Goal: Transaction & Acquisition: Purchase product/service

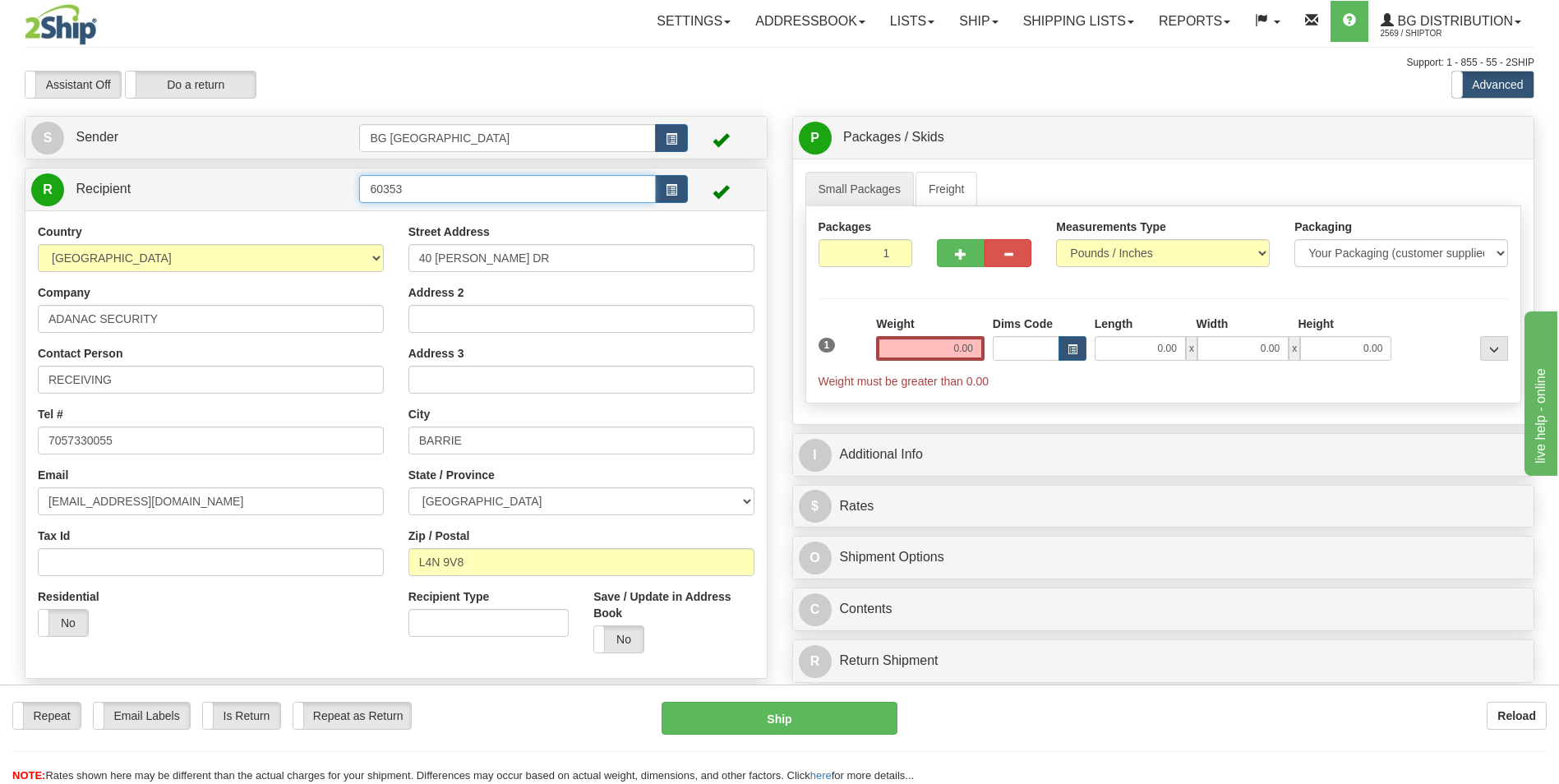
click at [424, 193] on input "60353" at bounding box center [507, 189] width 296 height 28
click at [918, 347] on input "0.00" at bounding box center [930, 349] width 108 height 25
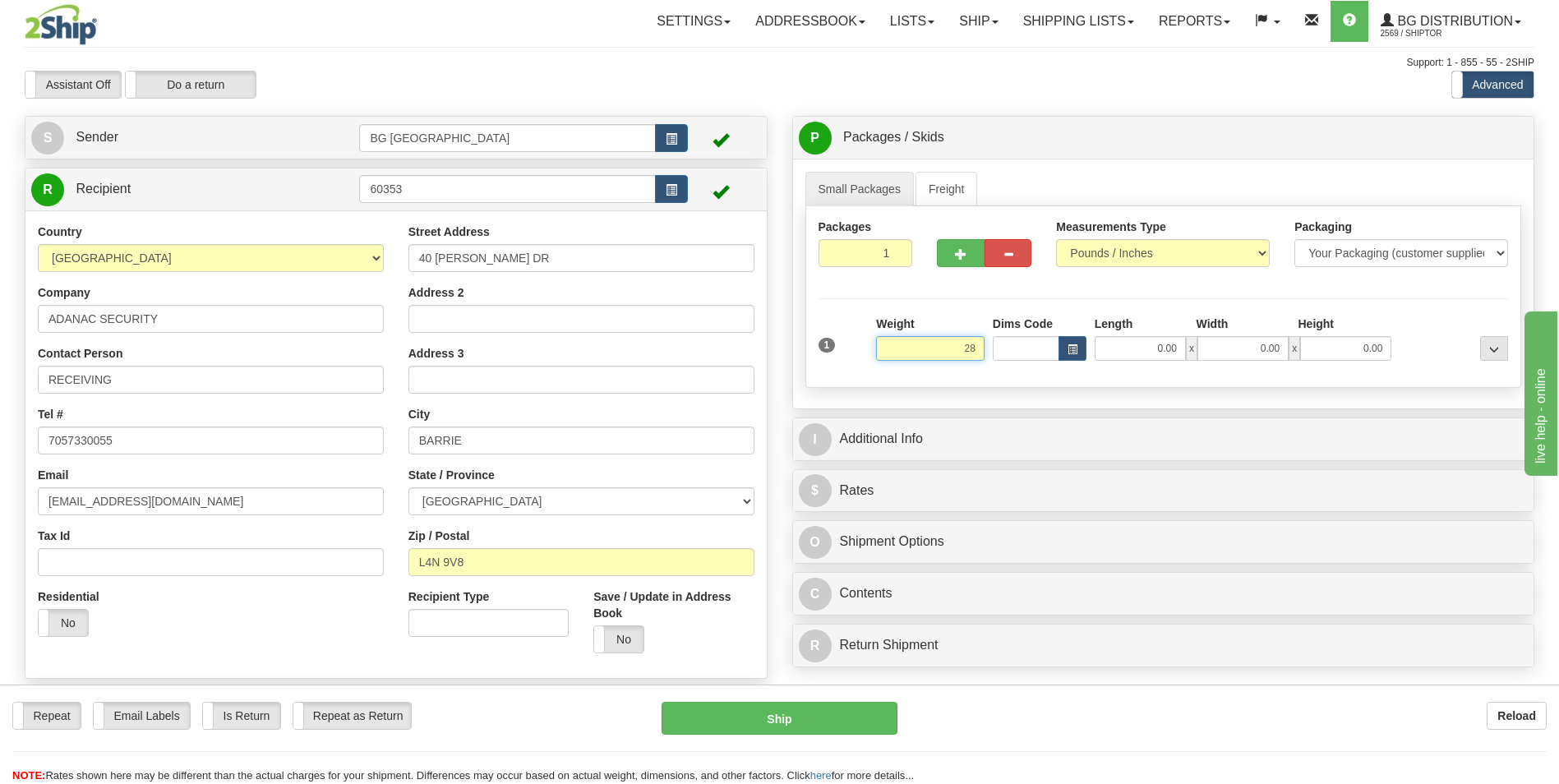
type input "28.00"
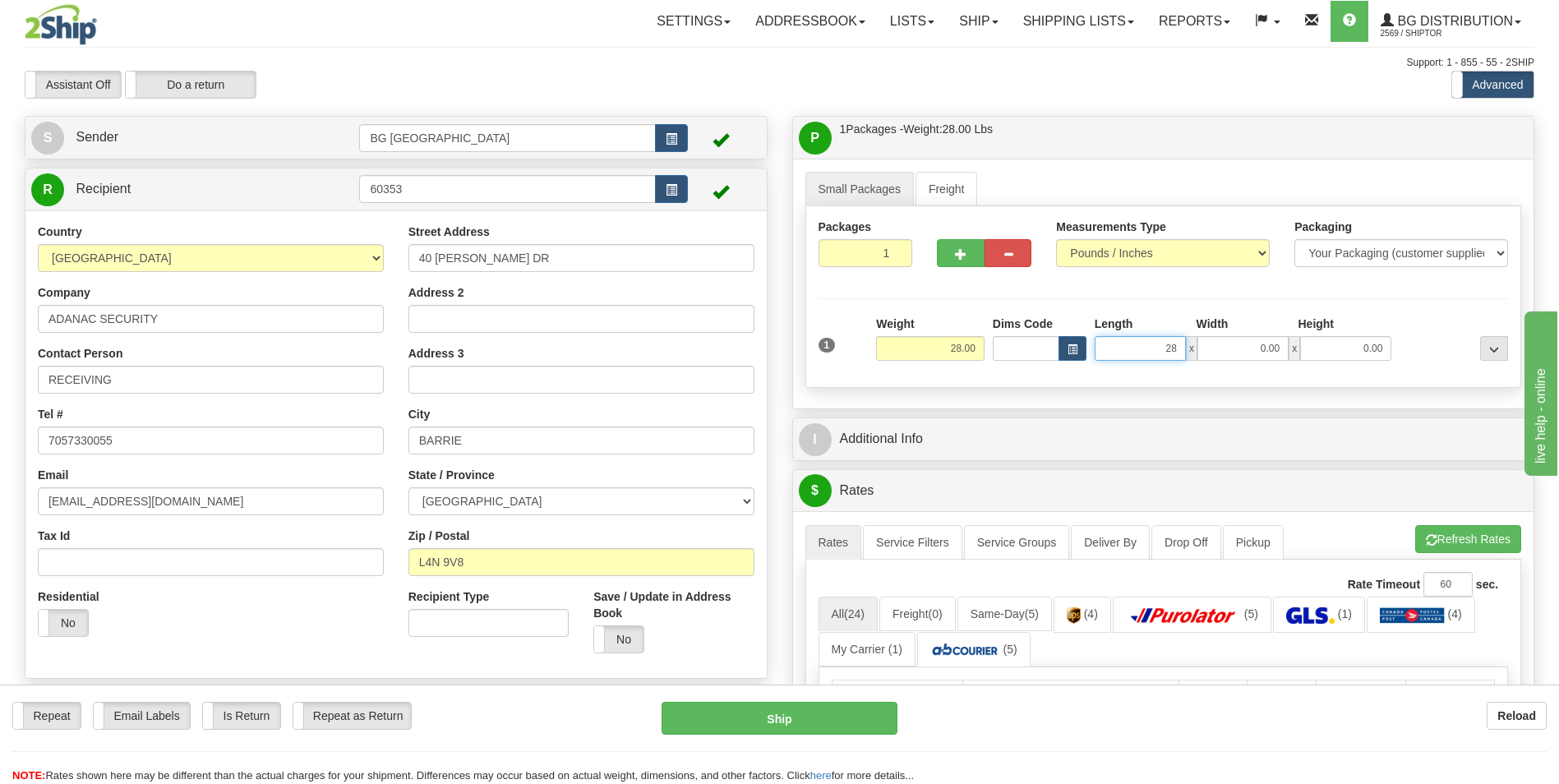
type input "28.00"
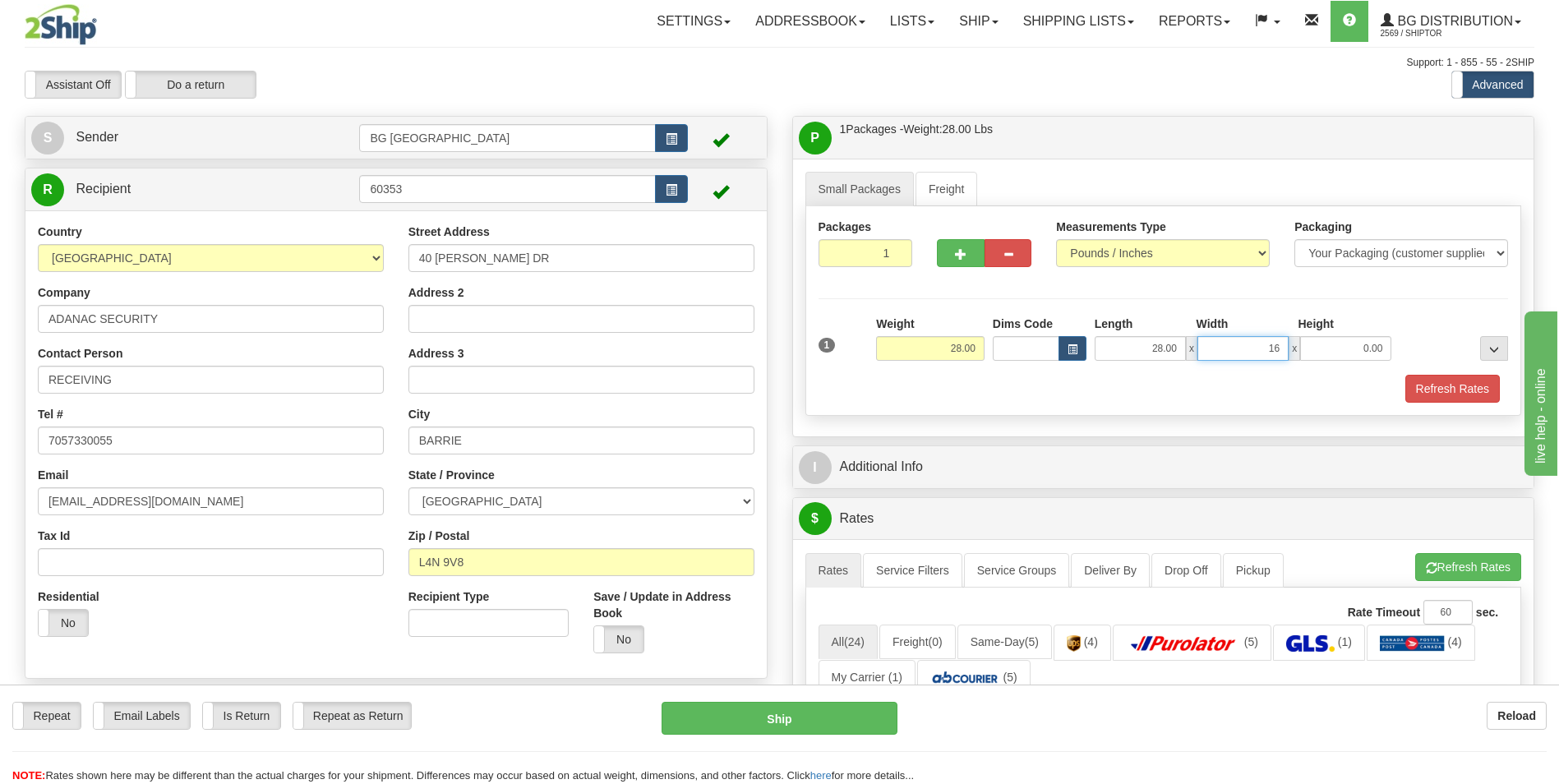
type input "16.00"
type input "5.00"
click at [955, 254] on span "button" at bounding box center [961, 254] width 12 height 11
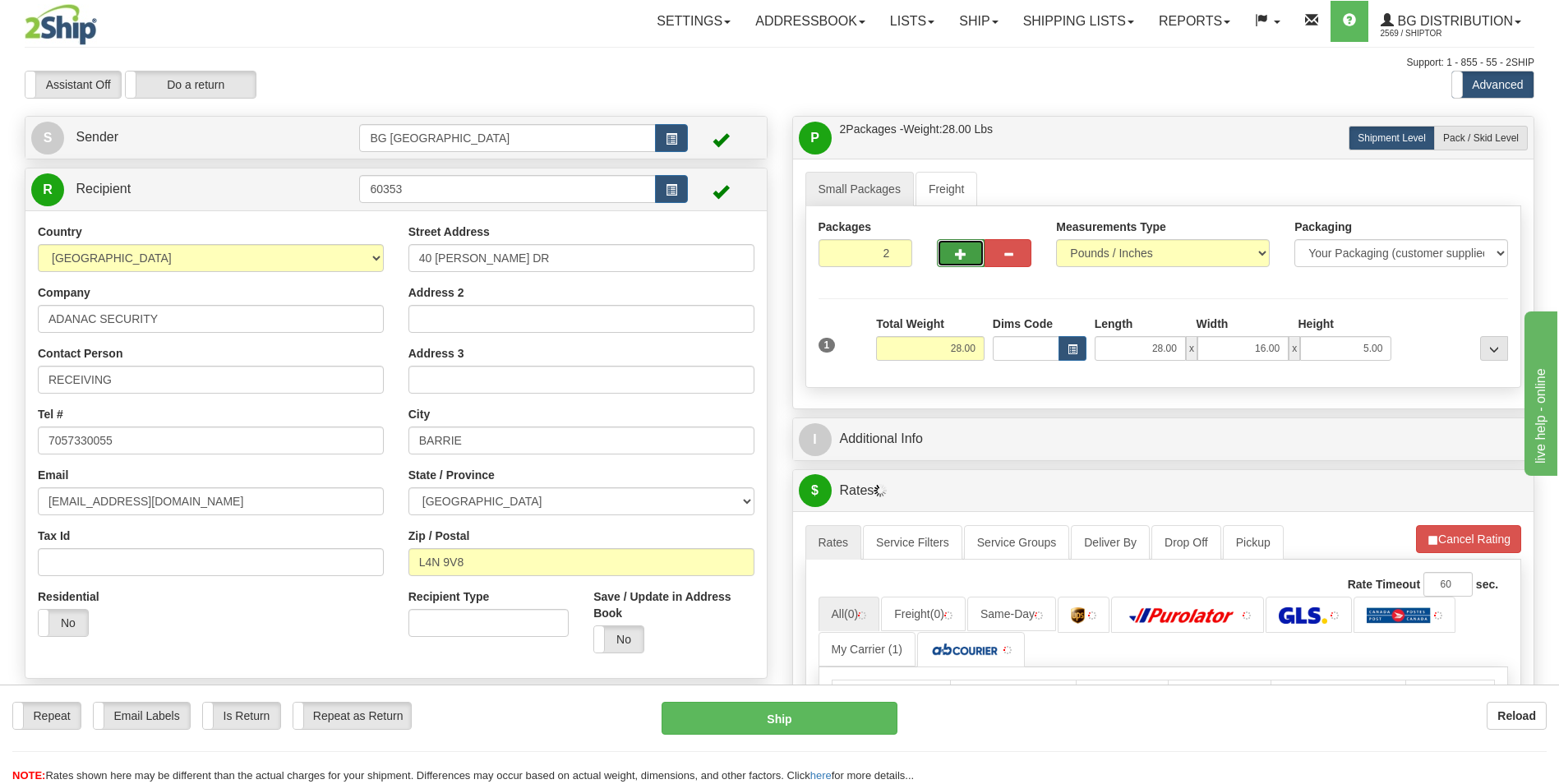
click at [969, 263] on button "button" at bounding box center [960, 252] width 47 height 28
type input "3"
click at [1490, 141] on span "Pack / Skid Level" at bounding box center [1480, 138] width 76 height 12
radio input "true"
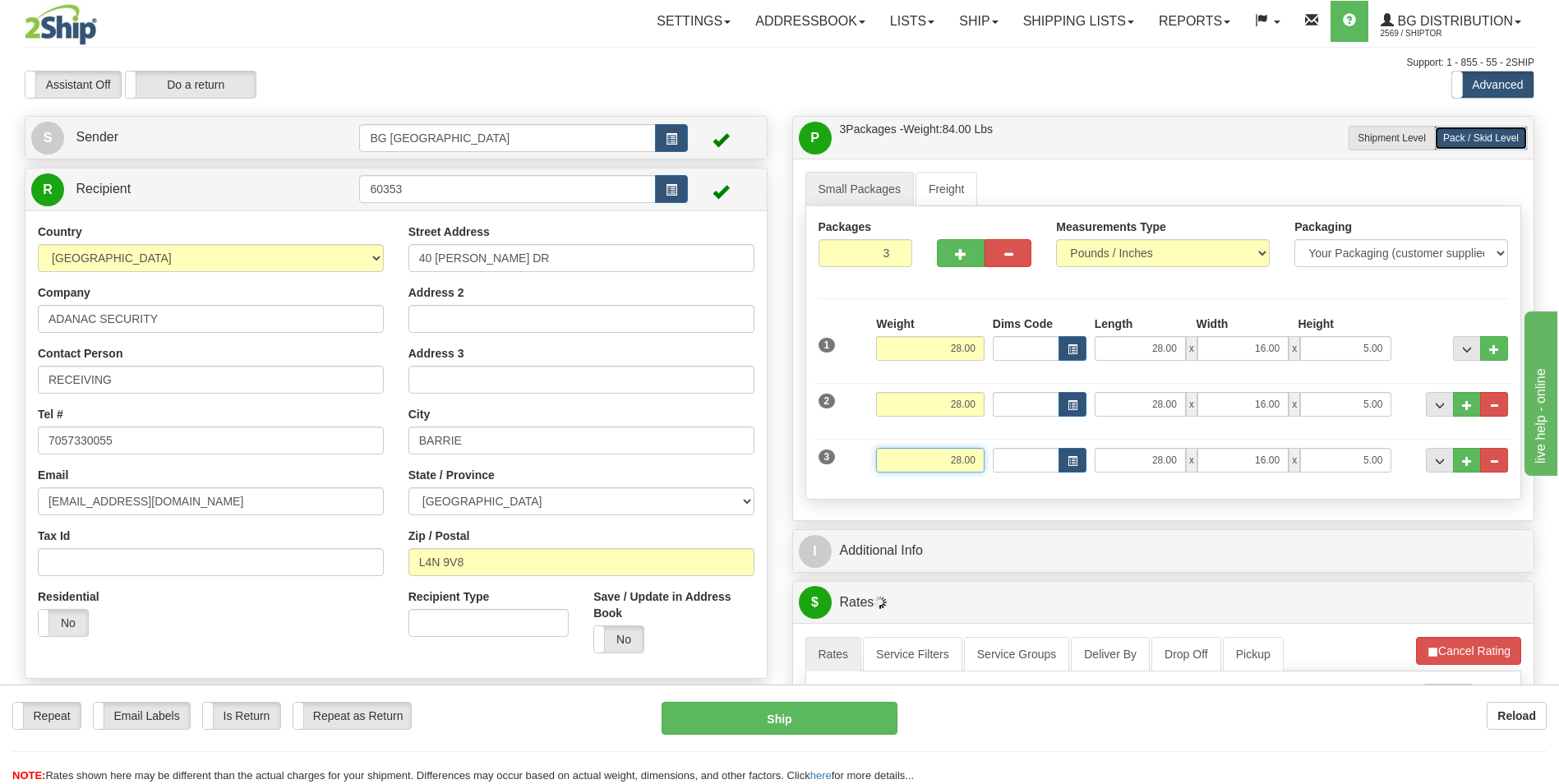
click at [946, 457] on input "28.00" at bounding box center [930, 460] width 108 height 25
type input "35.00"
type input "42.00"
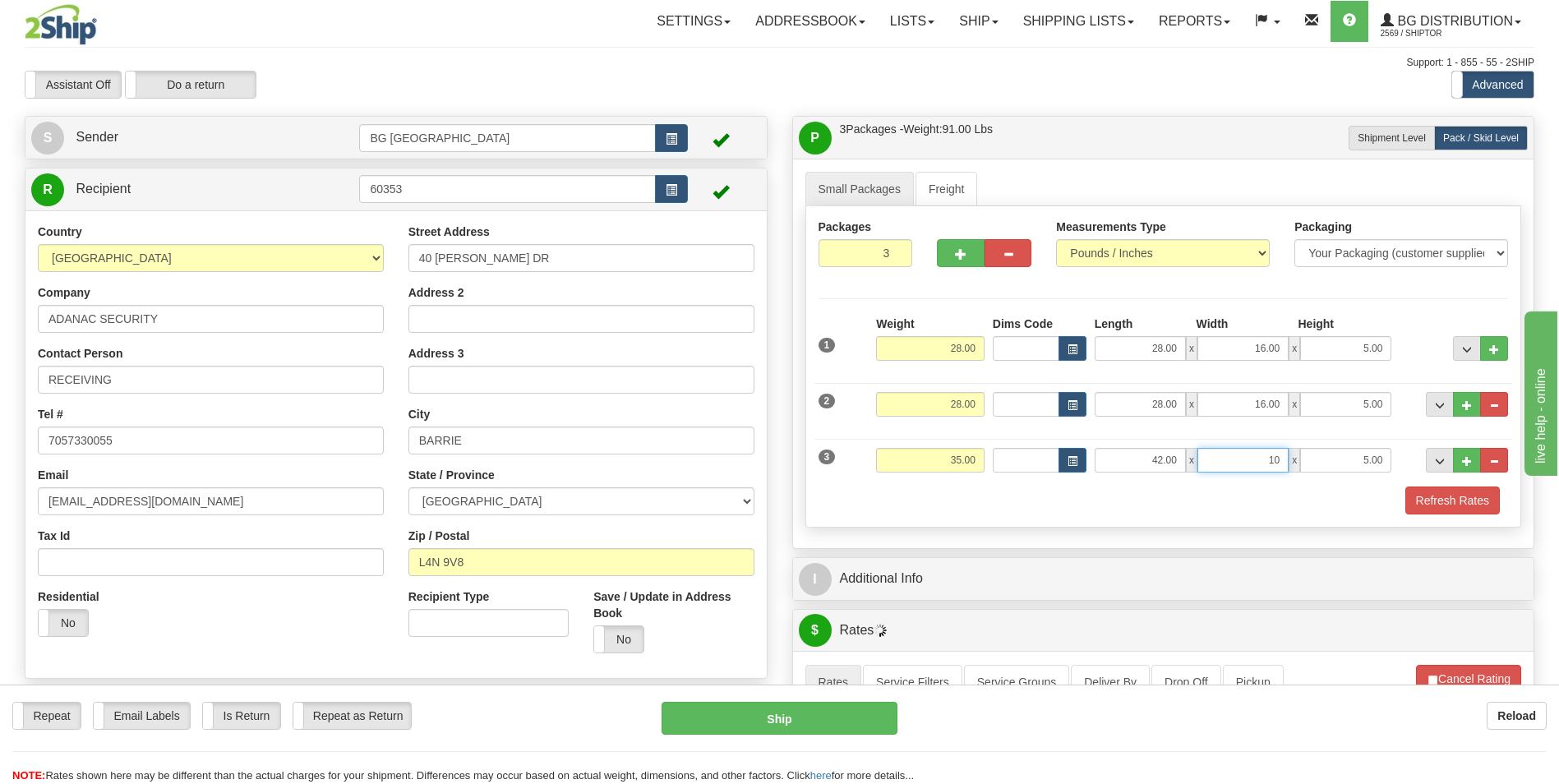
type input "10.00"
type input "7.00"
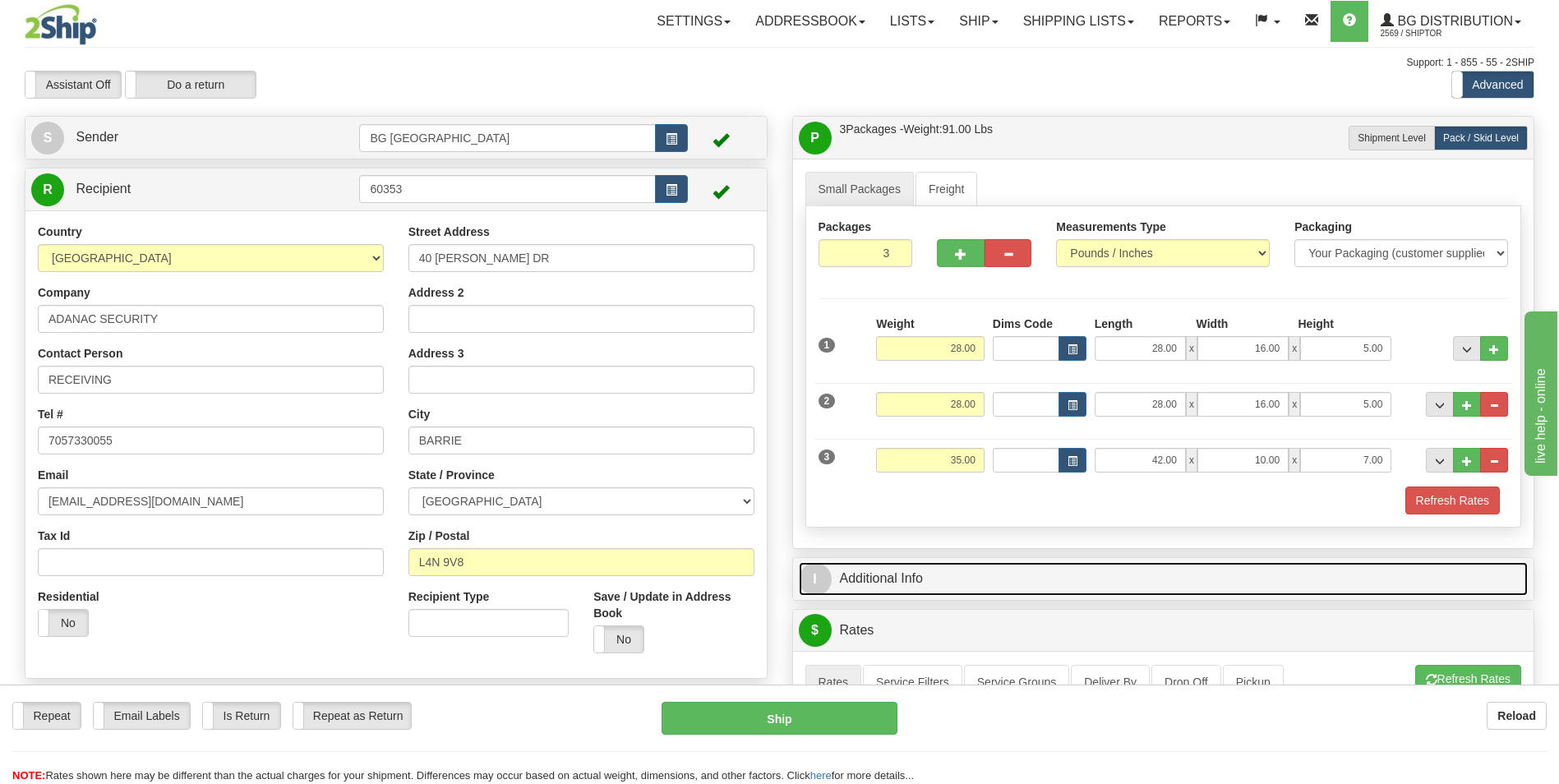
click at [939, 589] on link "I Additional Info" at bounding box center [1163, 578] width 730 height 34
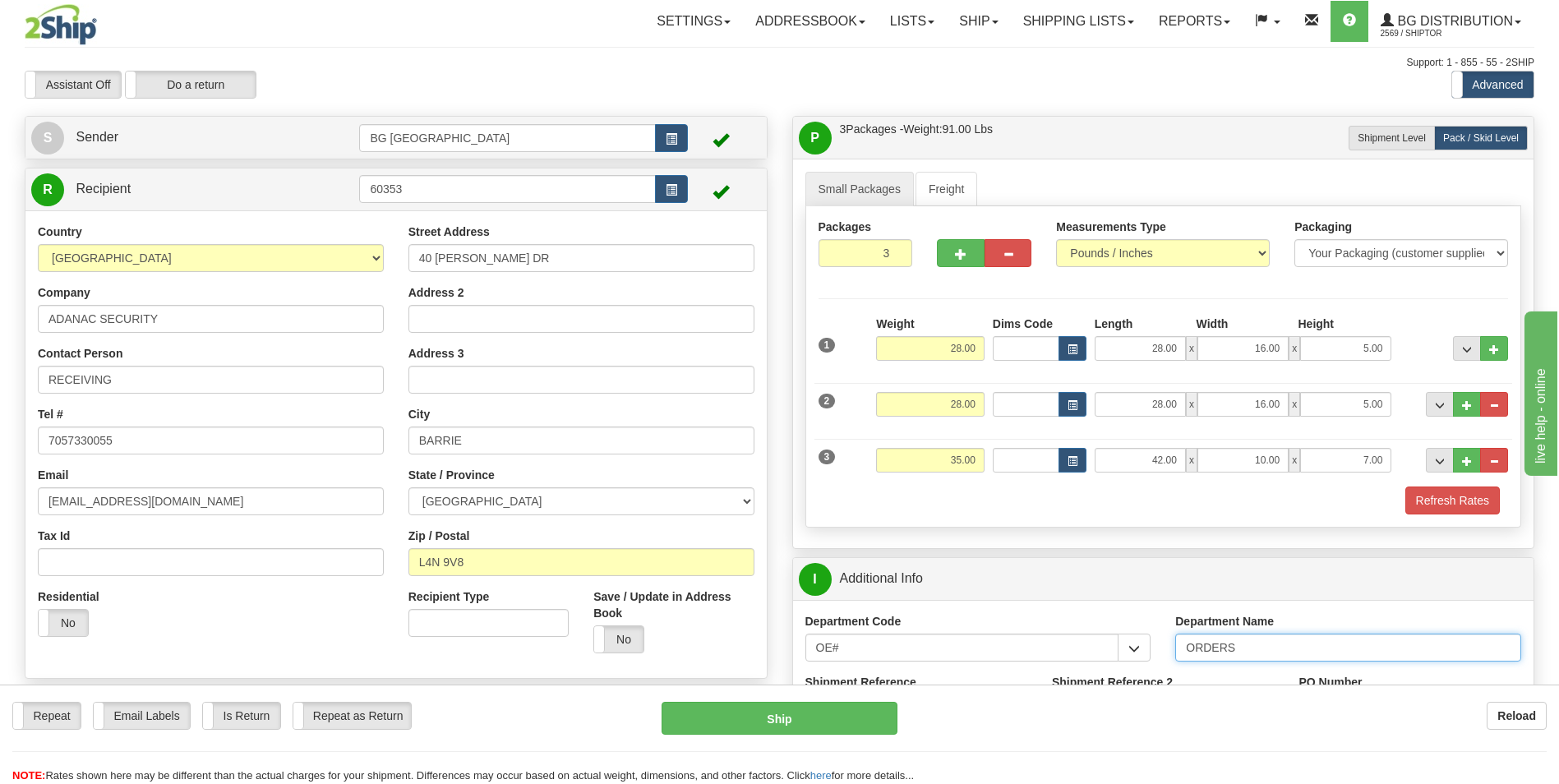
click at [1254, 654] on input "ORDERS" at bounding box center [1348, 647] width 346 height 28
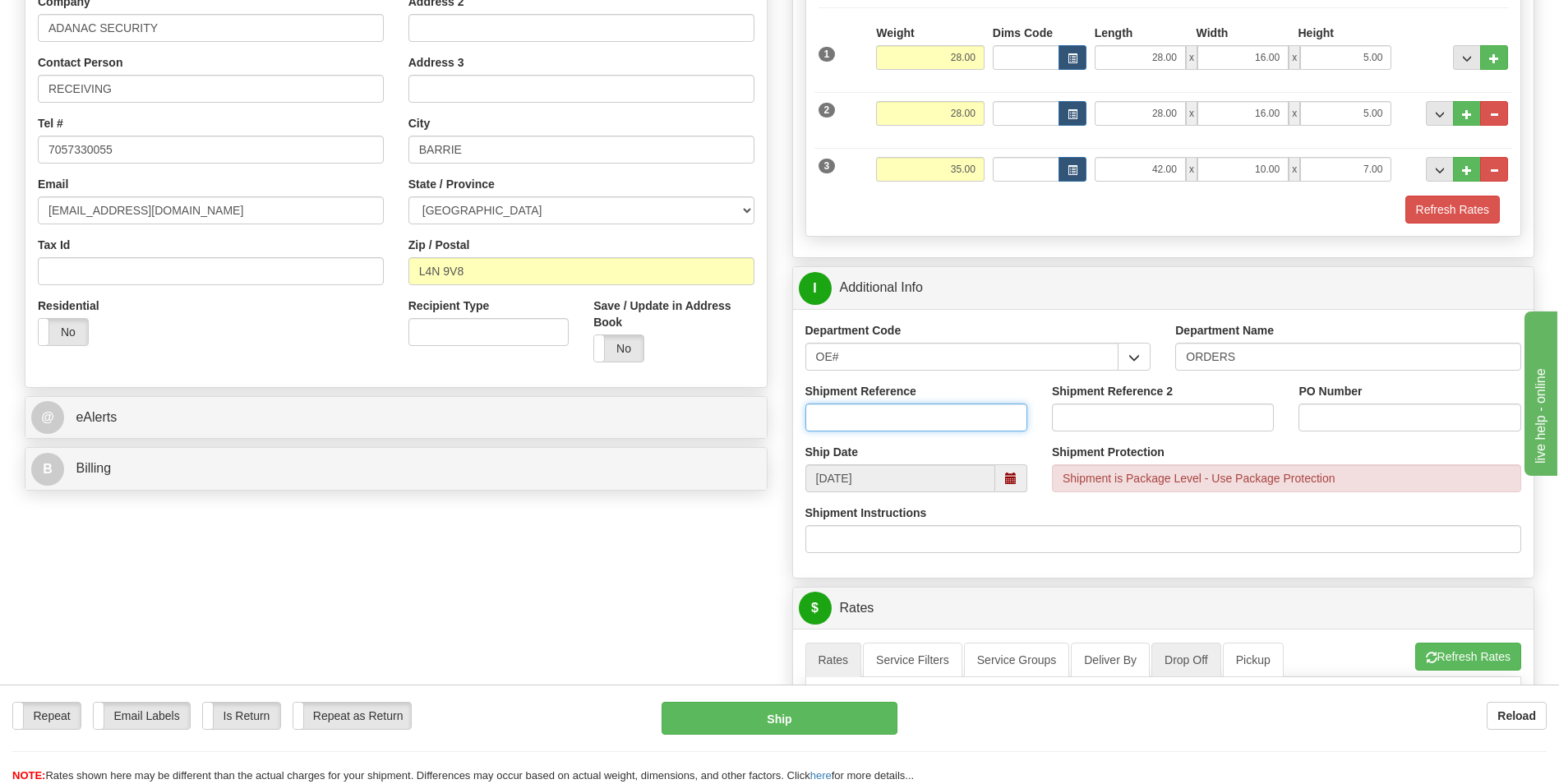
scroll to position [329, 0]
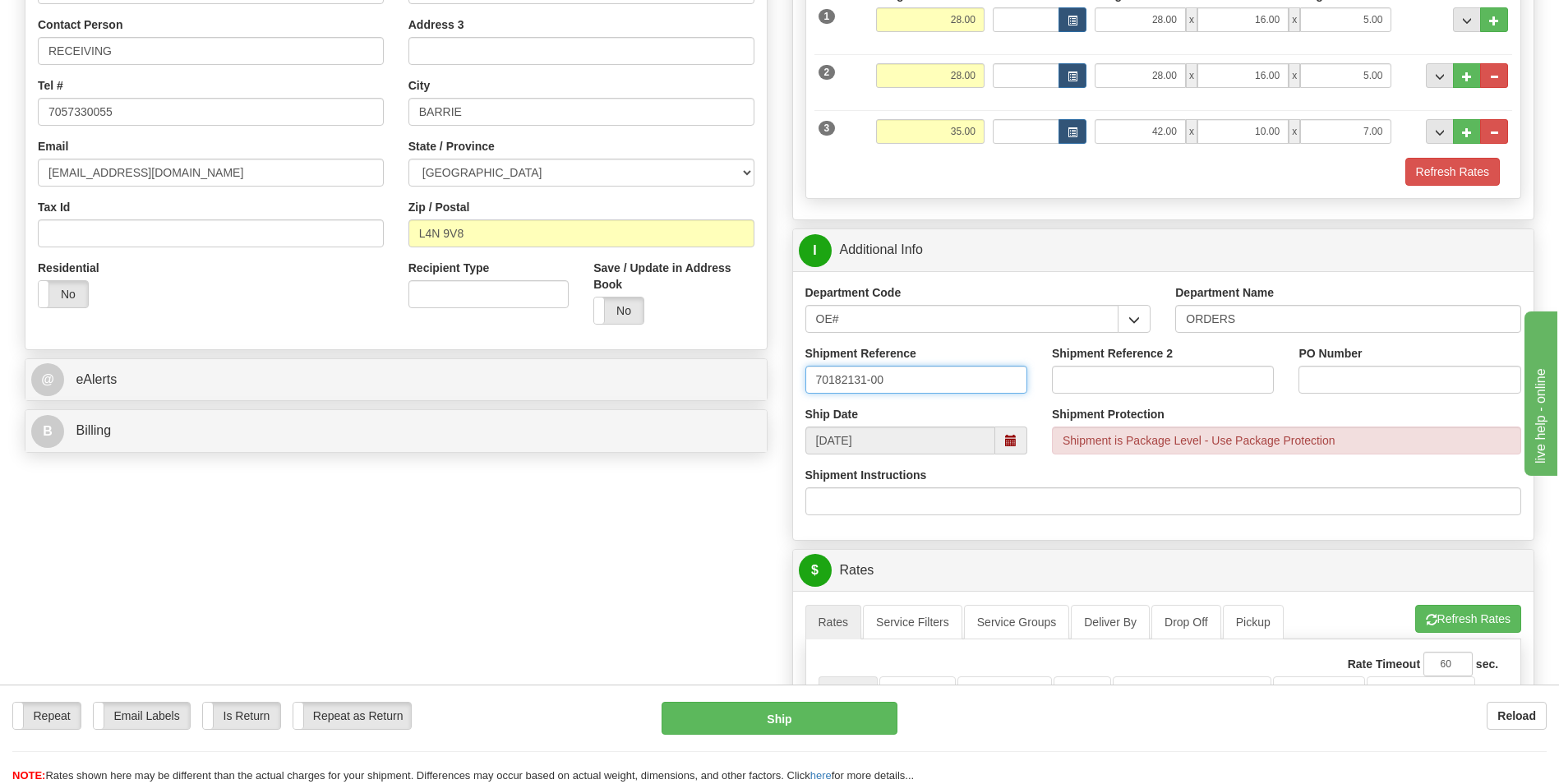
type input "70182131-00"
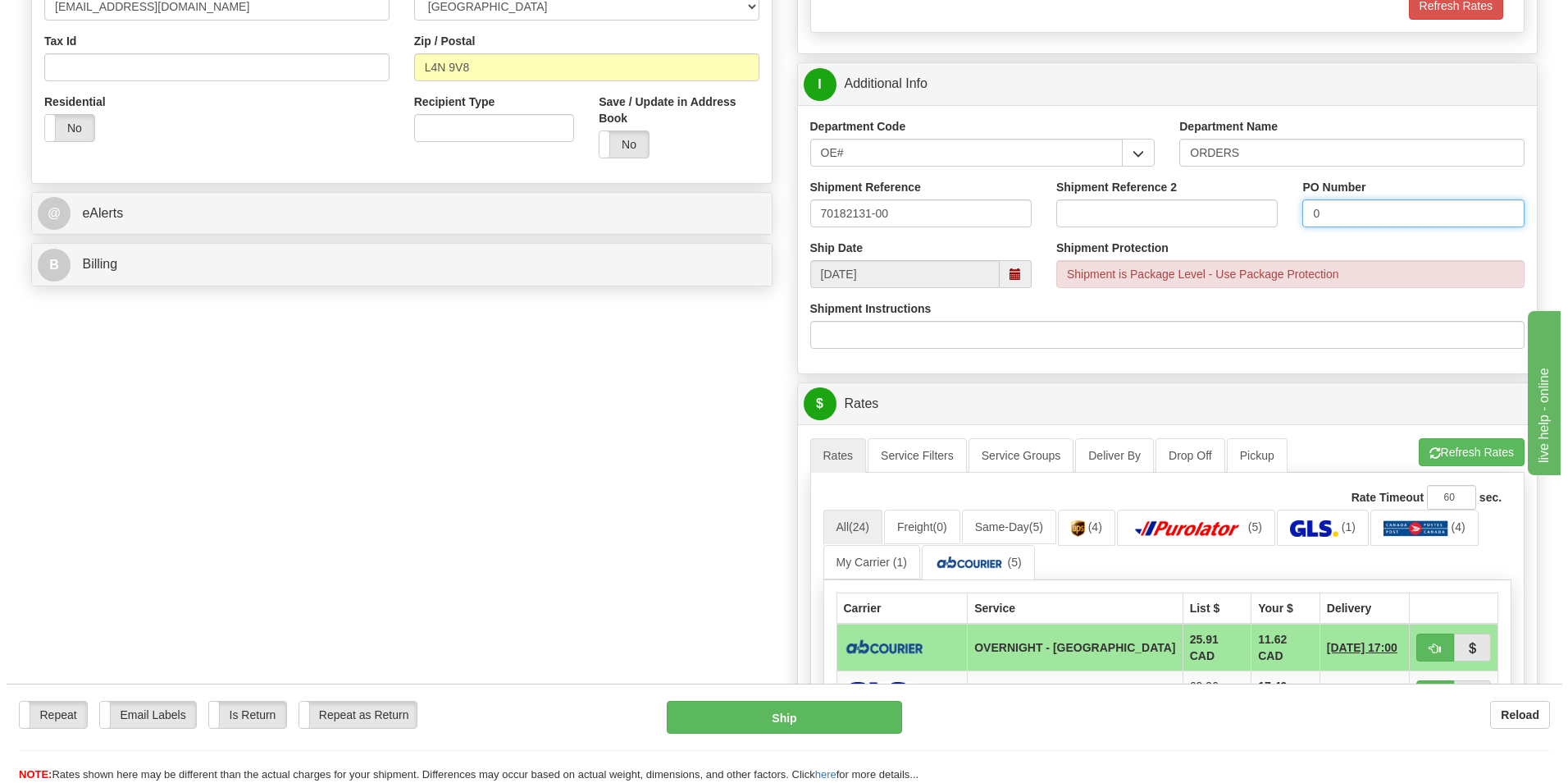
scroll to position [657, 0]
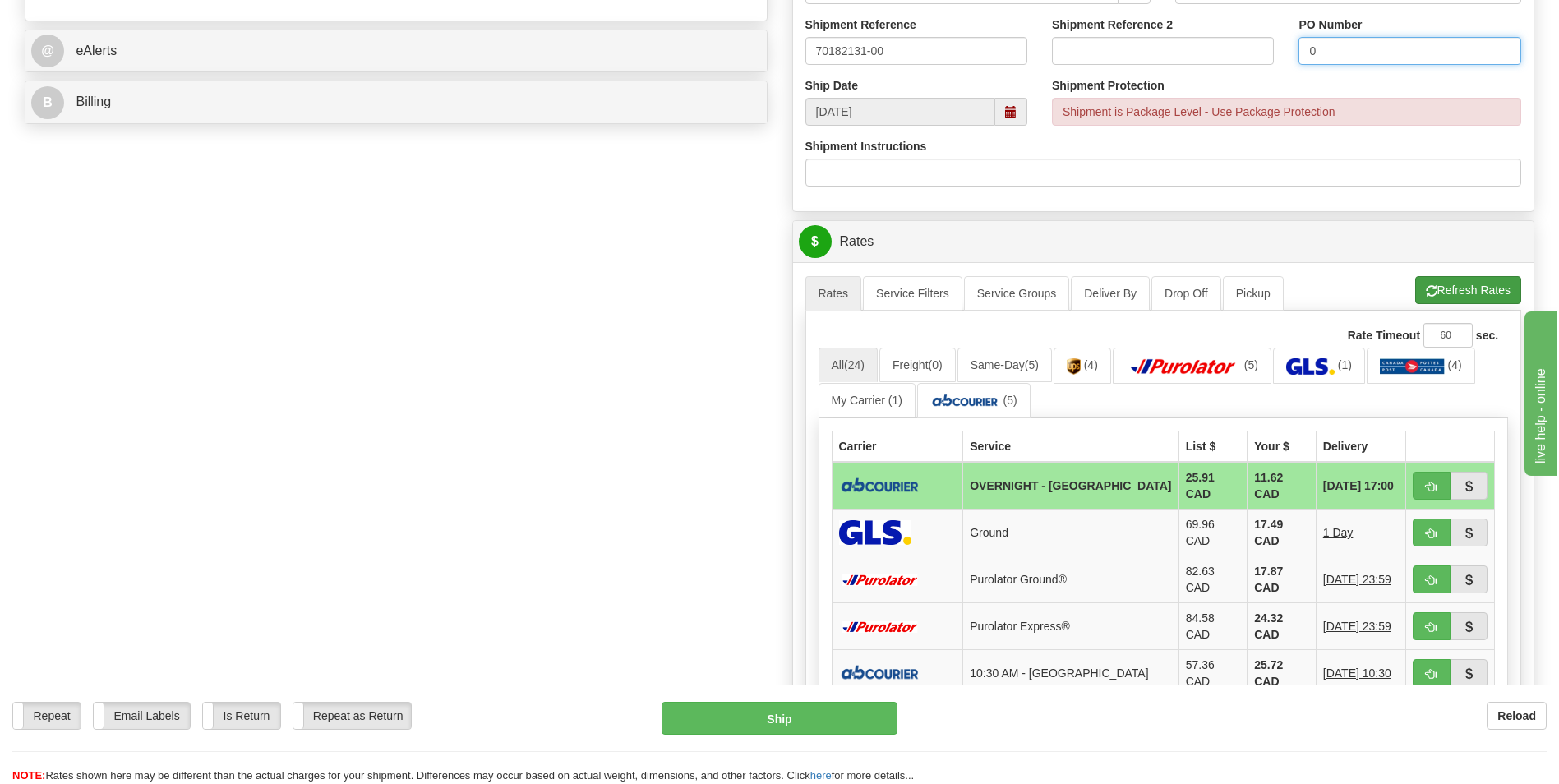
type input "0"
click at [1419, 290] on button "Refresh Rates" at bounding box center [1468, 289] width 106 height 28
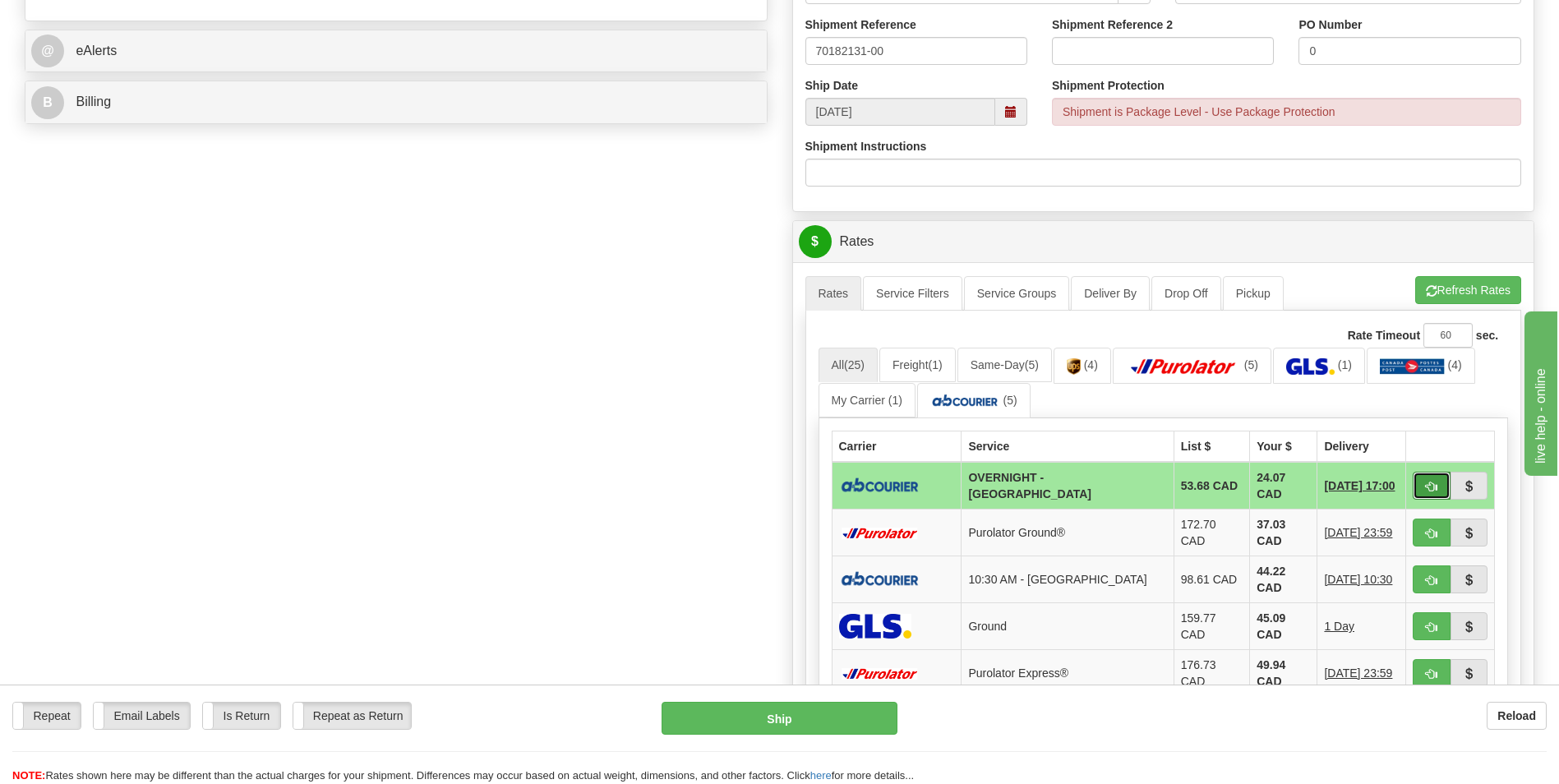
click at [1431, 482] on span "button" at bounding box center [1431, 486] width 12 height 11
type input "4"
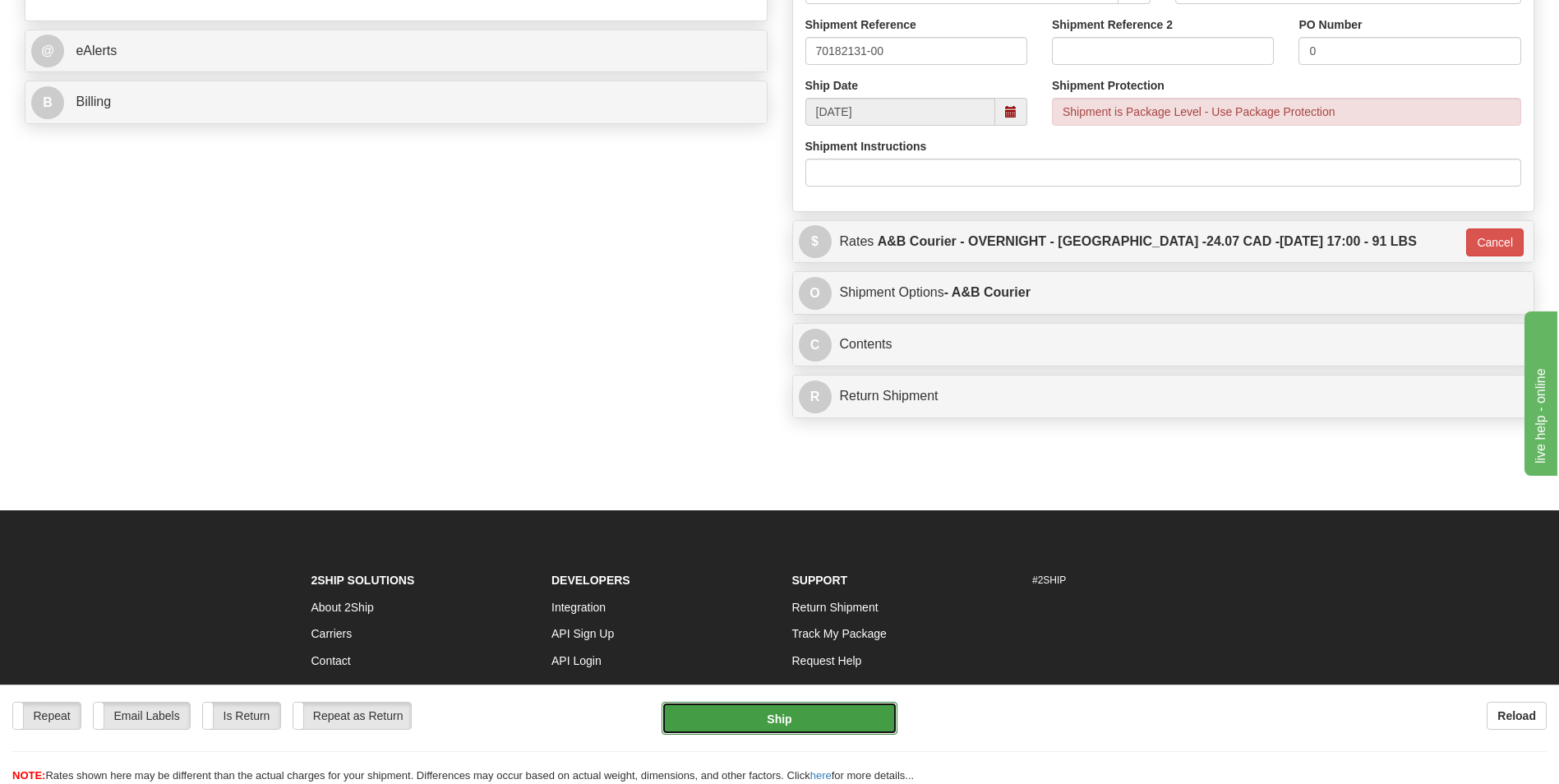
click at [850, 729] on button "Ship" at bounding box center [779, 718] width 235 height 33
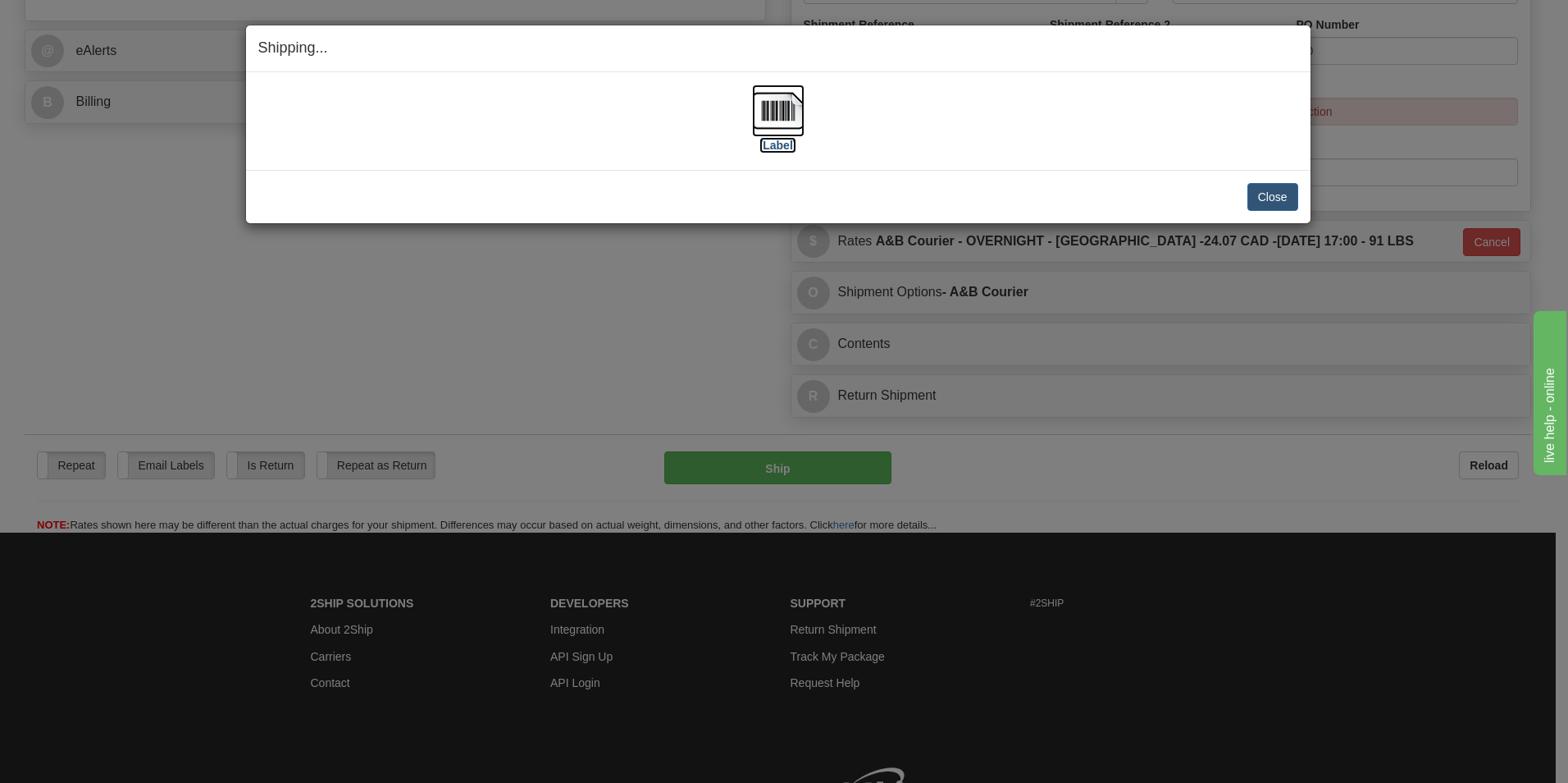
click at [779, 104] on img at bounding box center [778, 110] width 53 height 53
click at [1251, 183] on button "Close" at bounding box center [1272, 196] width 51 height 28
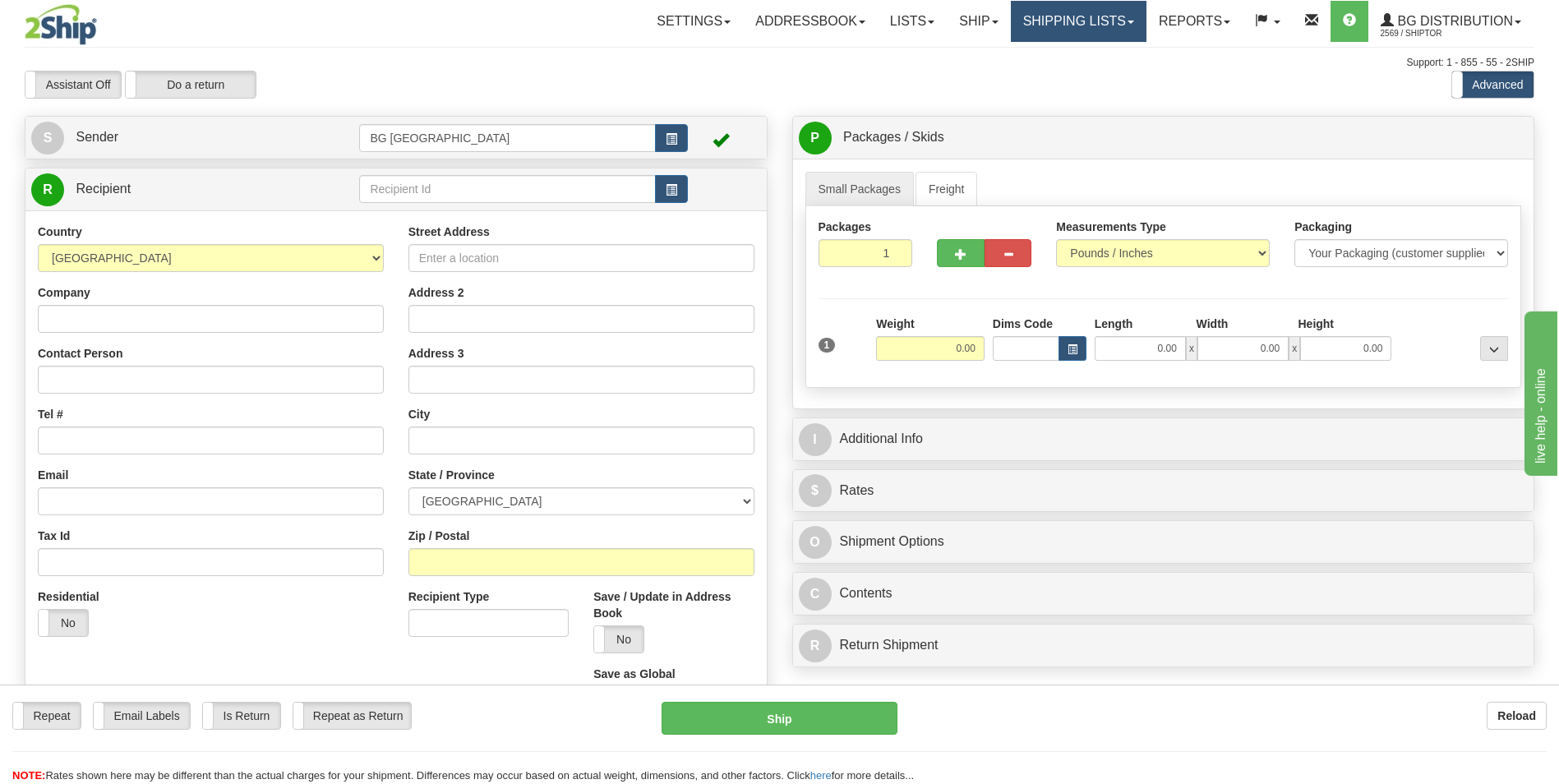
click at [1073, 12] on link "Shipping lists" at bounding box center [1078, 21] width 135 height 41
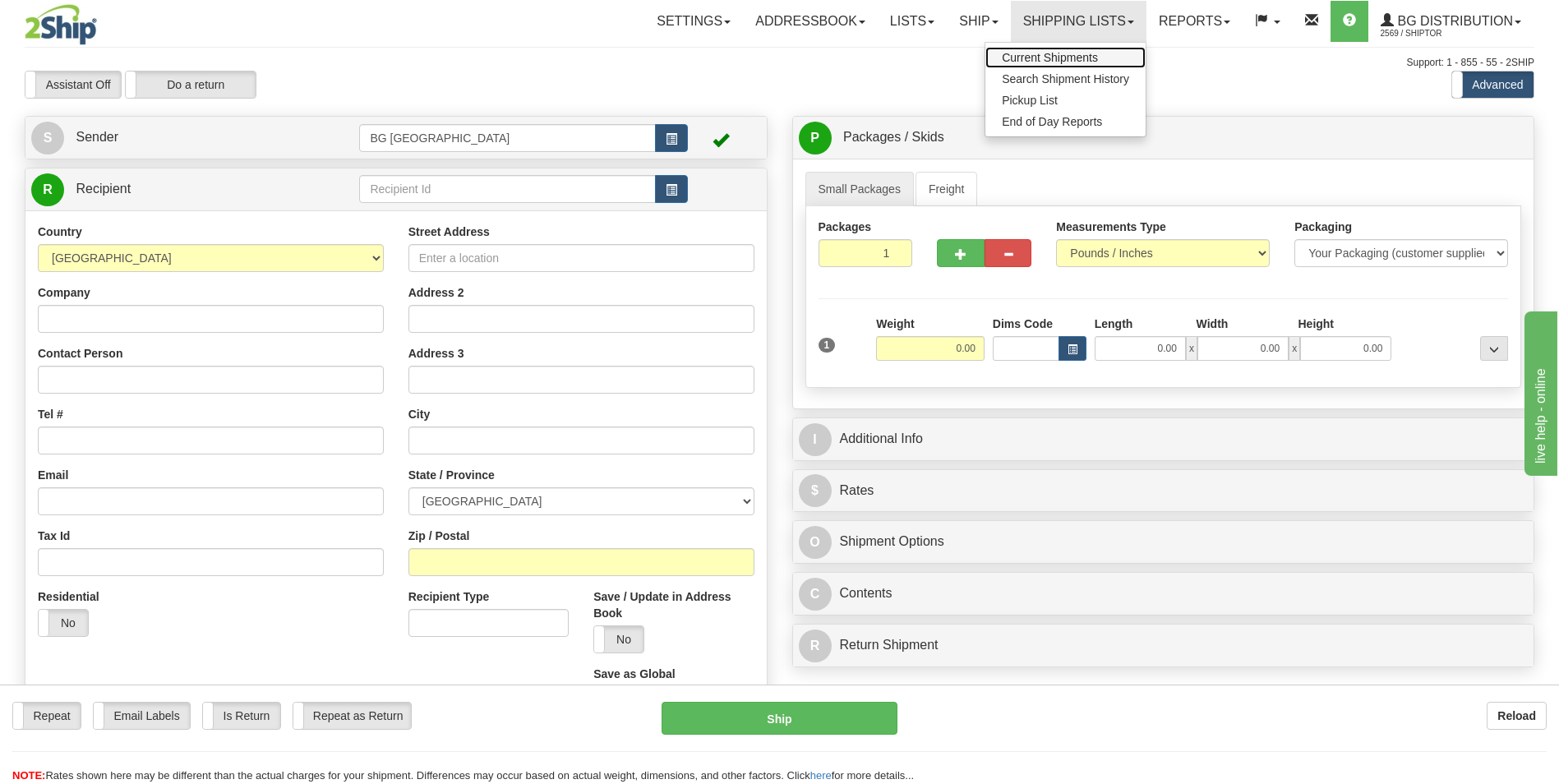
click at [1022, 66] on link "Current Shipments" at bounding box center [1065, 58] width 160 height 21
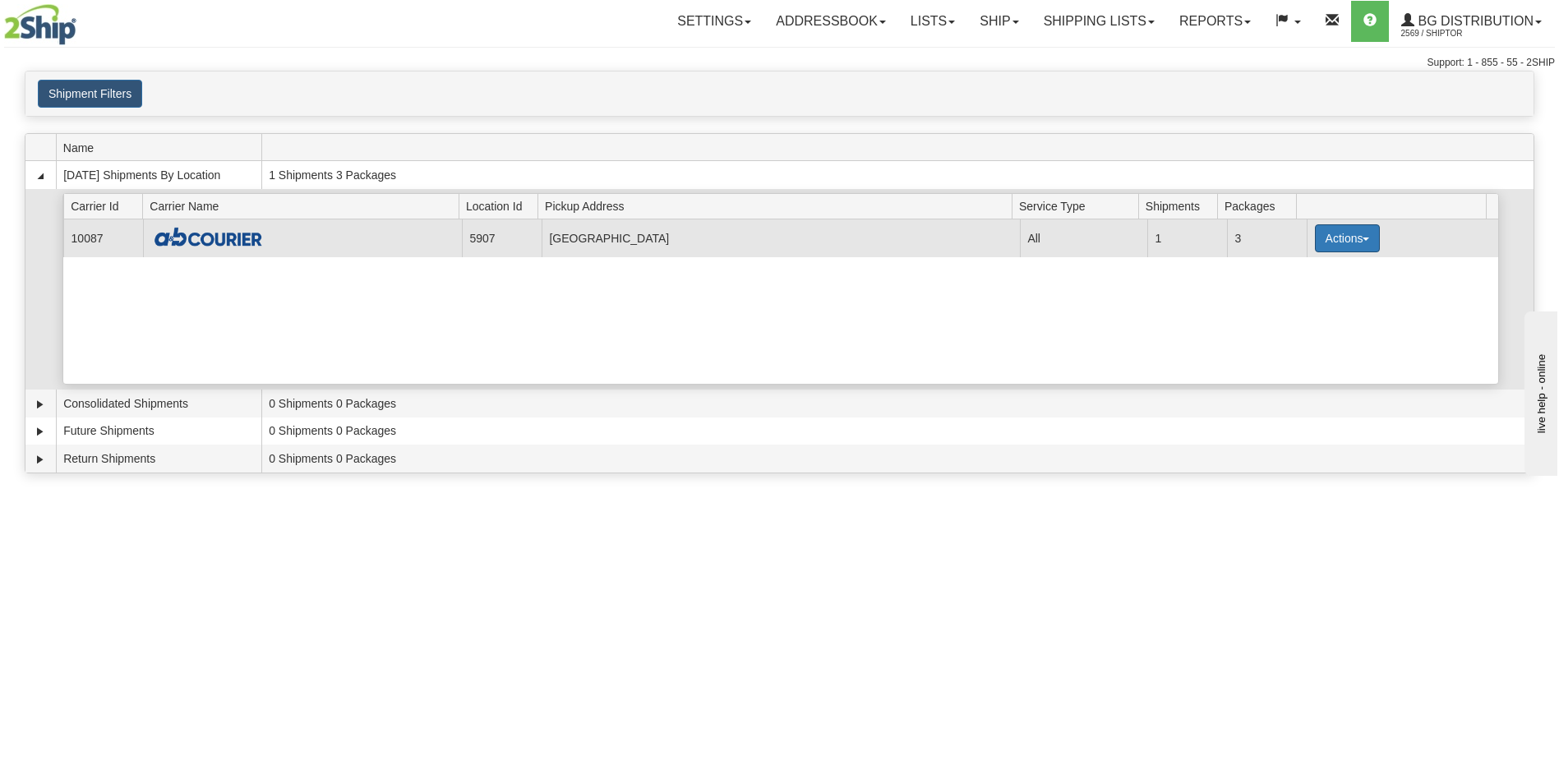
click at [1344, 244] on button "Actions" at bounding box center [1347, 238] width 66 height 28
click at [1308, 266] on span "Details" at bounding box center [1286, 268] width 44 height 12
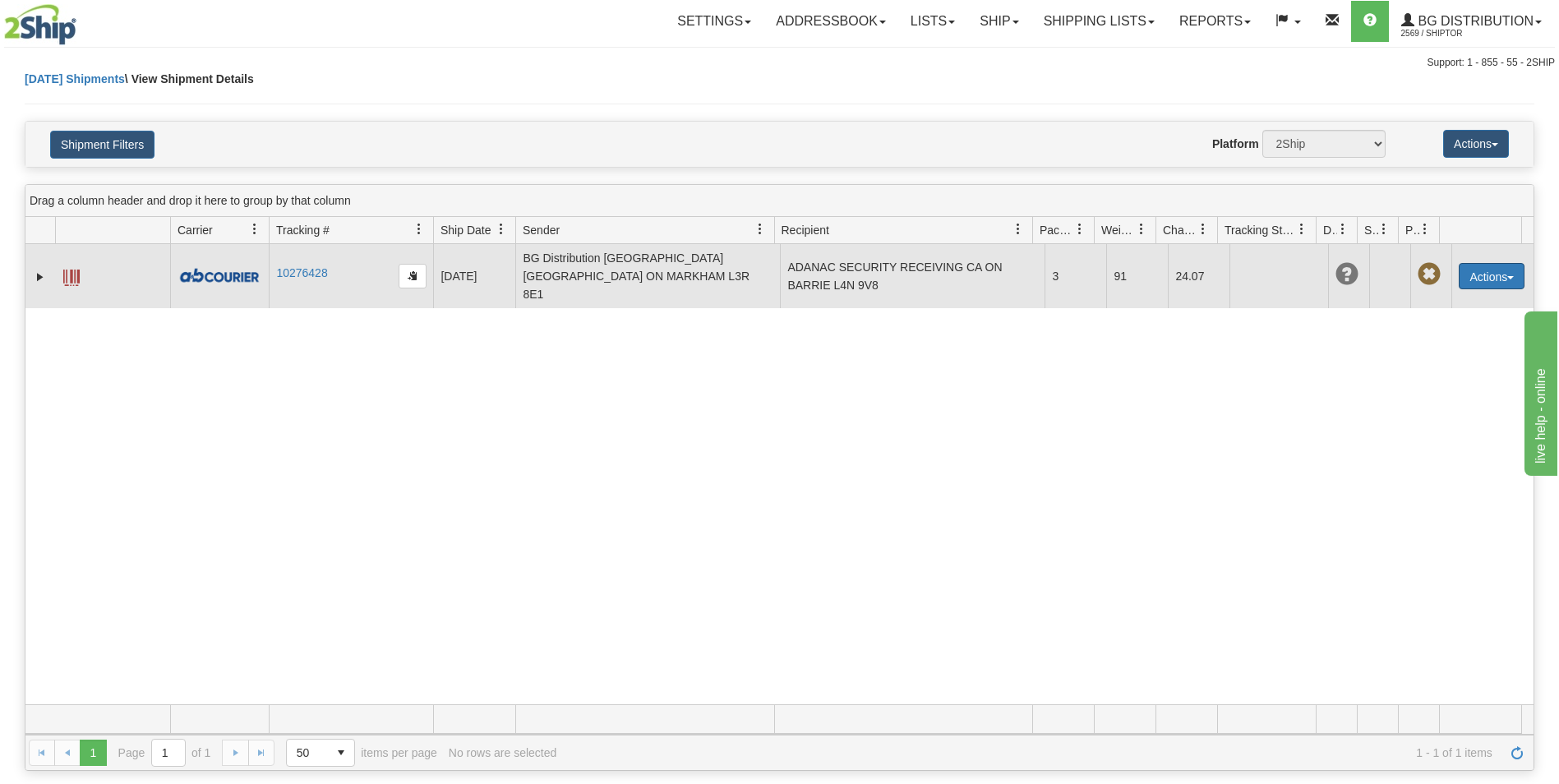
click at [1459, 267] on button "Actions" at bounding box center [1491, 275] width 66 height 26
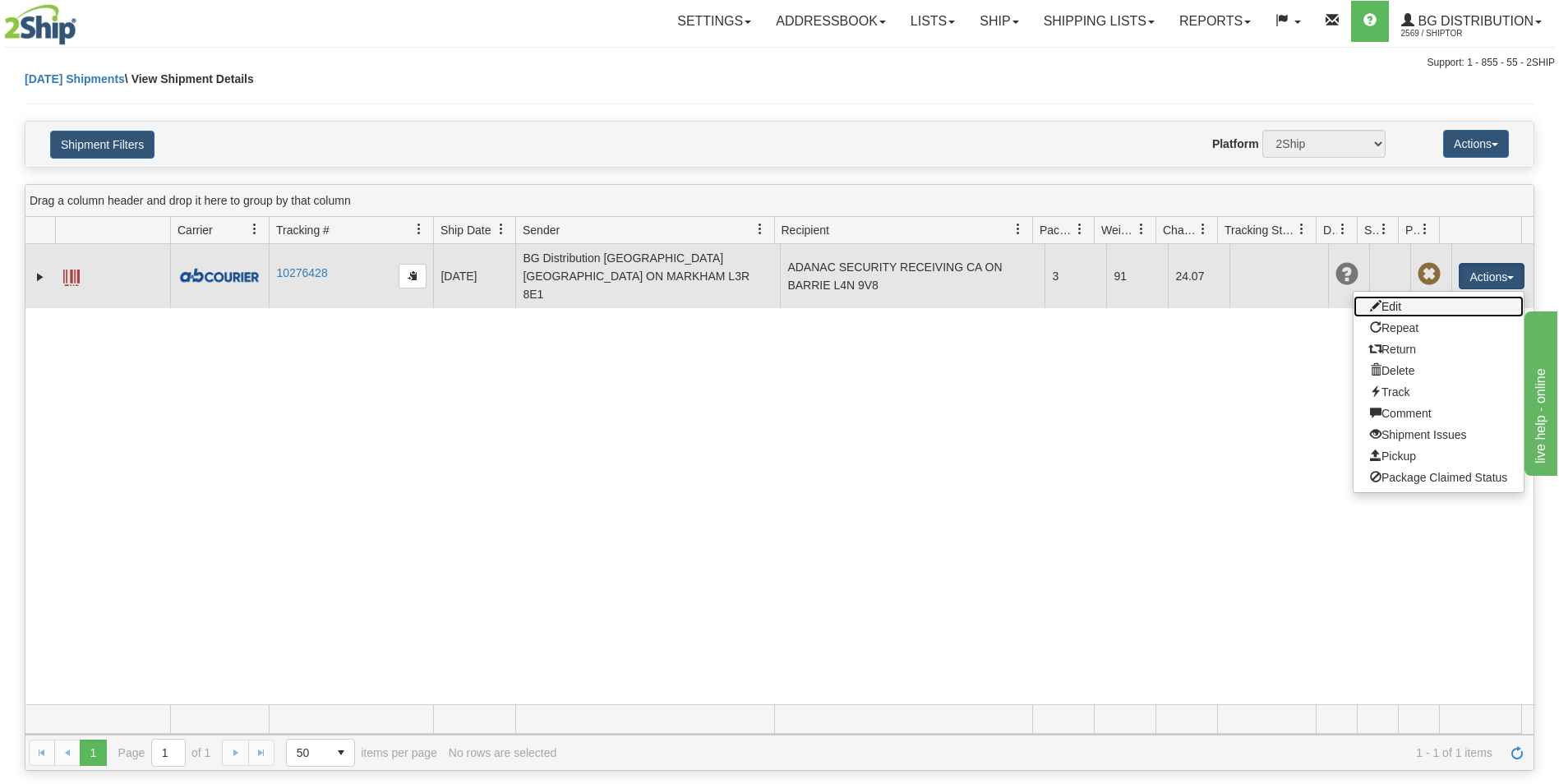
click at [1393, 296] on link "Edit" at bounding box center [1438, 307] width 170 height 21
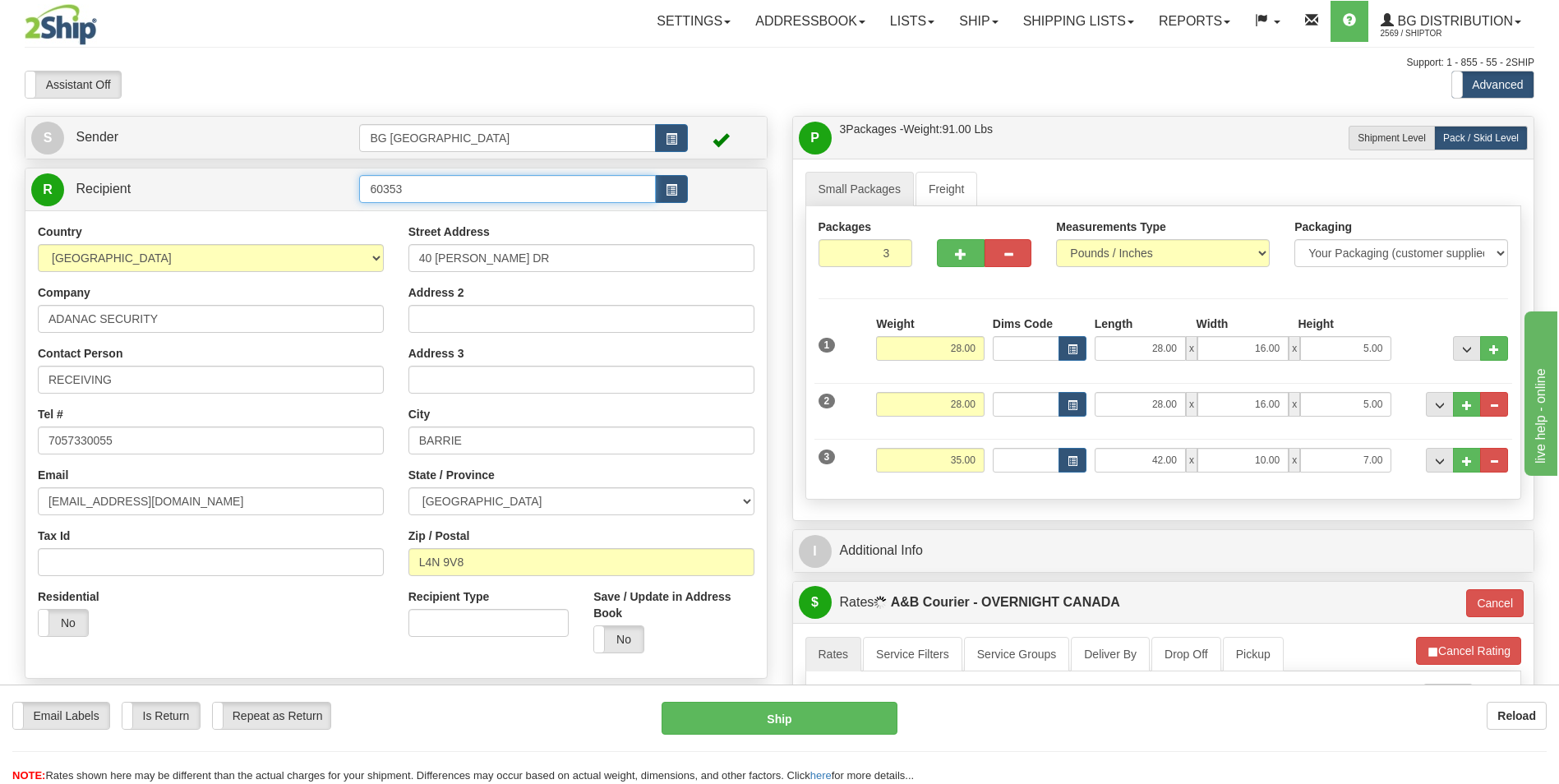
click at [457, 188] on input "60353" at bounding box center [507, 189] width 296 height 28
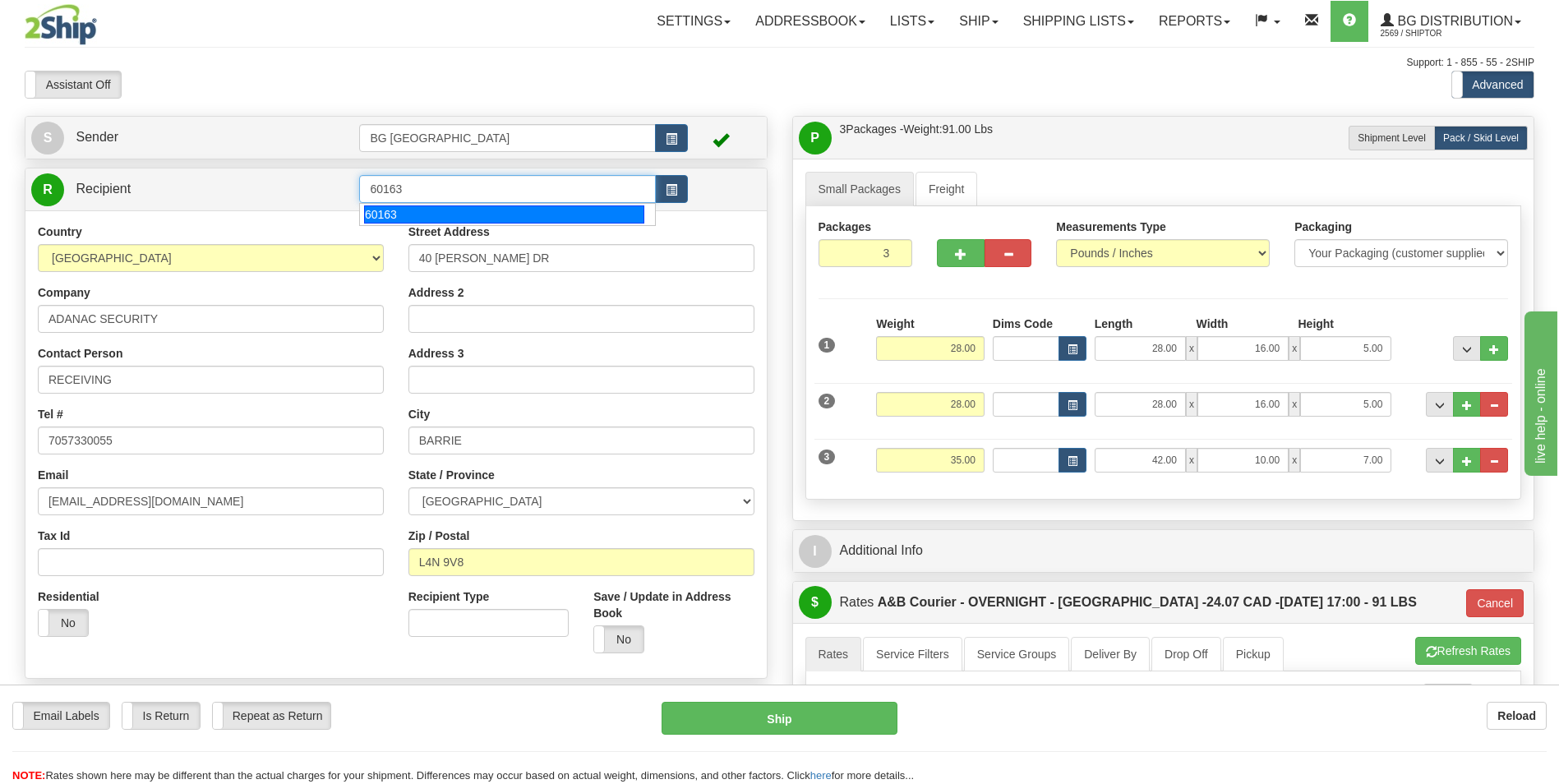
click at [426, 209] on div "60163" at bounding box center [504, 214] width 280 height 18
type input "60163"
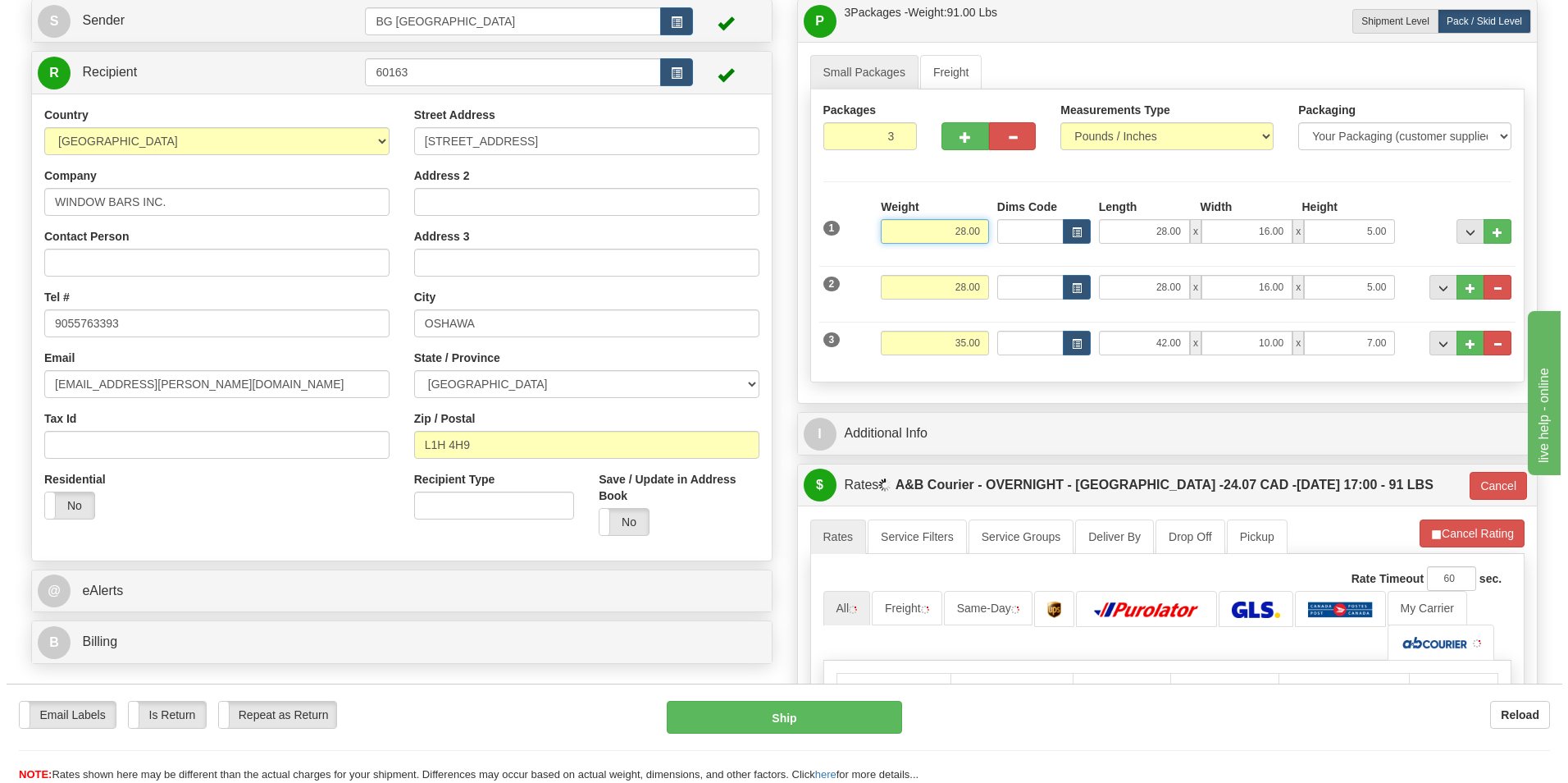
scroll to position [328, 0]
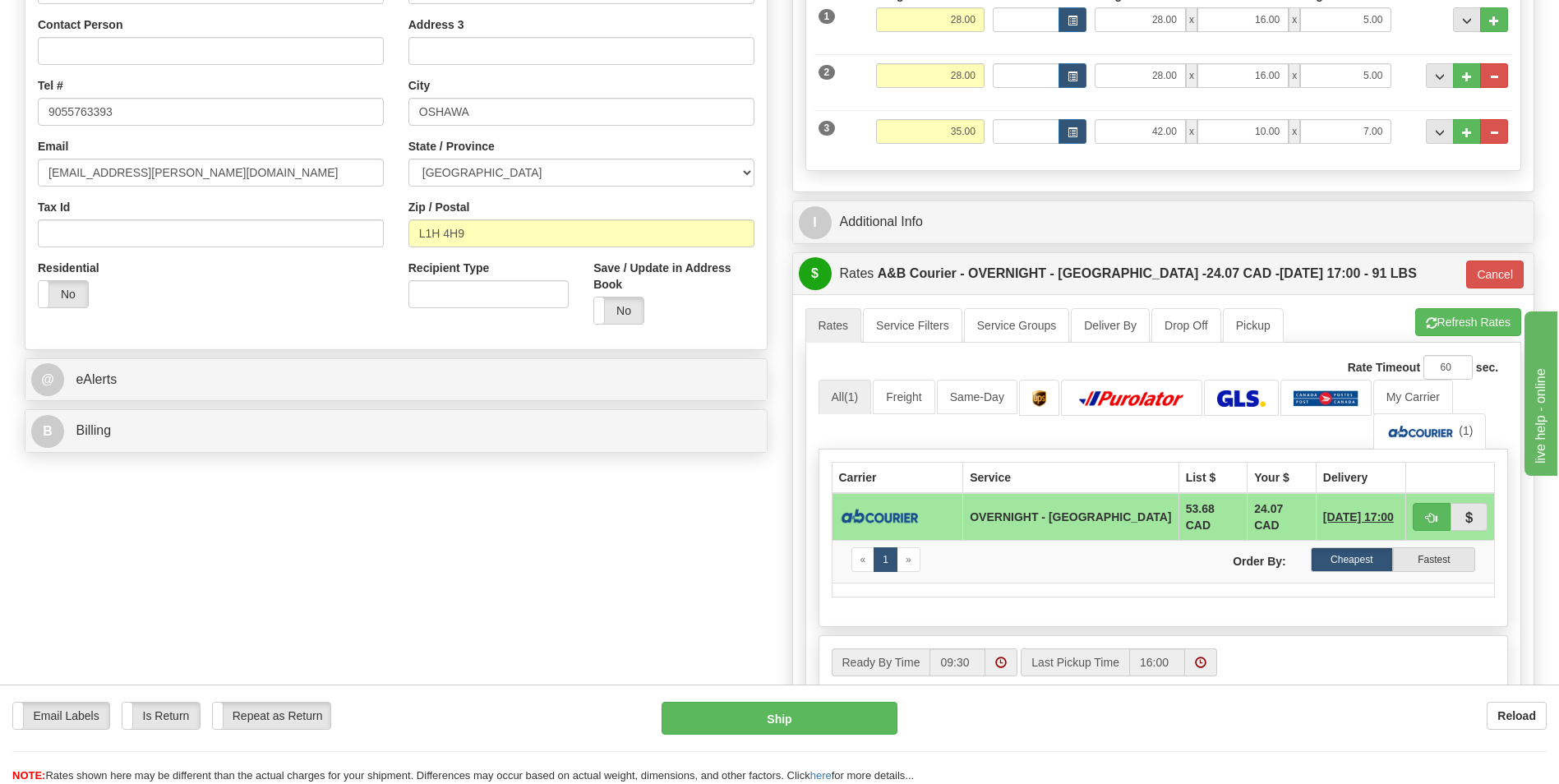
click at [1476, 336] on ul "Rates Service Filters Service Groups Deliver By Drop Off Pickup Refresh Rates C…" at bounding box center [1163, 325] width 716 height 35
click at [1478, 331] on button "Refresh Rates" at bounding box center [1468, 321] width 106 height 28
type input "4"
click at [1415, 503] on button "button" at bounding box center [1431, 517] width 37 height 28
click at [830, 730] on button "Ship" at bounding box center [779, 718] width 235 height 33
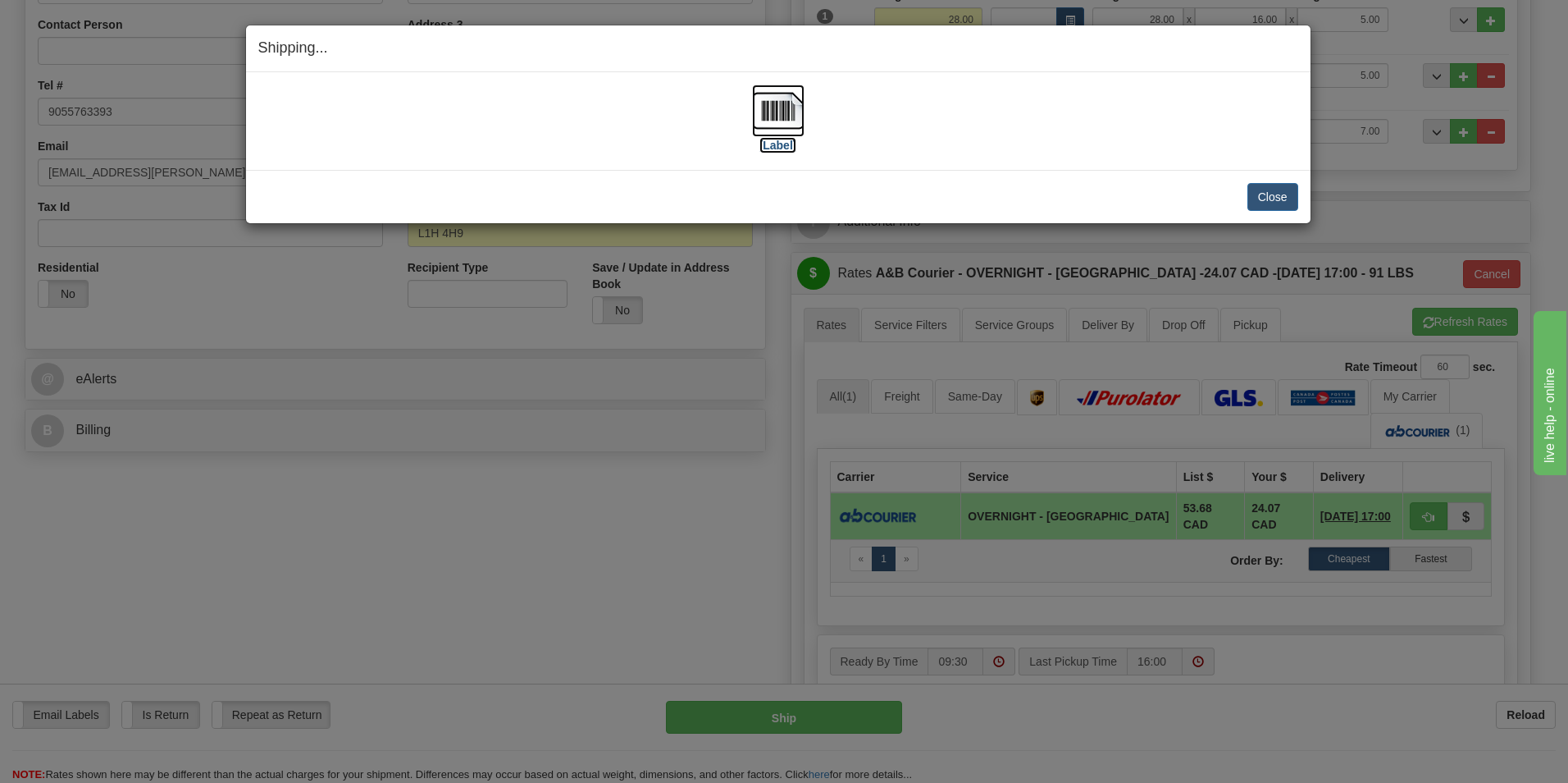
click at [766, 94] on img at bounding box center [778, 110] width 53 height 53
click at [1264, 197] on button "Close" at bounding box center [1272, 196] width 51 height 28
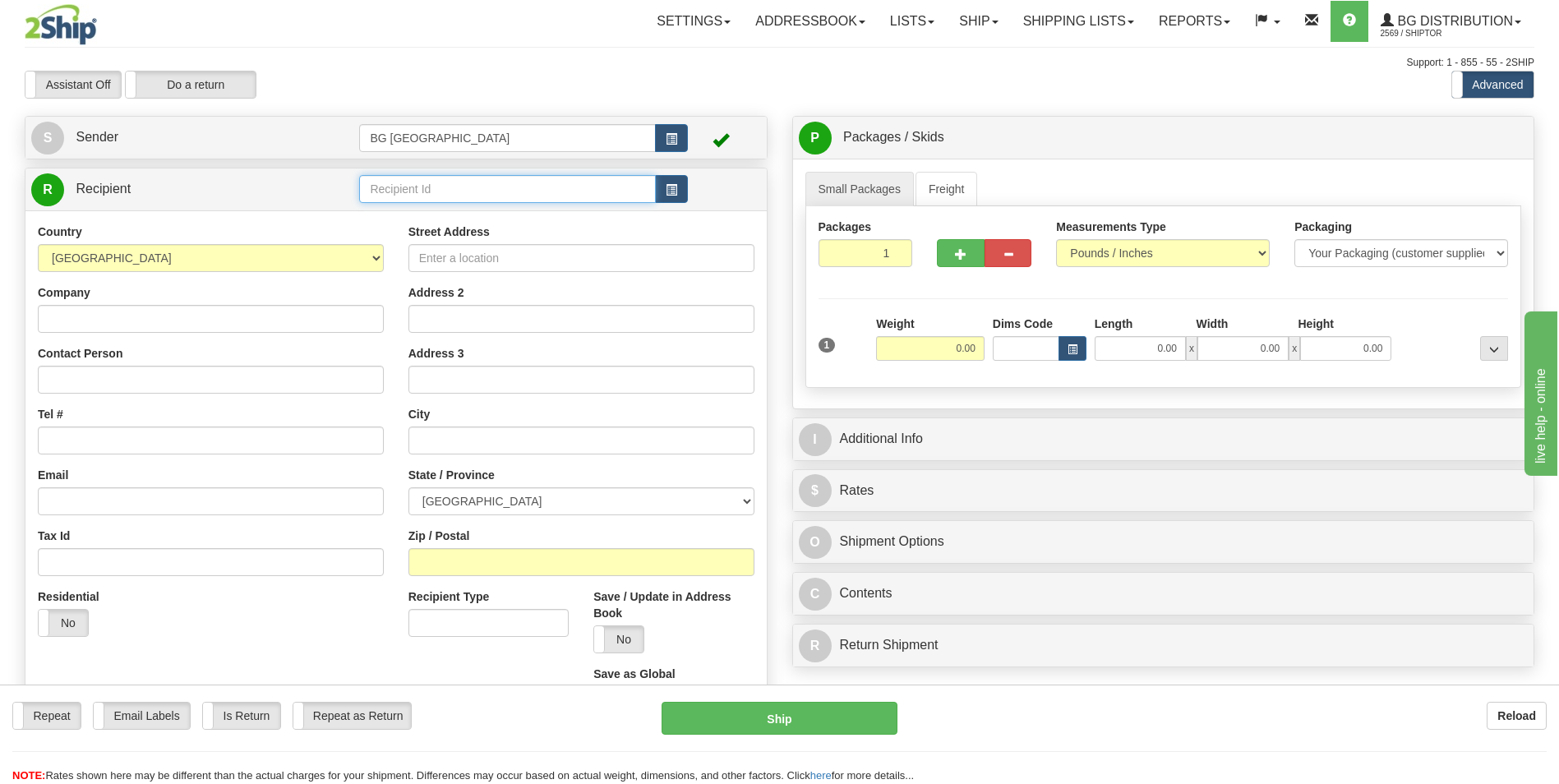
click at [396, 197] on input "text" at bounding box center [507, 189] width 296 height 28
click at [396, 219] on div "60048" at bounding box center [504, 214] width 280 height 18
type input "60048"
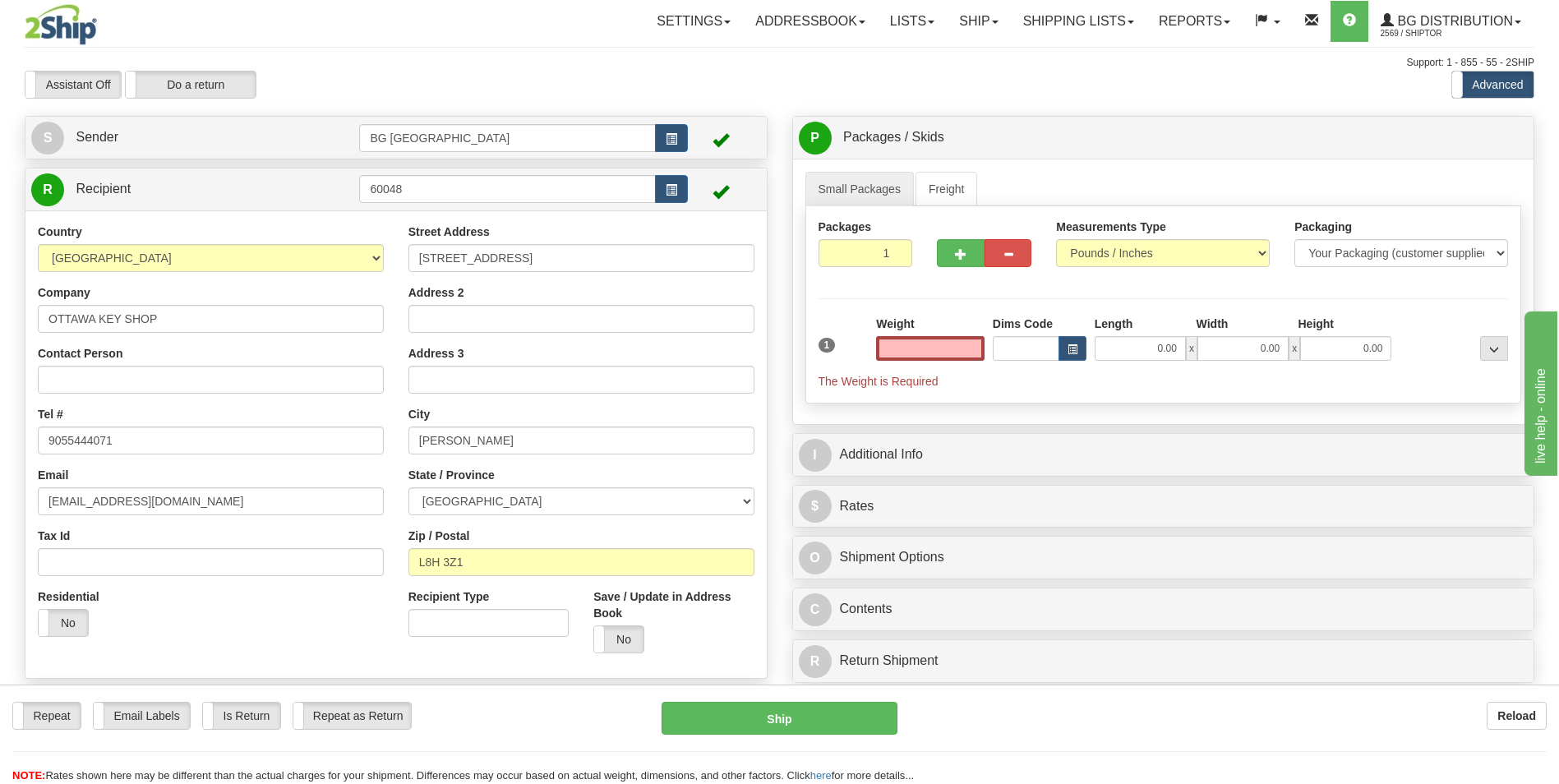
type input "0.00"
click at [896, 357] on input "0.00" at bounding box center [930, 349] width 108 height 25
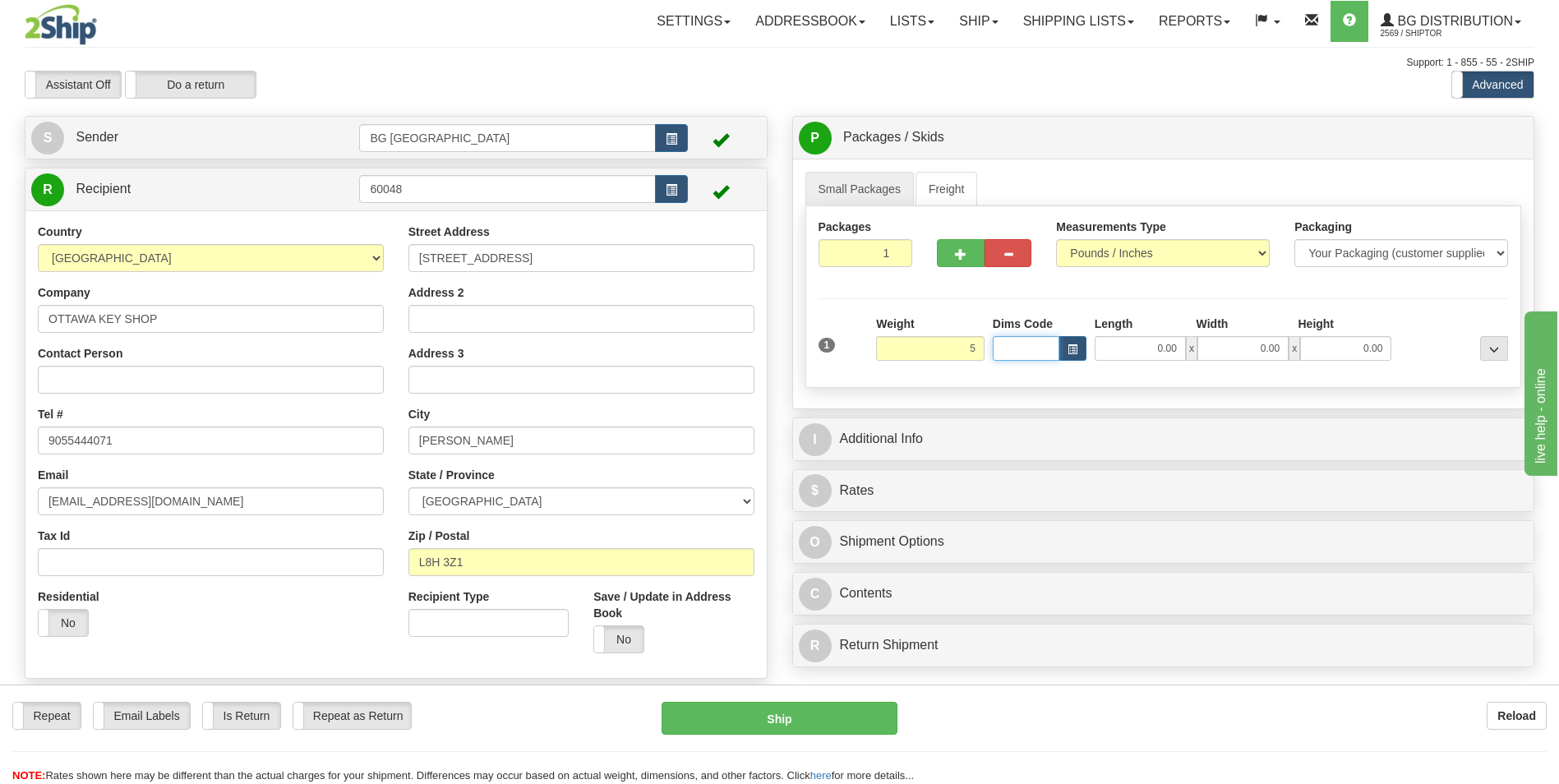
type input "5.00"
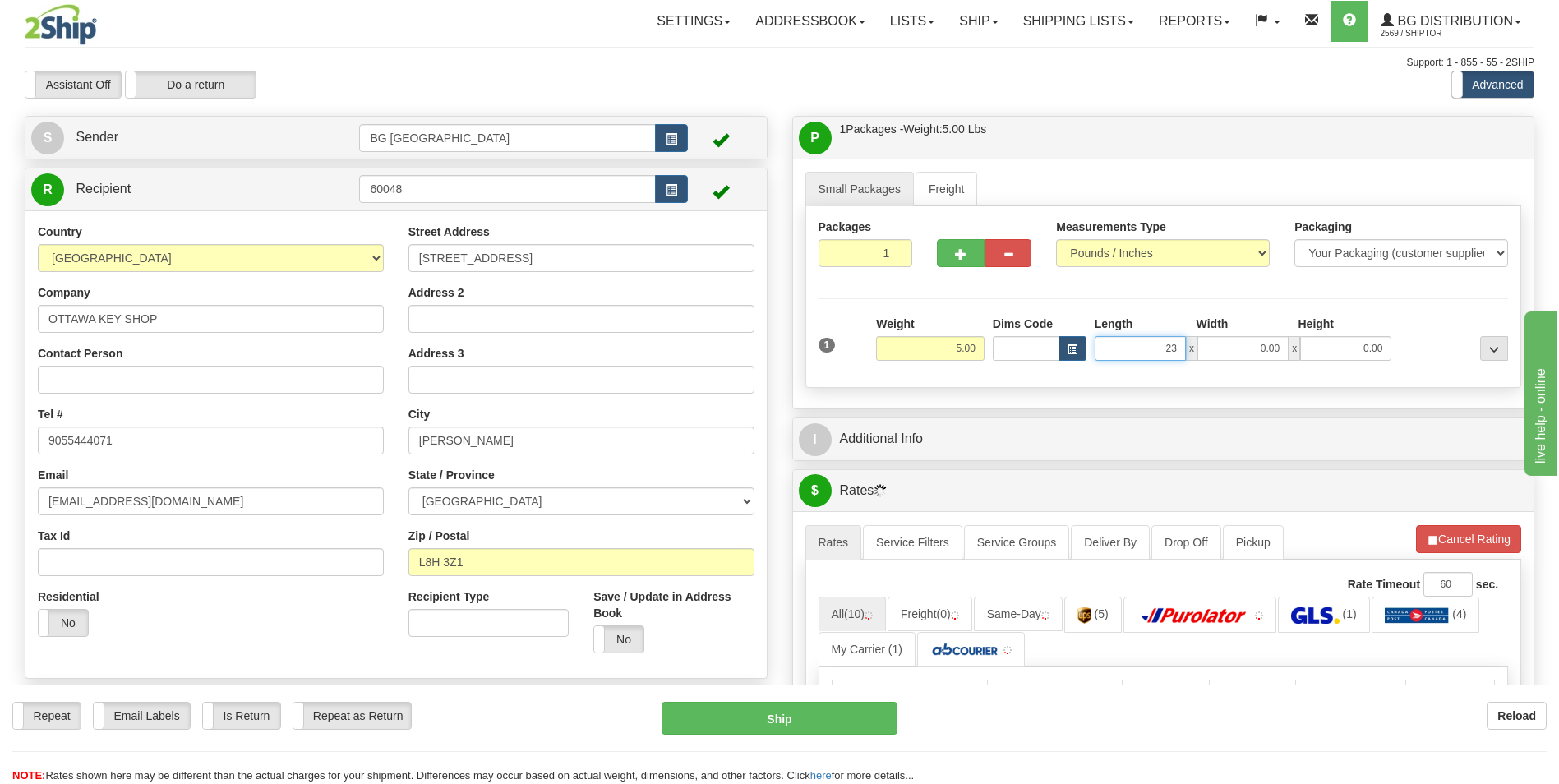
type input "23.00"
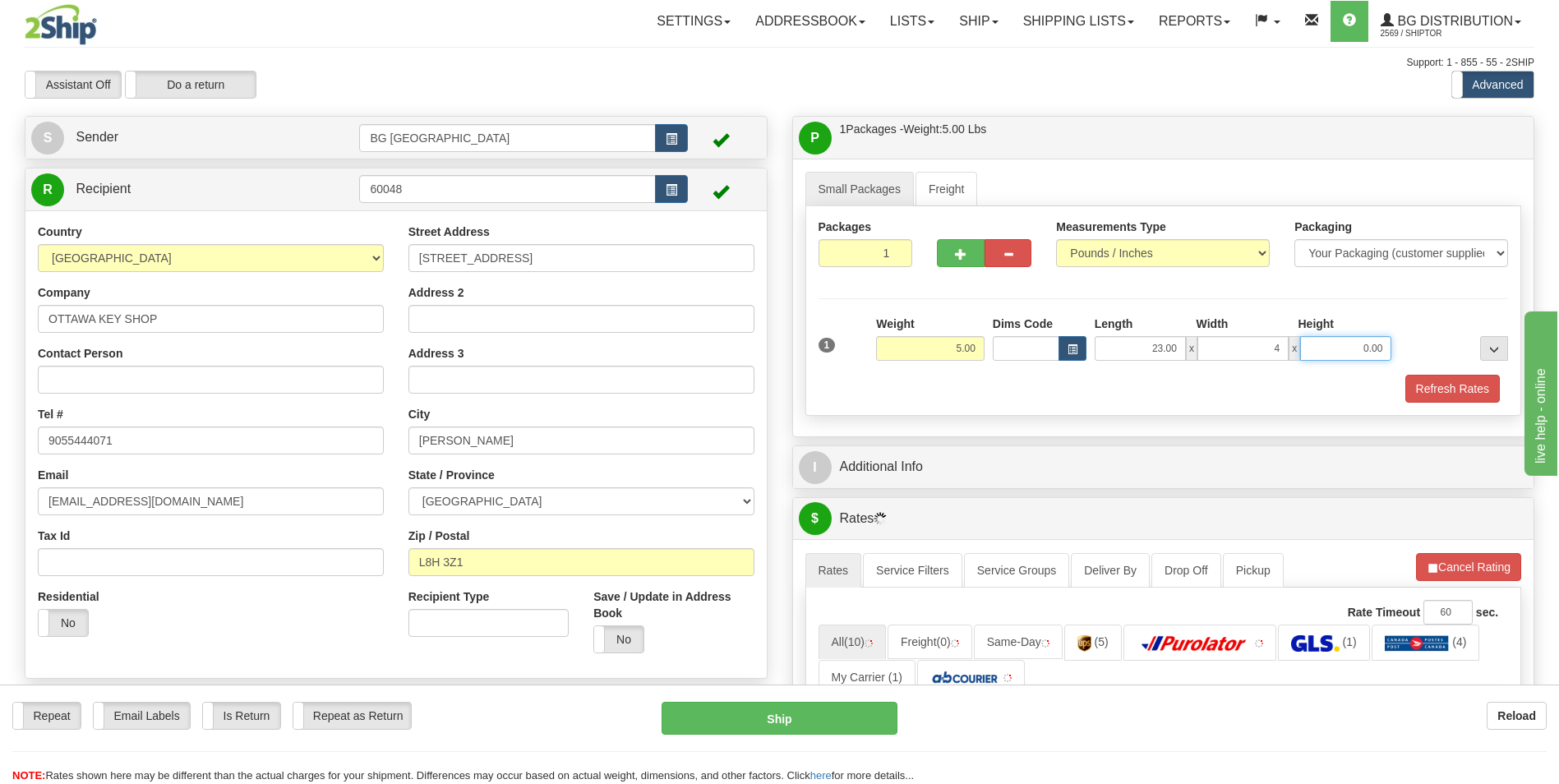
type input "4.00"
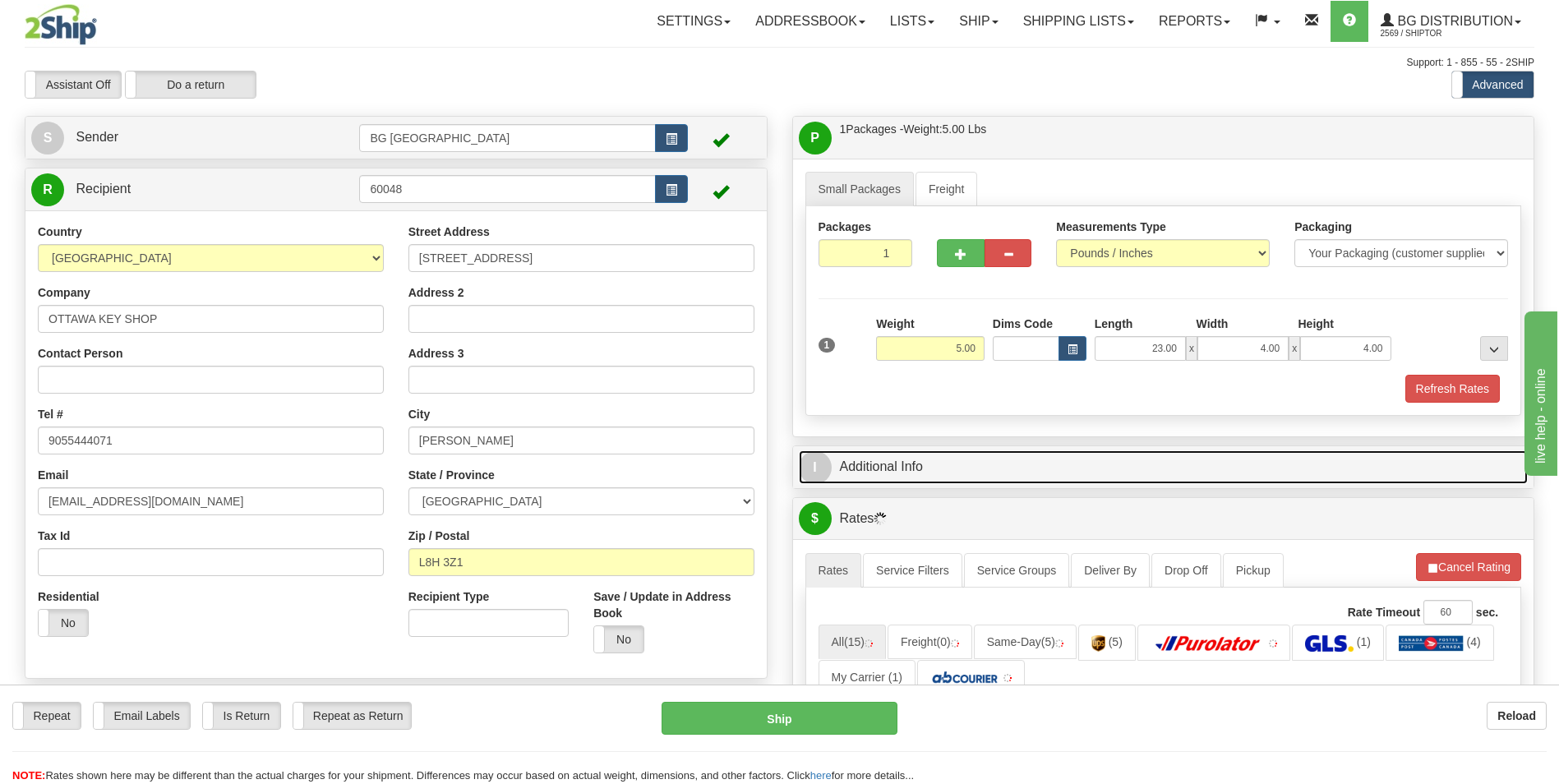
click at [886, 479] on link "I Additional Info" at bounding box center [1163, 467] width 730 height 34
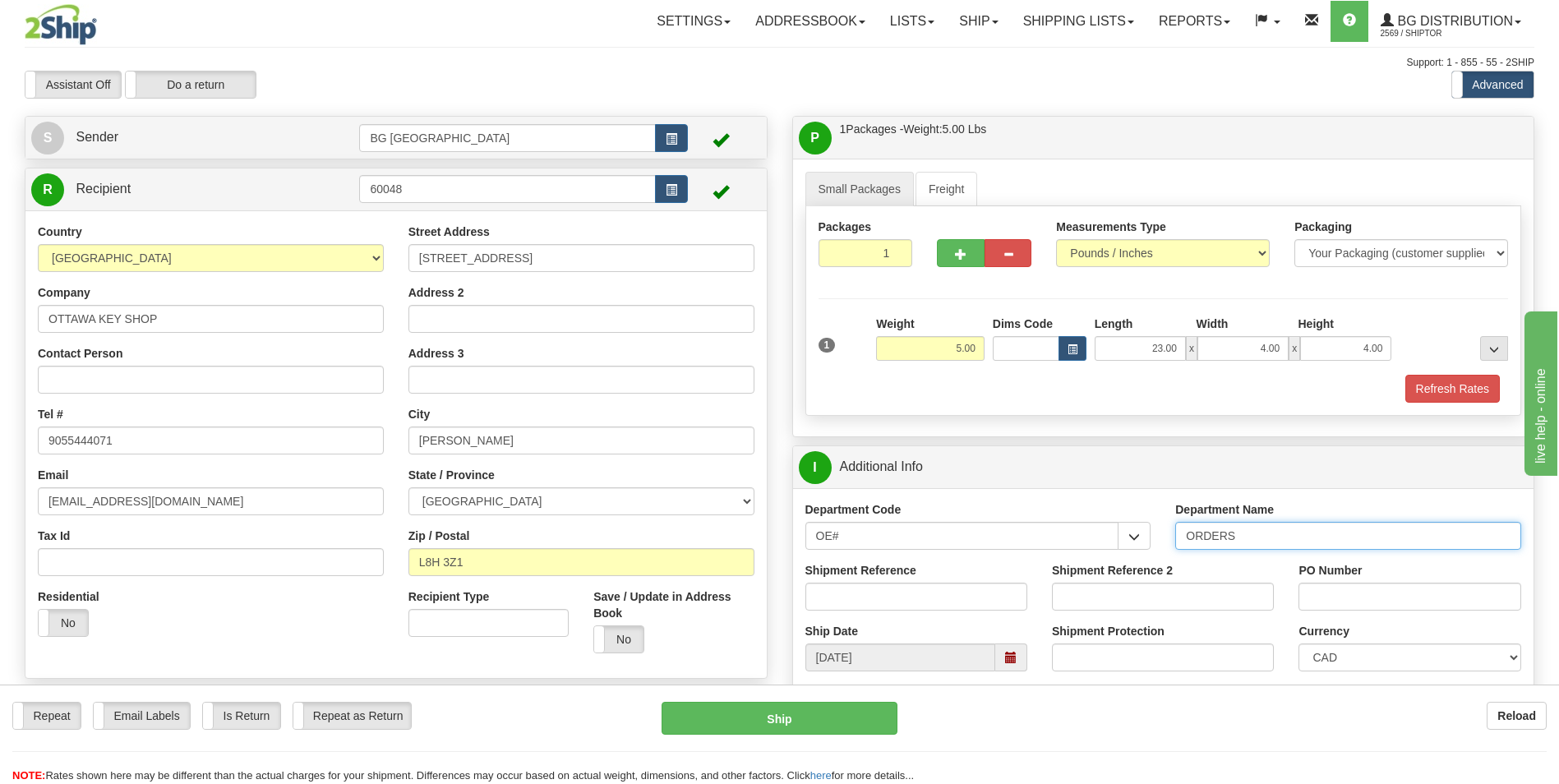
click at [1264, 532] on input "ORDERS" at bounding box center [1348, 535] width 346 height 28
type input "70182134-00"
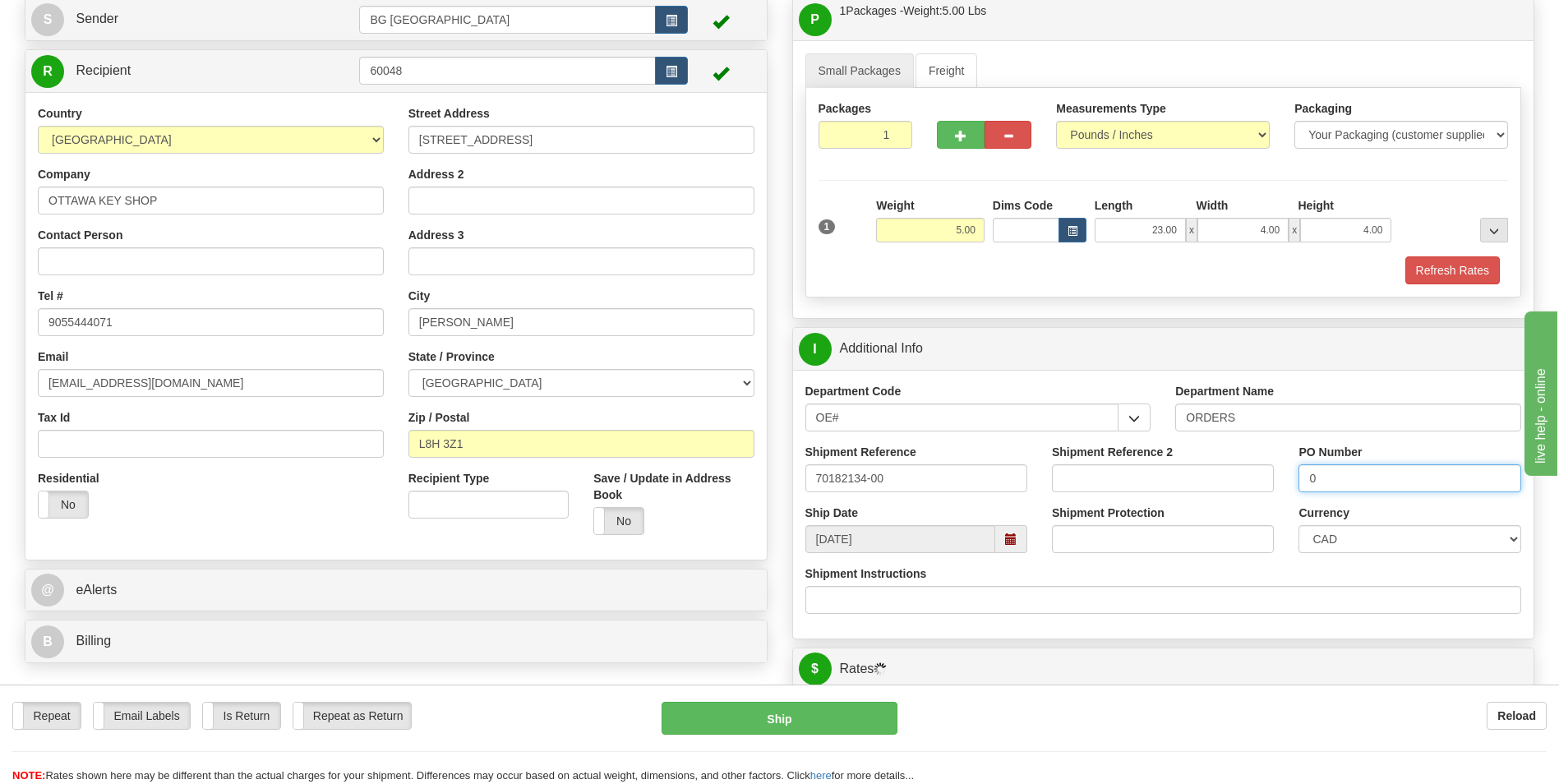
scroll to position [411, 0]
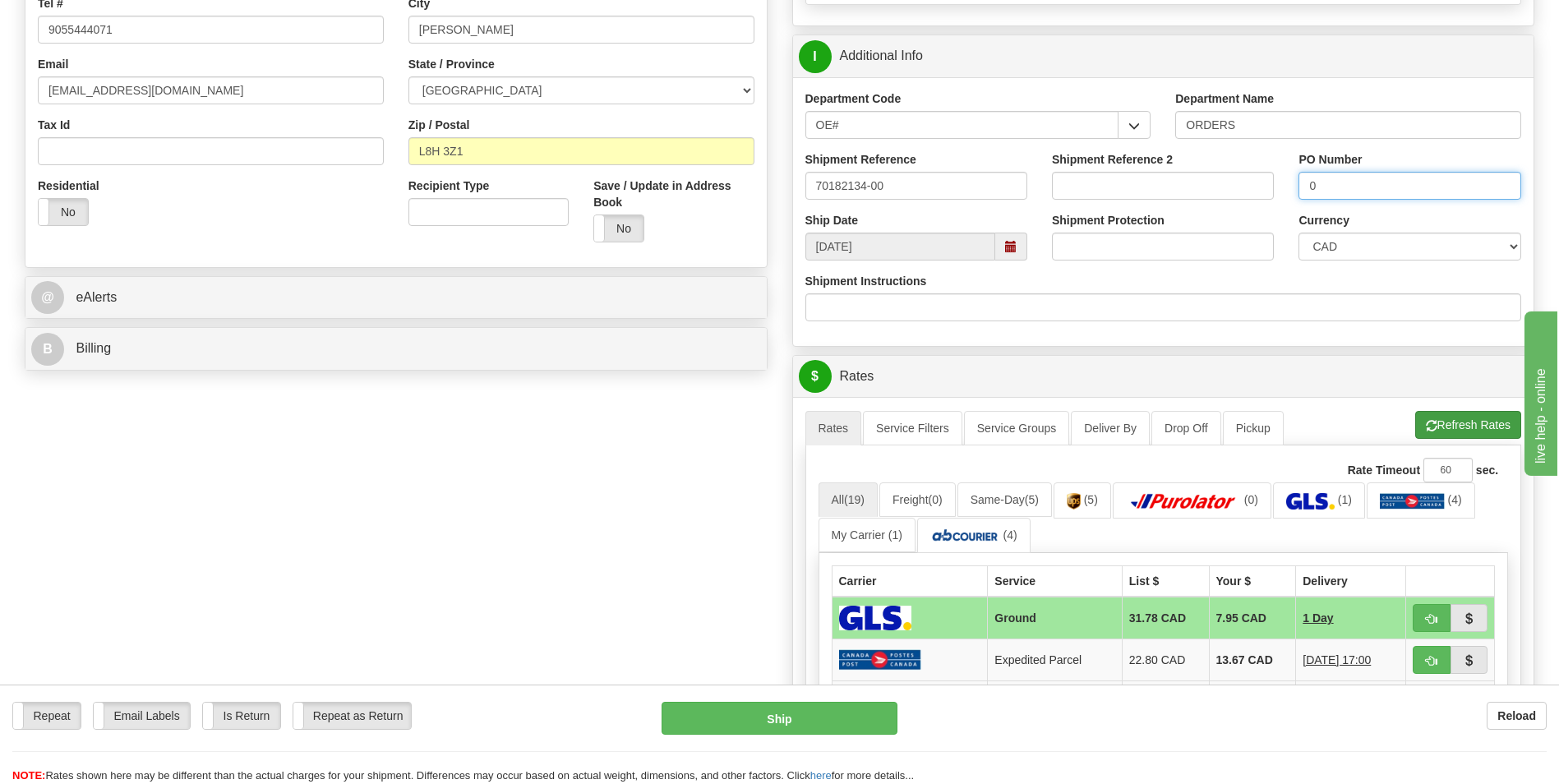
type input "0"
click at [1459, 411] on button "Refresh Rates" at bounding box center [1468, 425] width 106 height 28
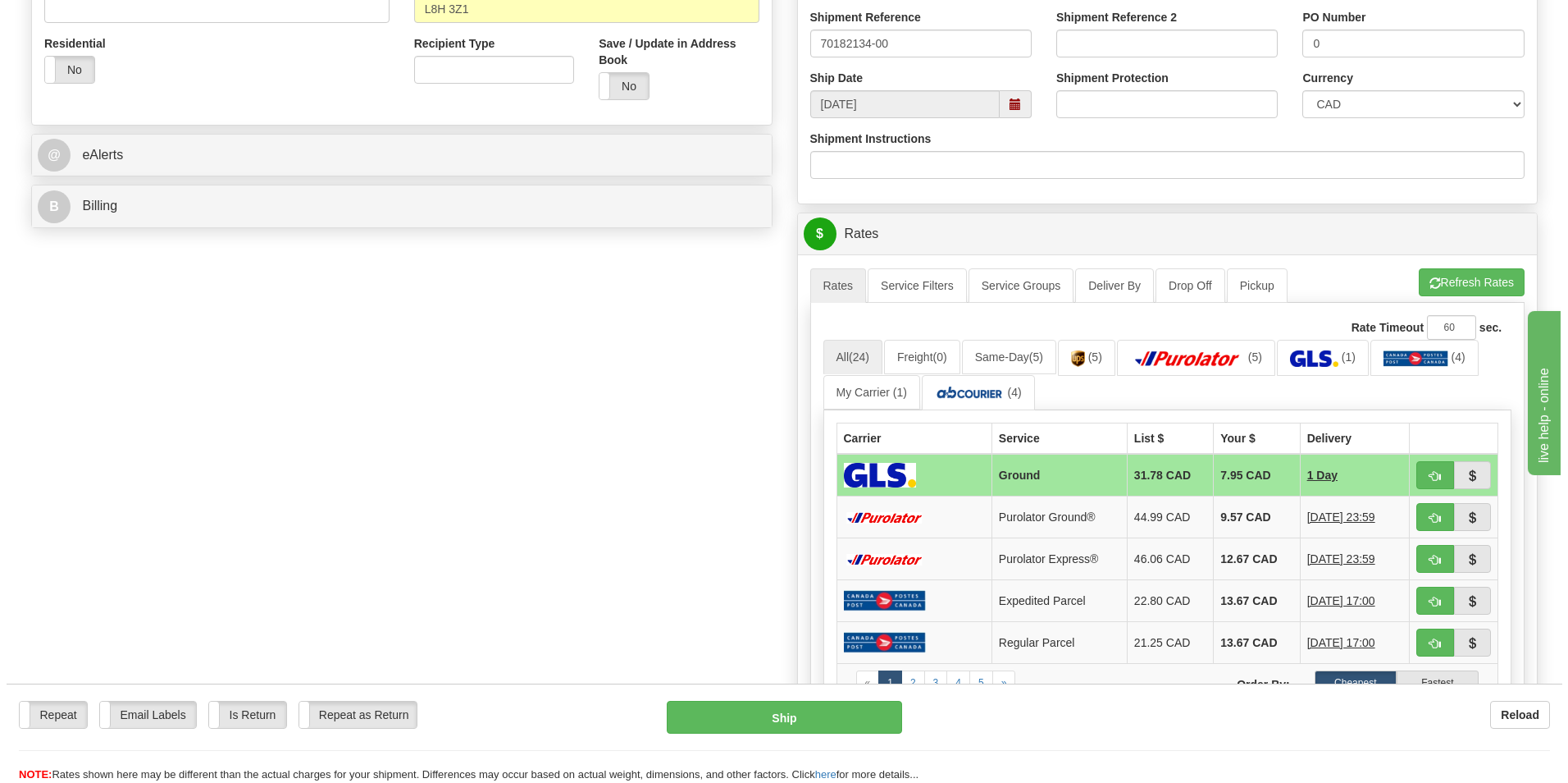
scroll to position [574, 0]
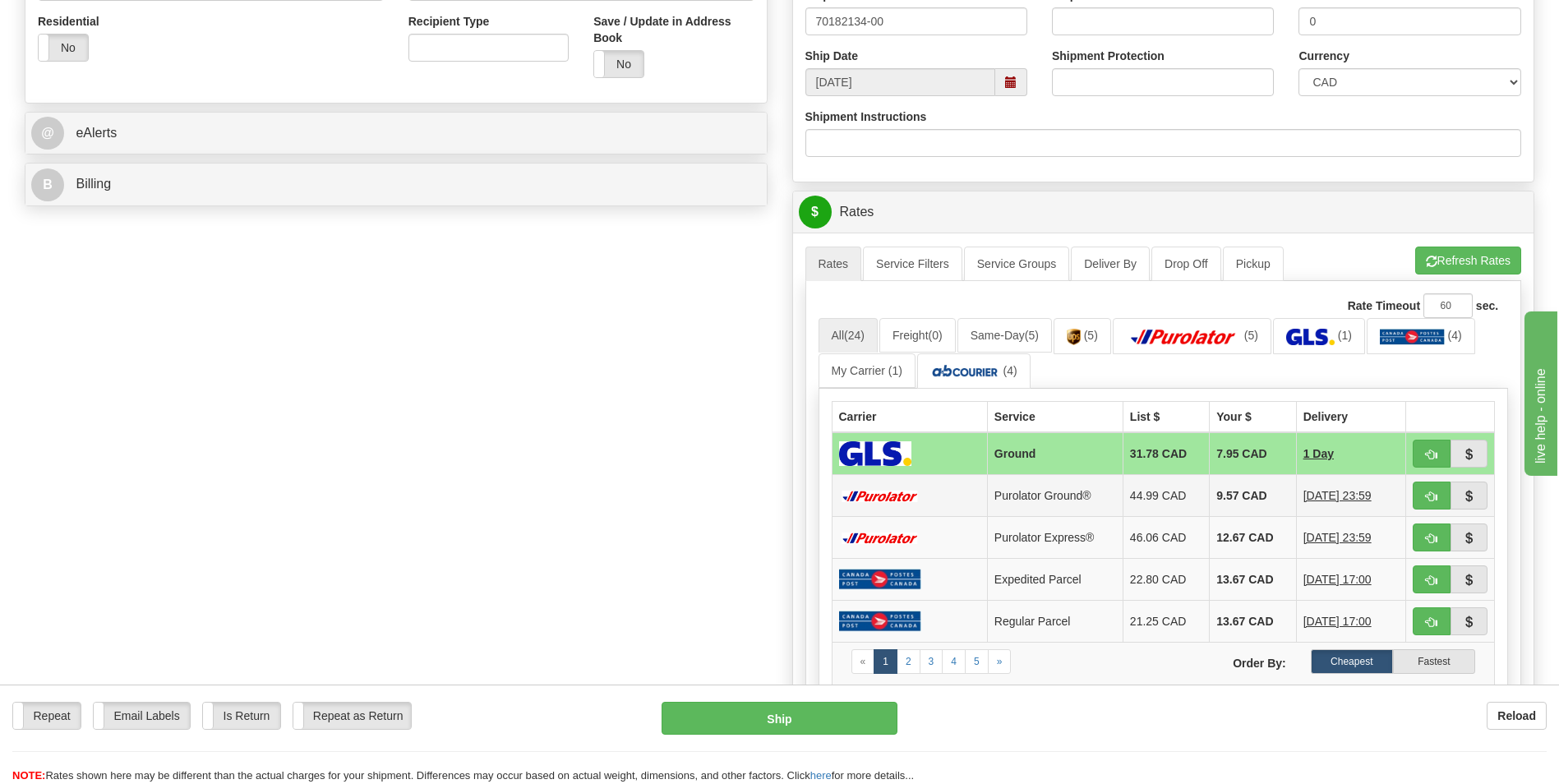
click at [1244, 501] on td "9.57 CAD" at bounding box center [1253, 496] width 86 height 42
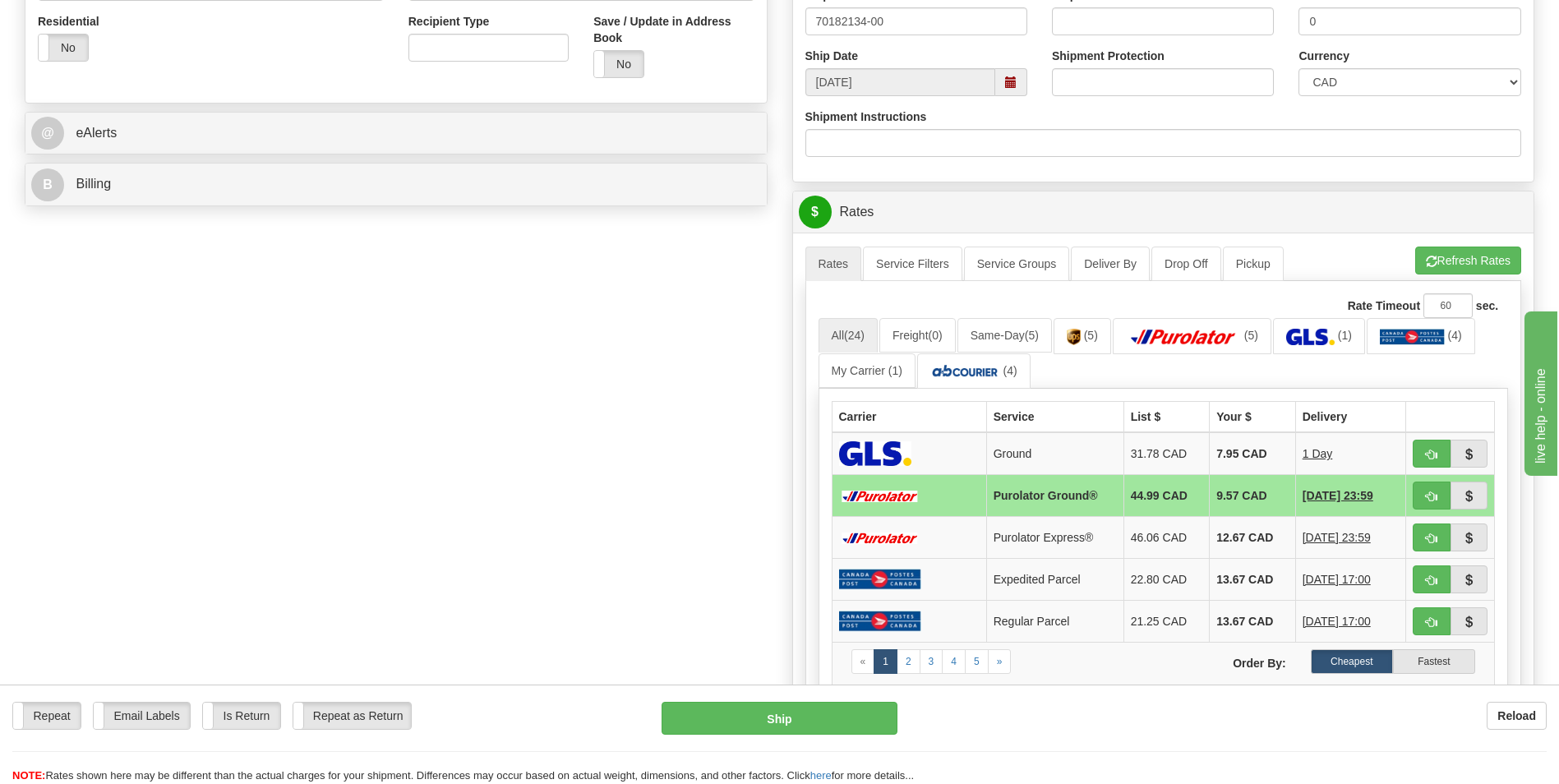
click at [1411, 497] on td at bounding box center [1450, 496] width 89 height 42
click at [1418, 496] on button "button" at bounding box center [1431, 495] width 37 height 28
type input "260"
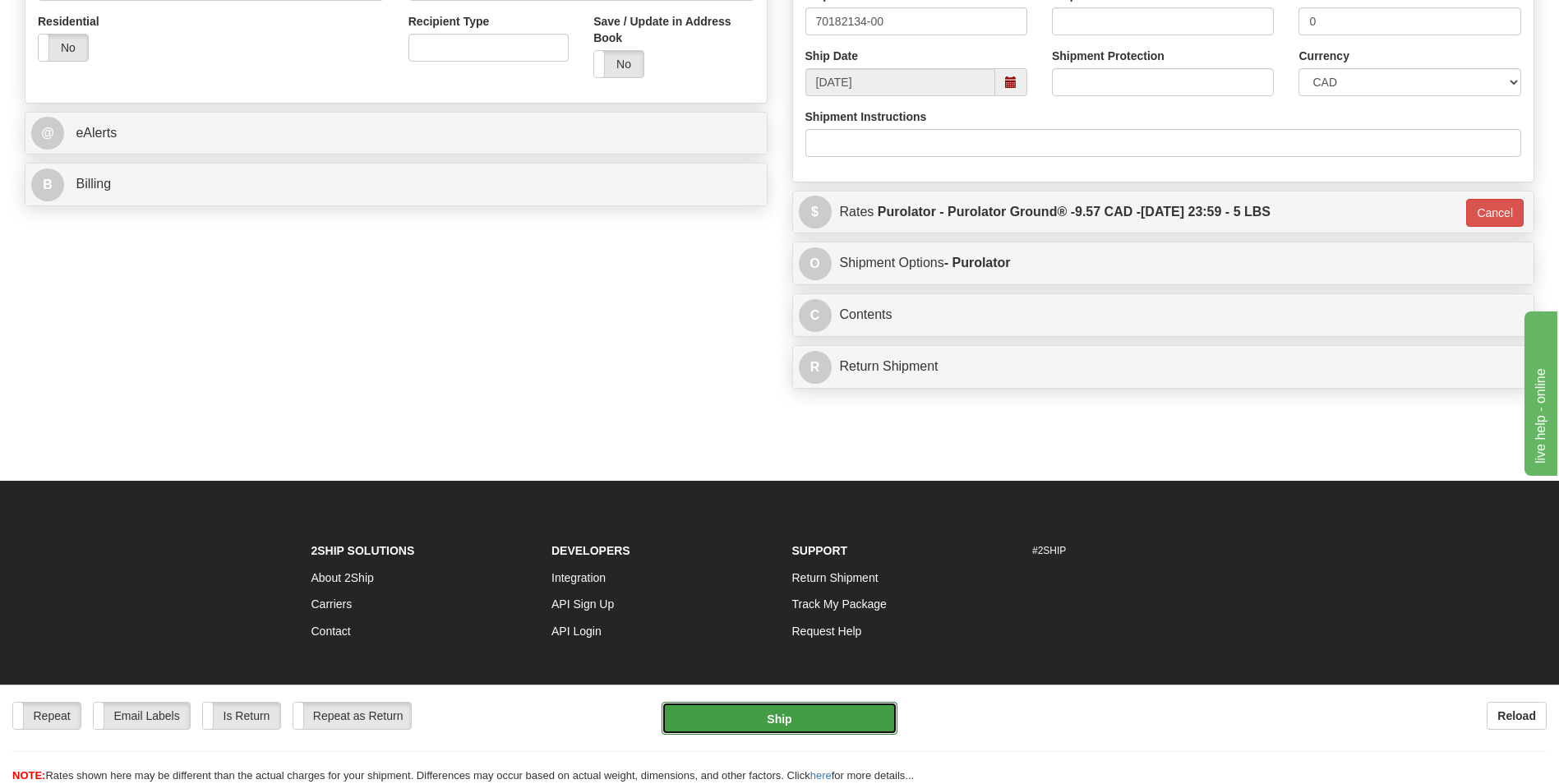
click at [791, 712] on button "Ship" at bounding box center [779, 718] width 235 height 33
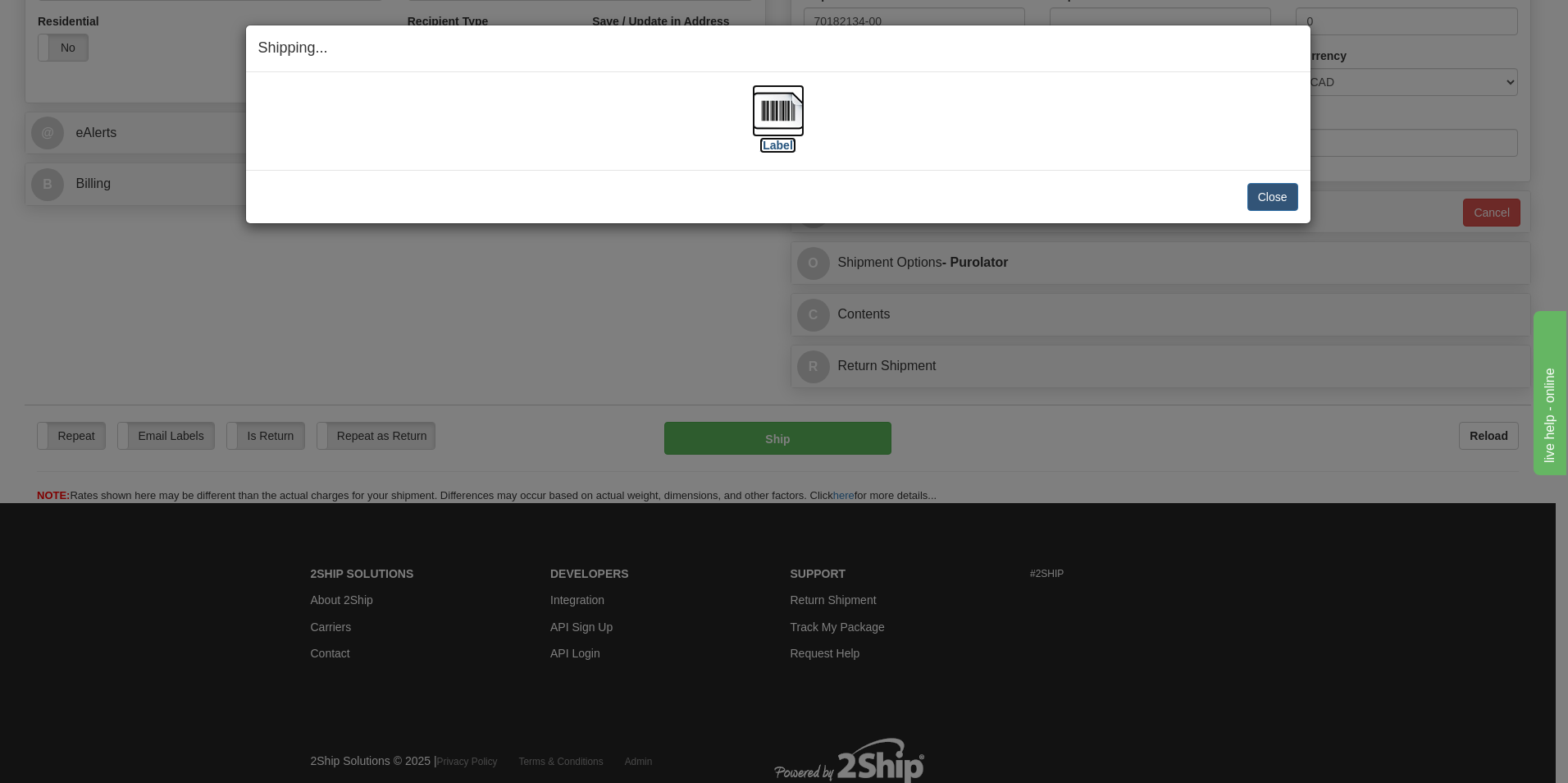
click at [777, 115] on img at bounding box center [778, 110] width 53 height 53
click at [1269, 196] on button "Close" at bounding box center [1272, 196] width 51 height 28
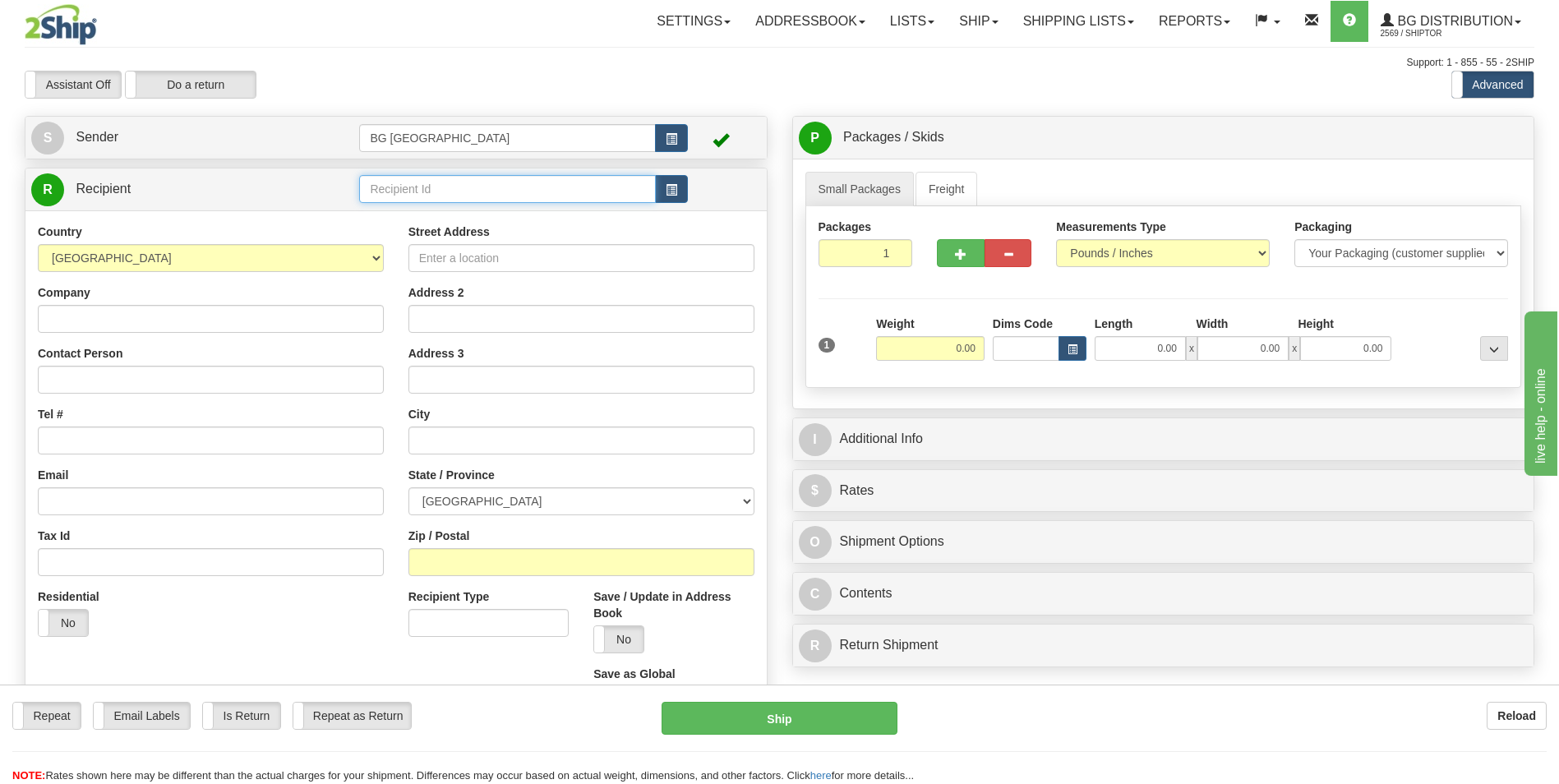
click at [503, 178] on input "text" at bounding box center [507, 189] width 296 height 28
click at [465, 212] on div "60677" at bounding box center [504, 214] width 280 height 18
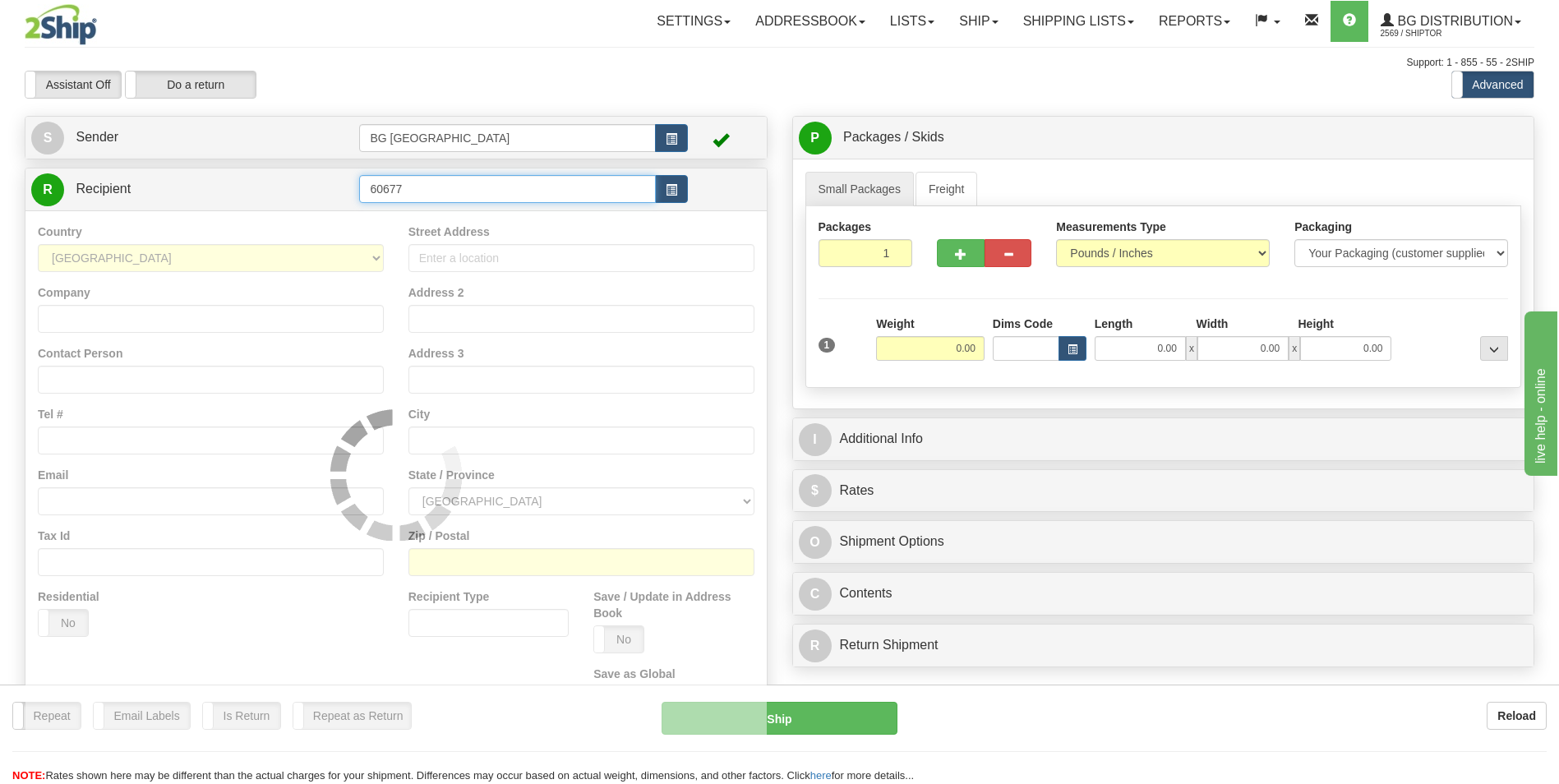
type input "60677"
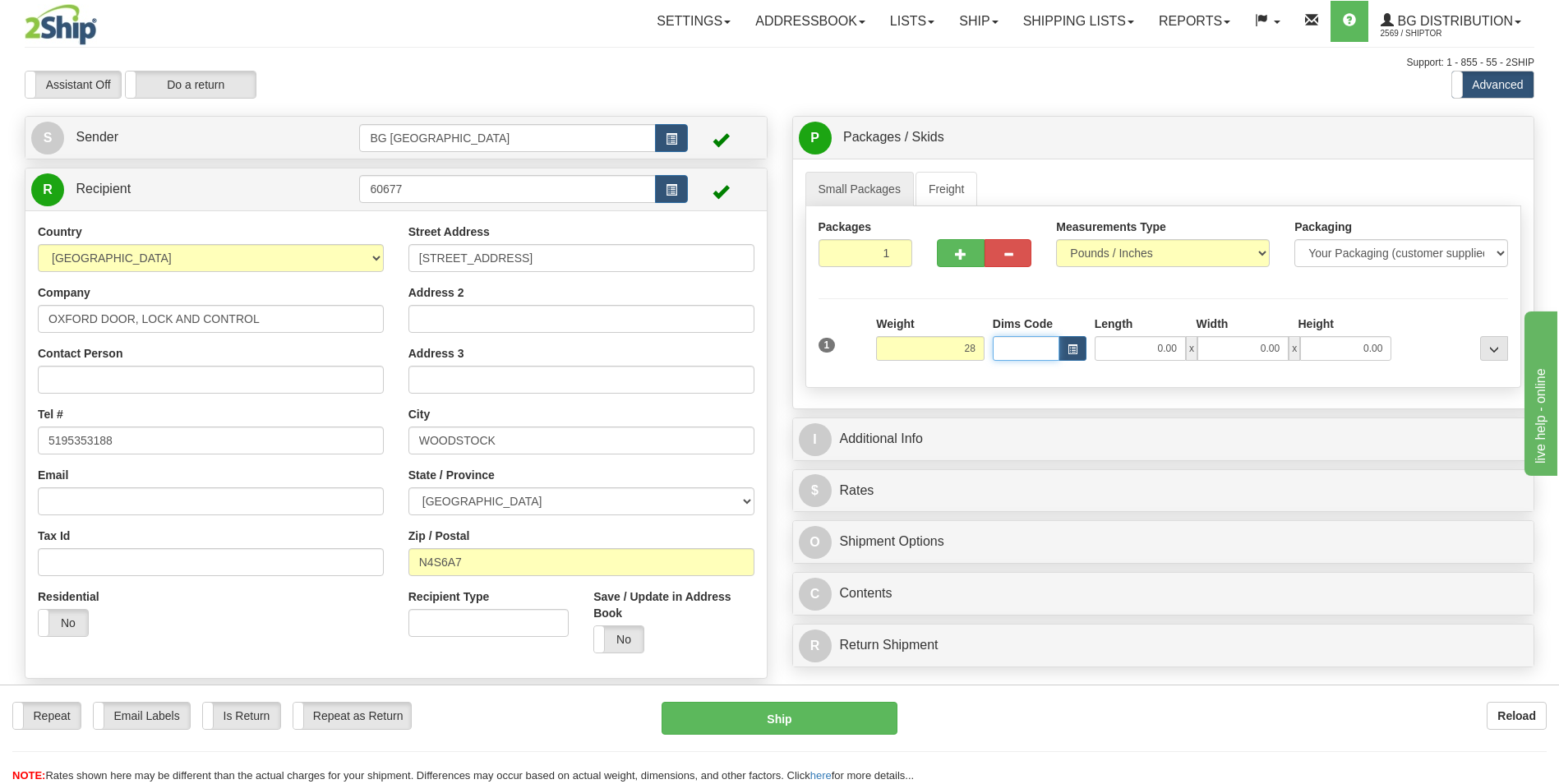
type input "28.00"
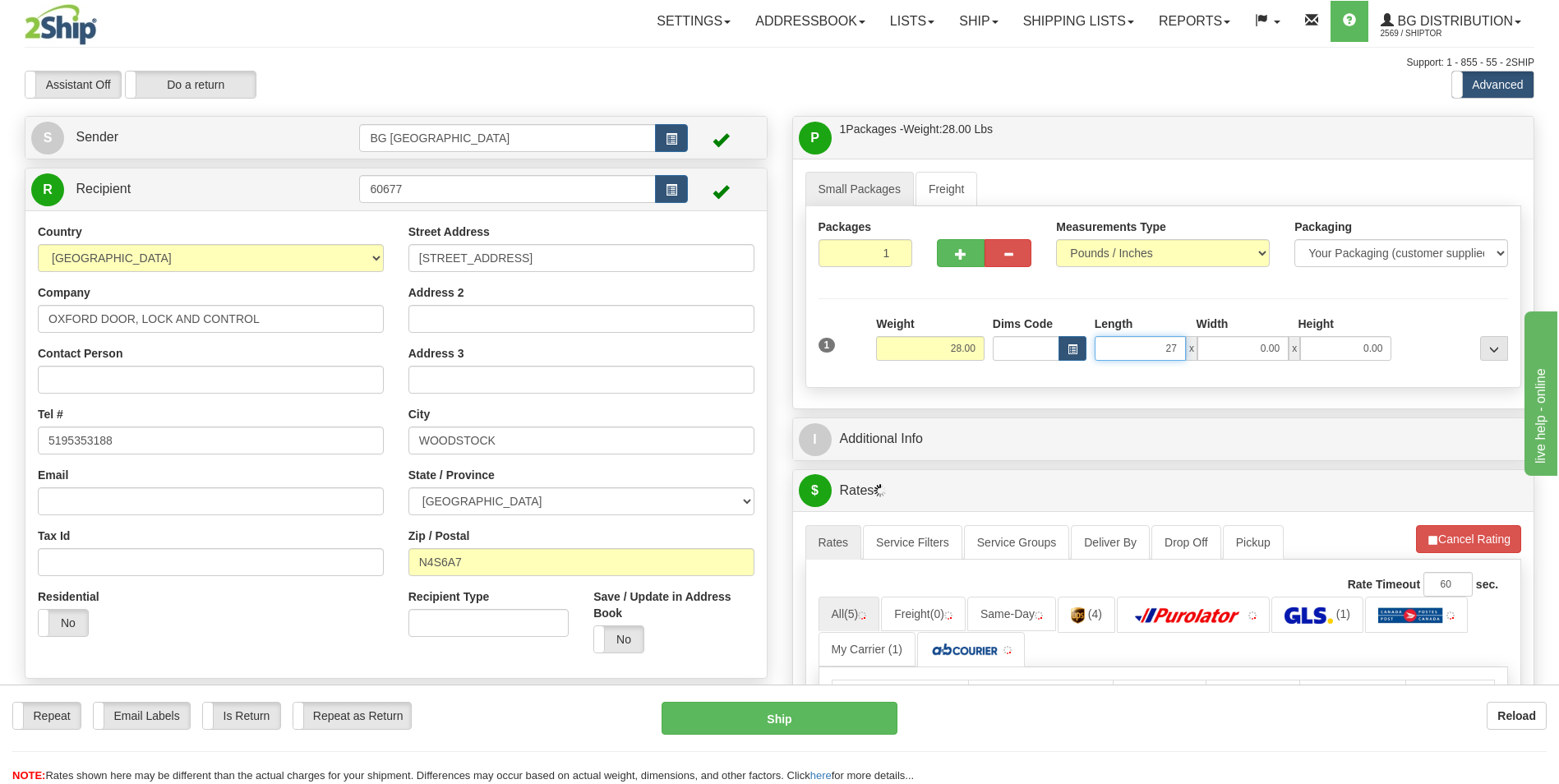
type input "27.00"
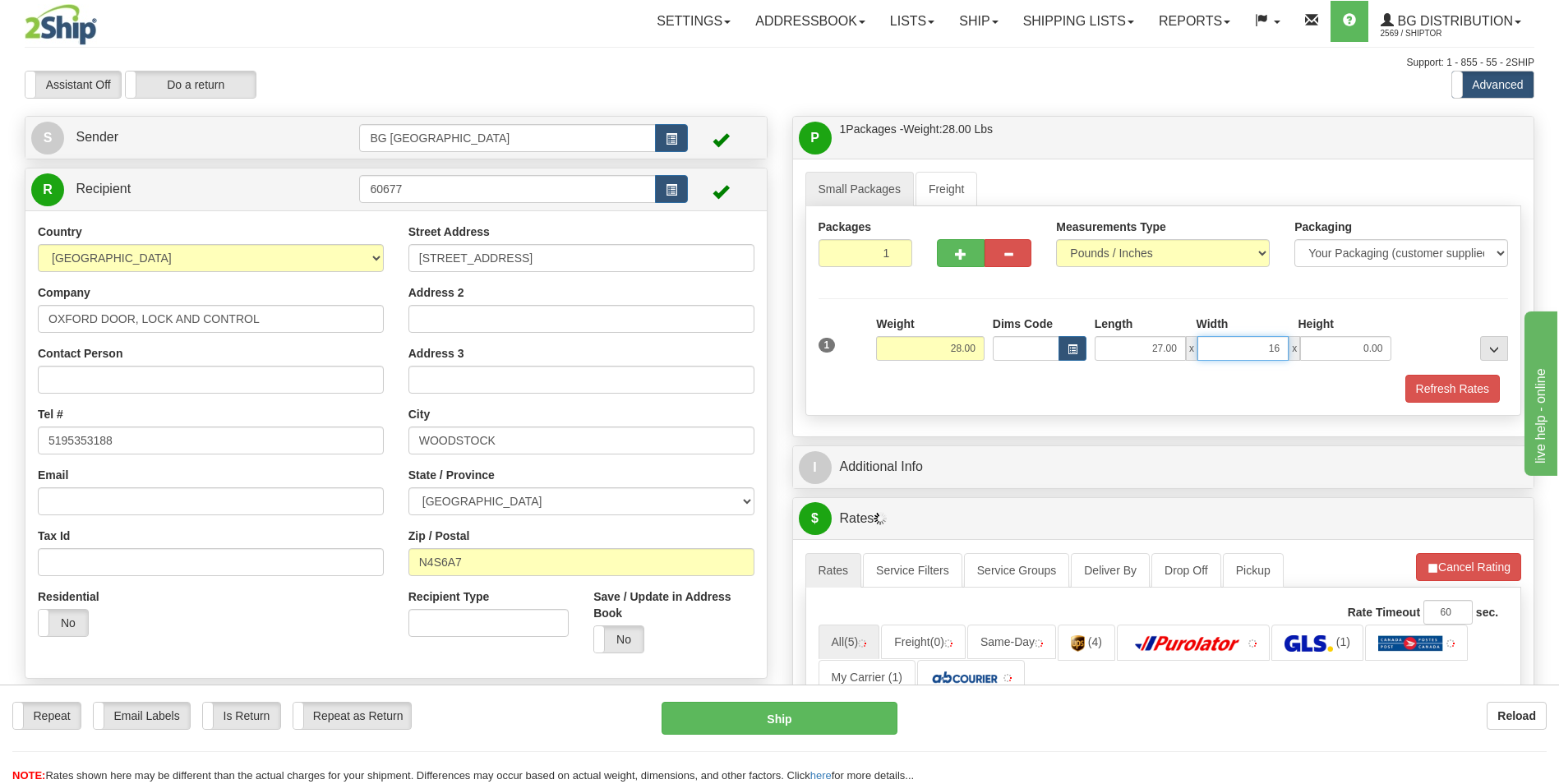
type input "16.00"
type input "5.00"
click at [950, 244] on button "button" at bounding box center [960, 252] width 47 height 28
type input "2"
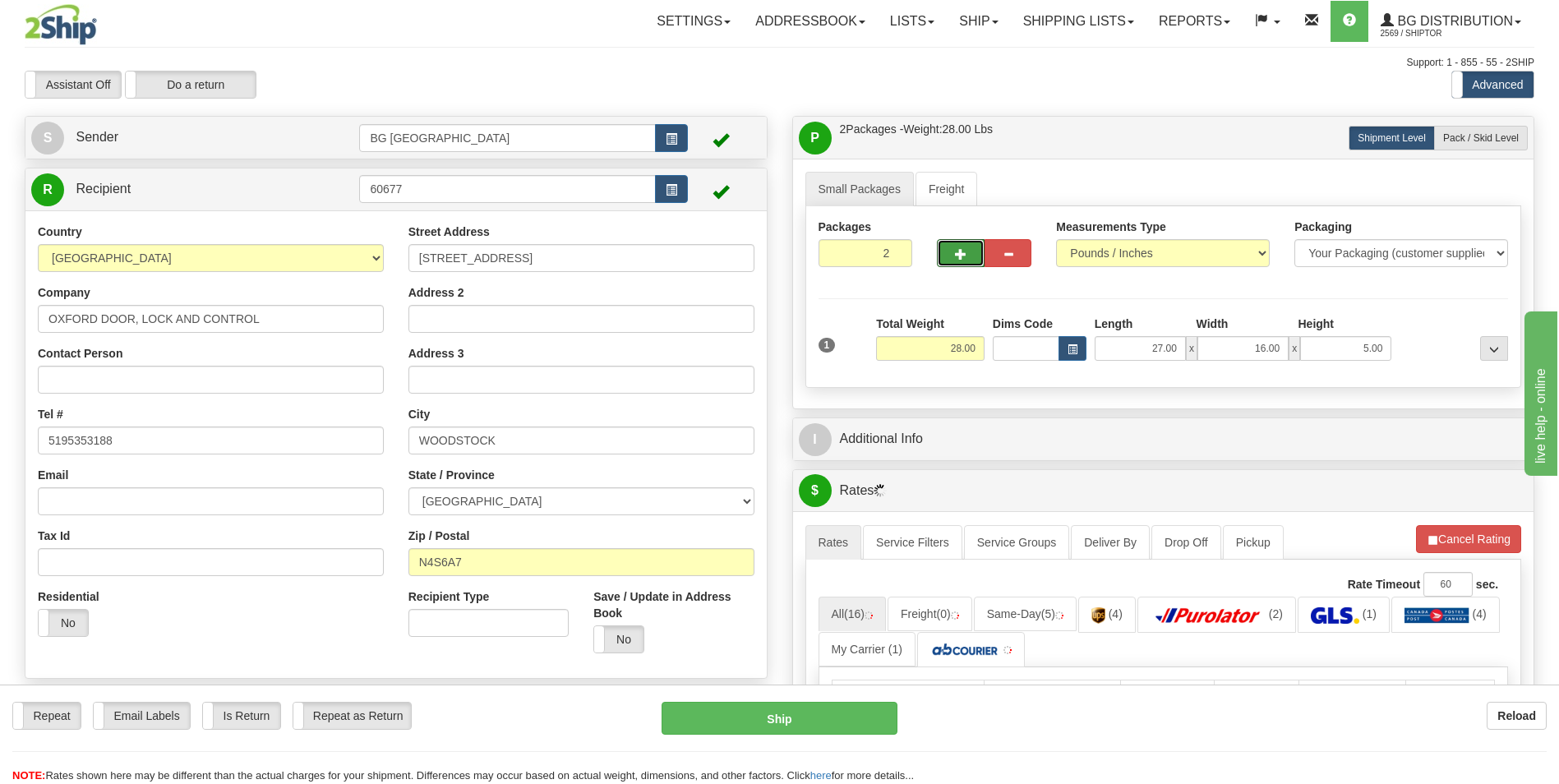
drag, startPoint x: 1467, startPoint y: 142, endPoint x: 1448, endPoint y: 152, distance: 21.5
click at [1467, 142] on span "Pack / Skid Level" at bounding box center [1480, 138] width 76 height 12
radio input "true"
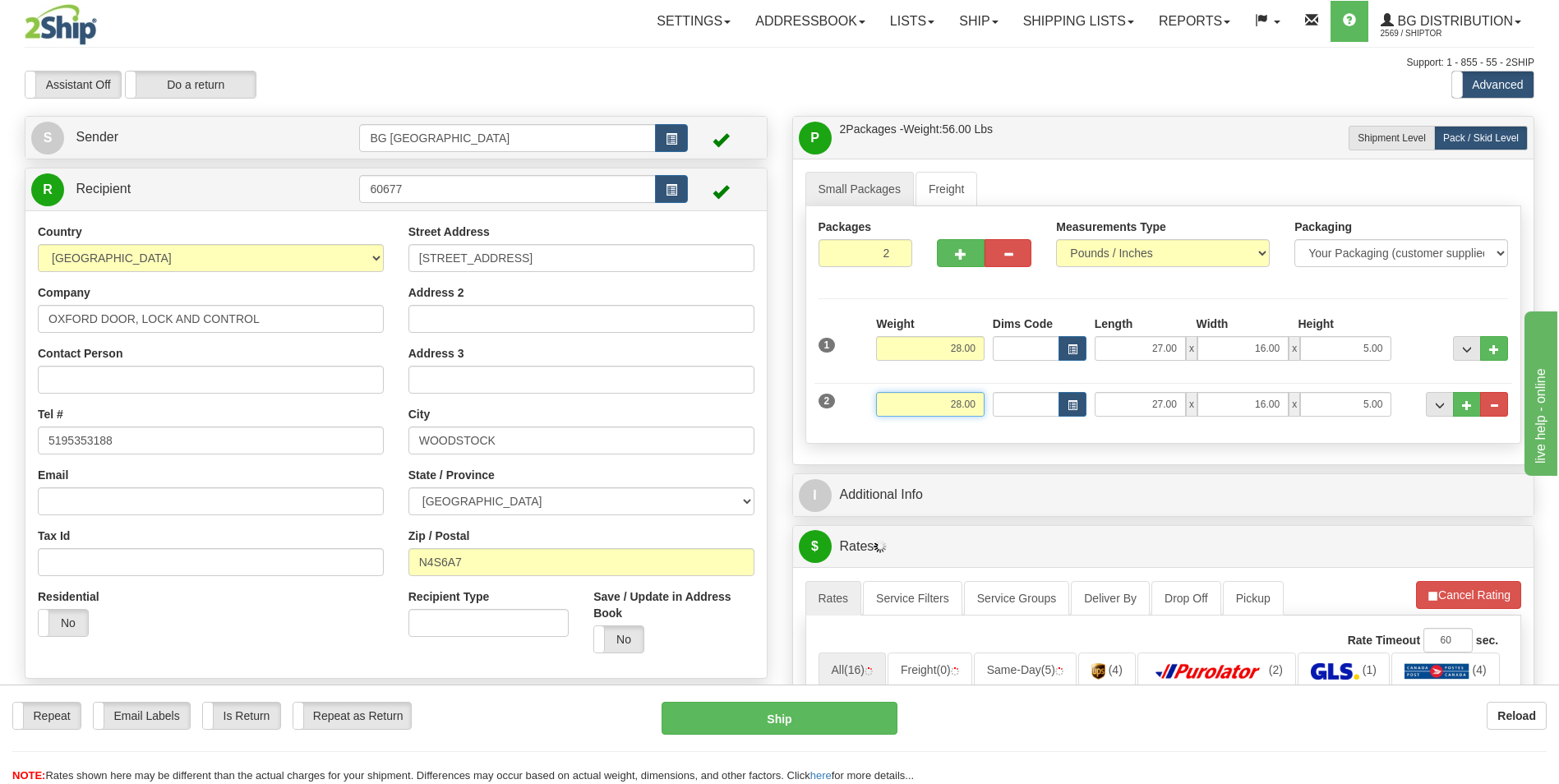
click at [929, 400] on input "28.00" at bounding box center [930, 404] width 108 height 25
type input "16.00"
type input "42.00"
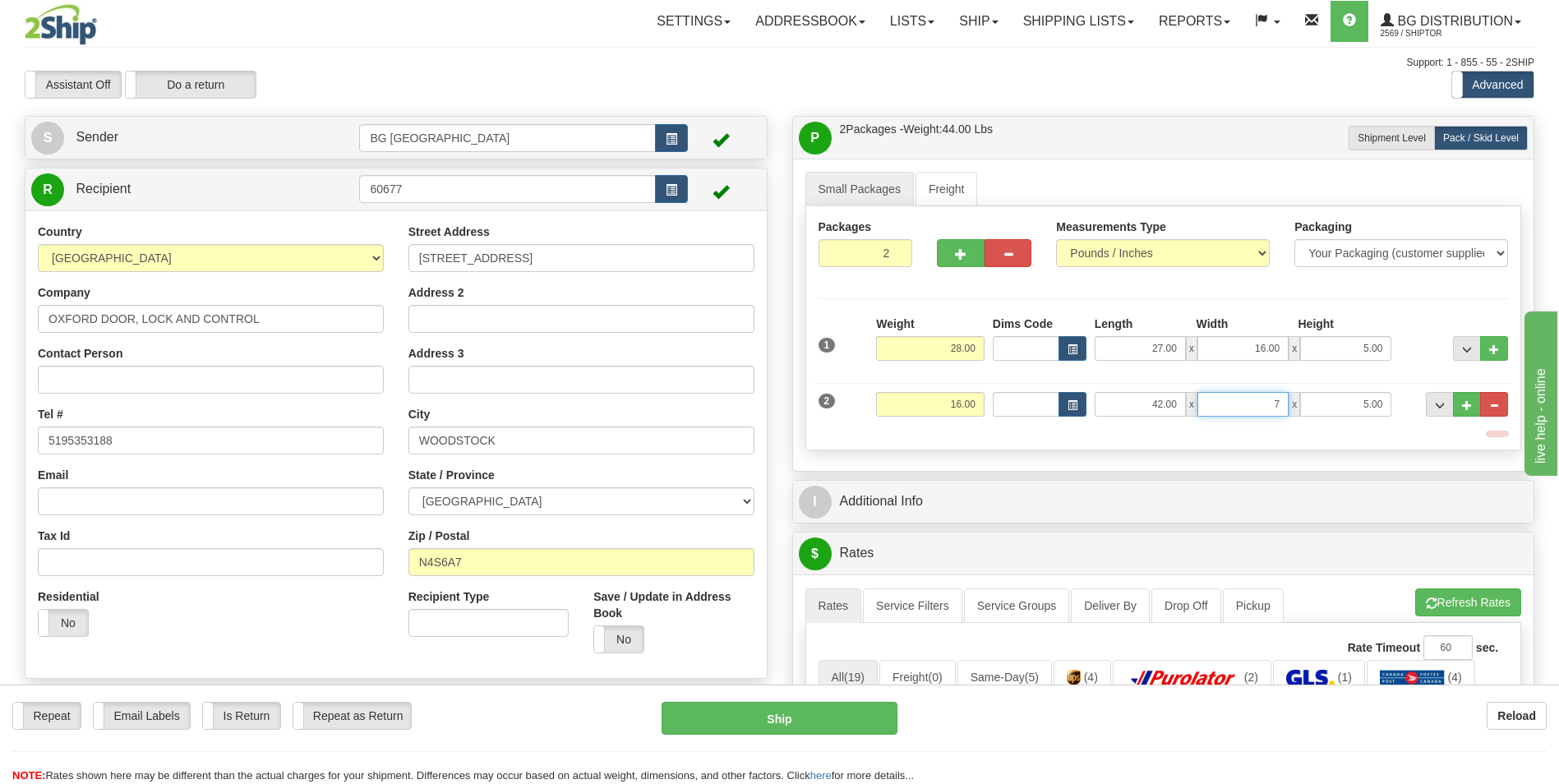
type input "7.00"
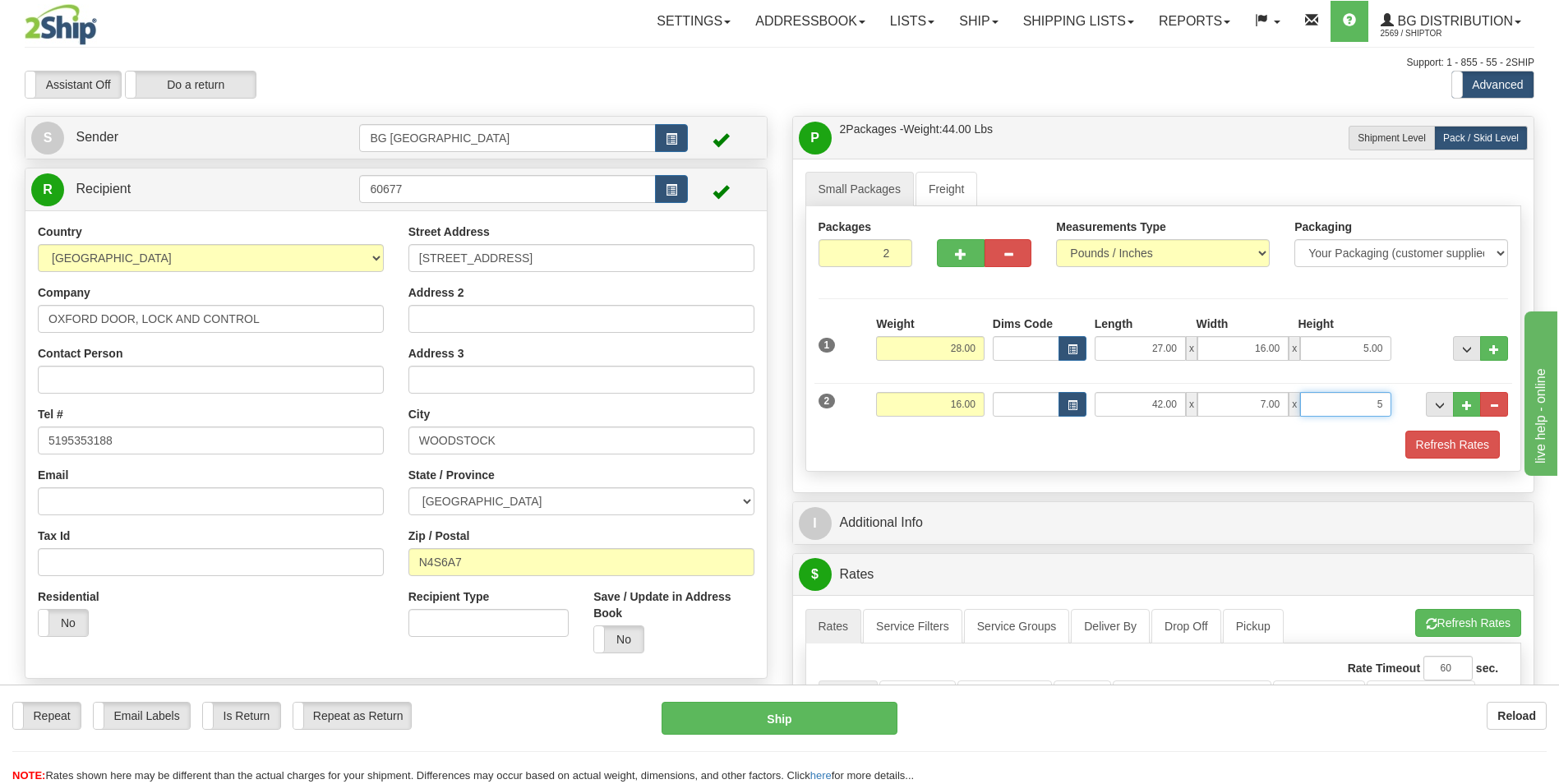
type input "5.00"
click at [1456, 411] on button "..." at bounding box center [1466, 404] width 28 height 25
type input "3"
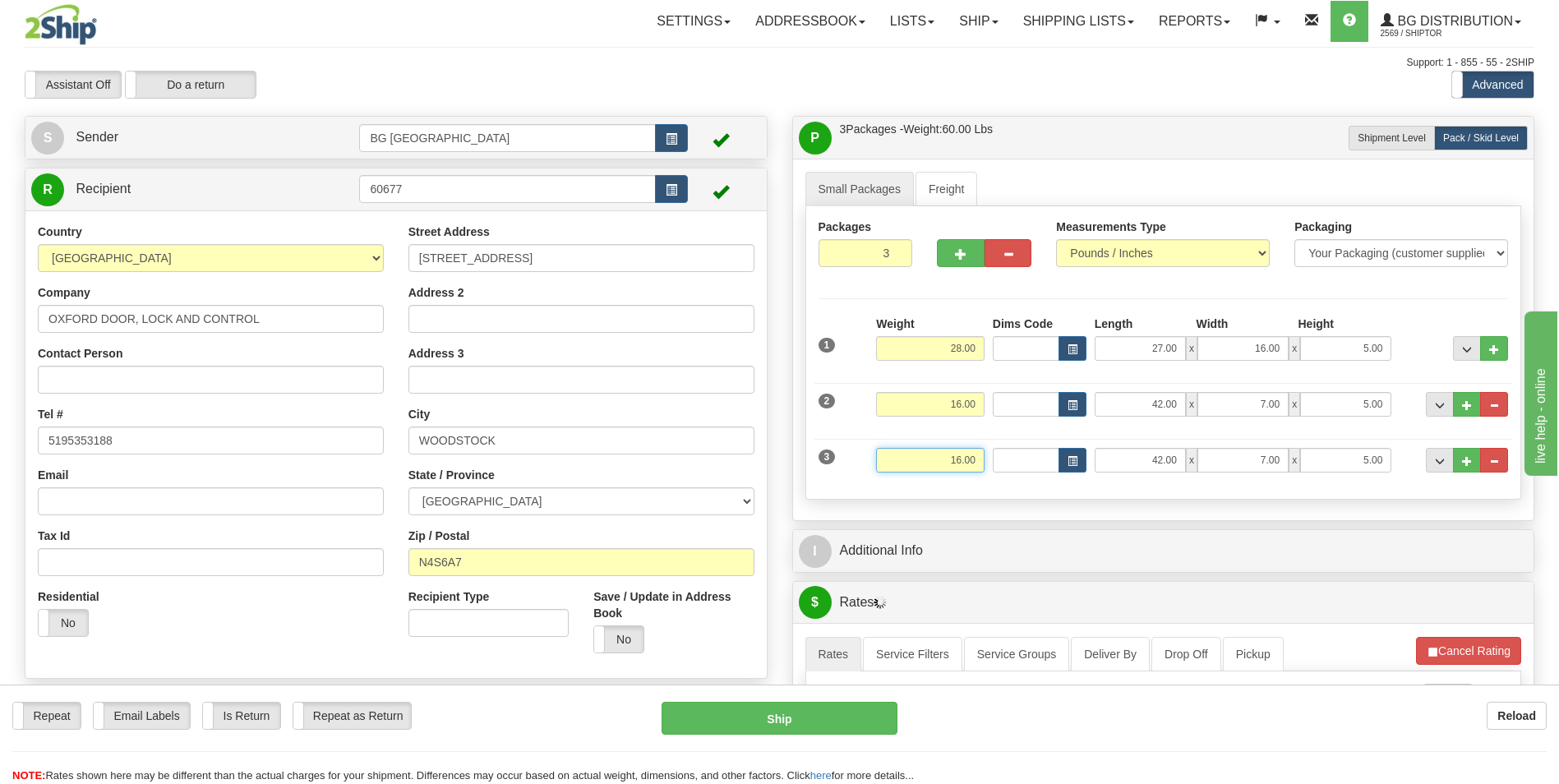
click at [927, 469] on input "16.00" at bounding box center [930, 460] width 108 height 25
type input "10.00"
type input "12.00"
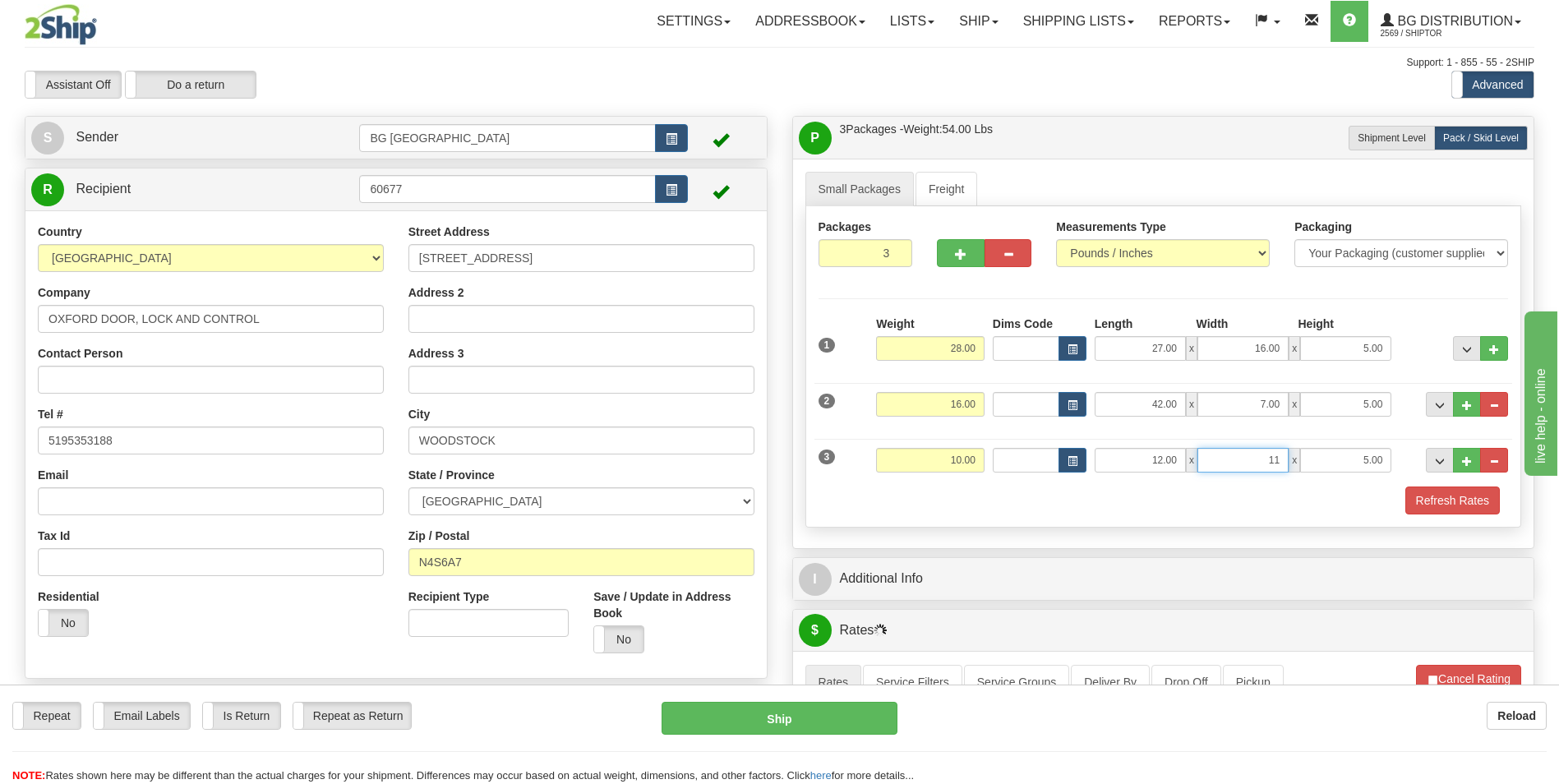
type input "11.00"
type input "6.00"
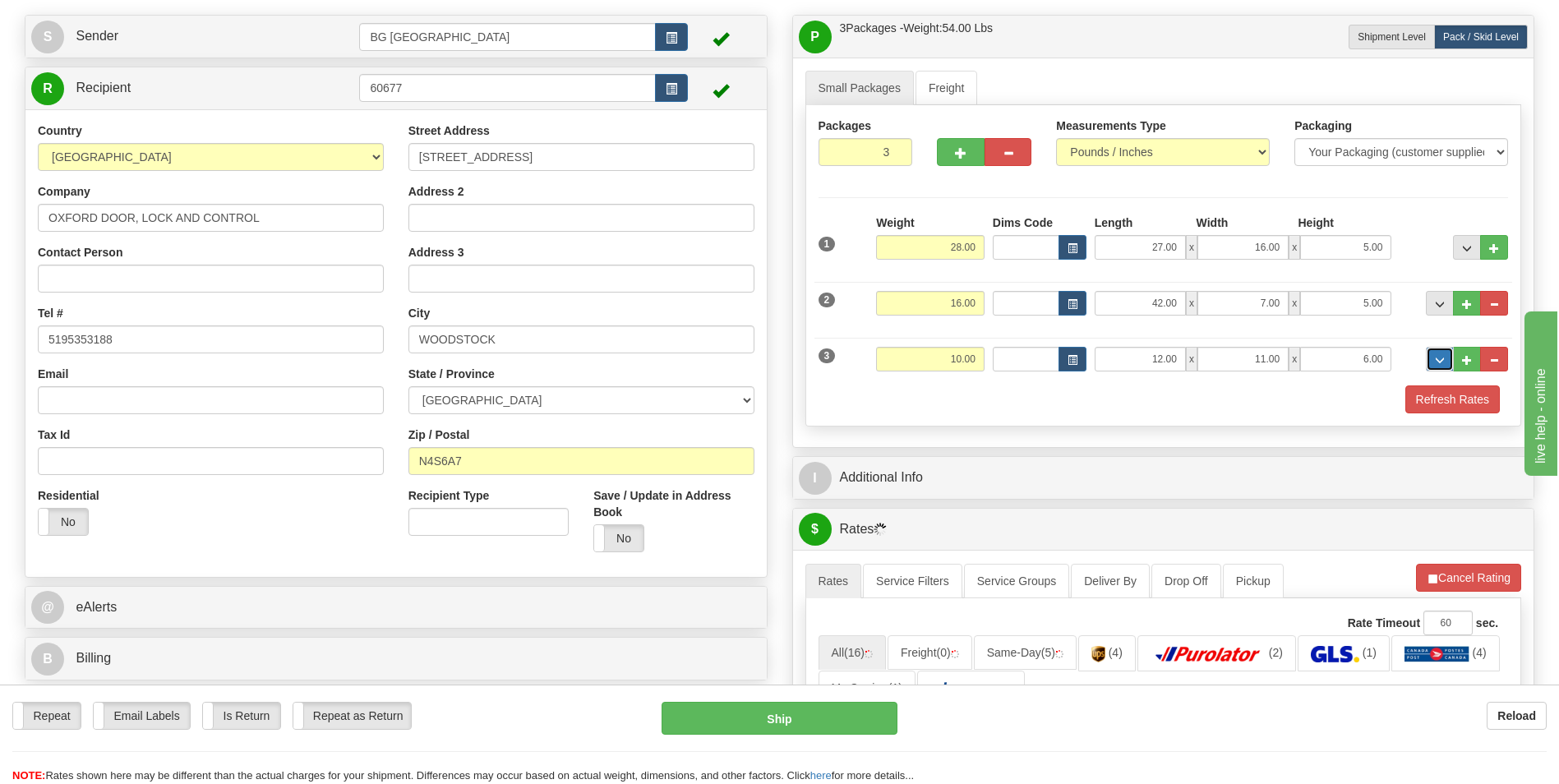
scroll to position [246, 0]
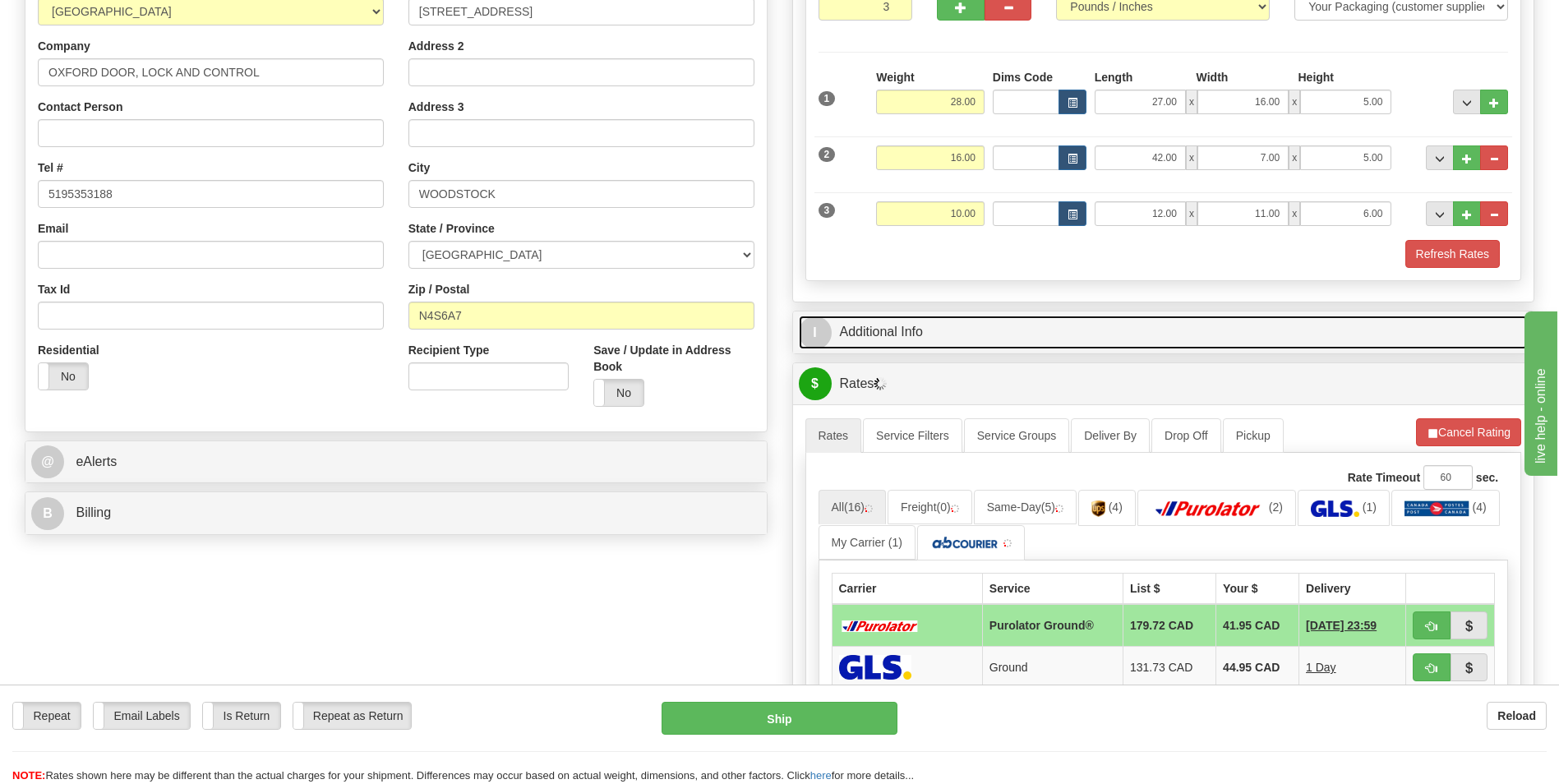
click at [960, 343] on link "I Additional Info" at bounding box center [1163, 332] width 730 height 34
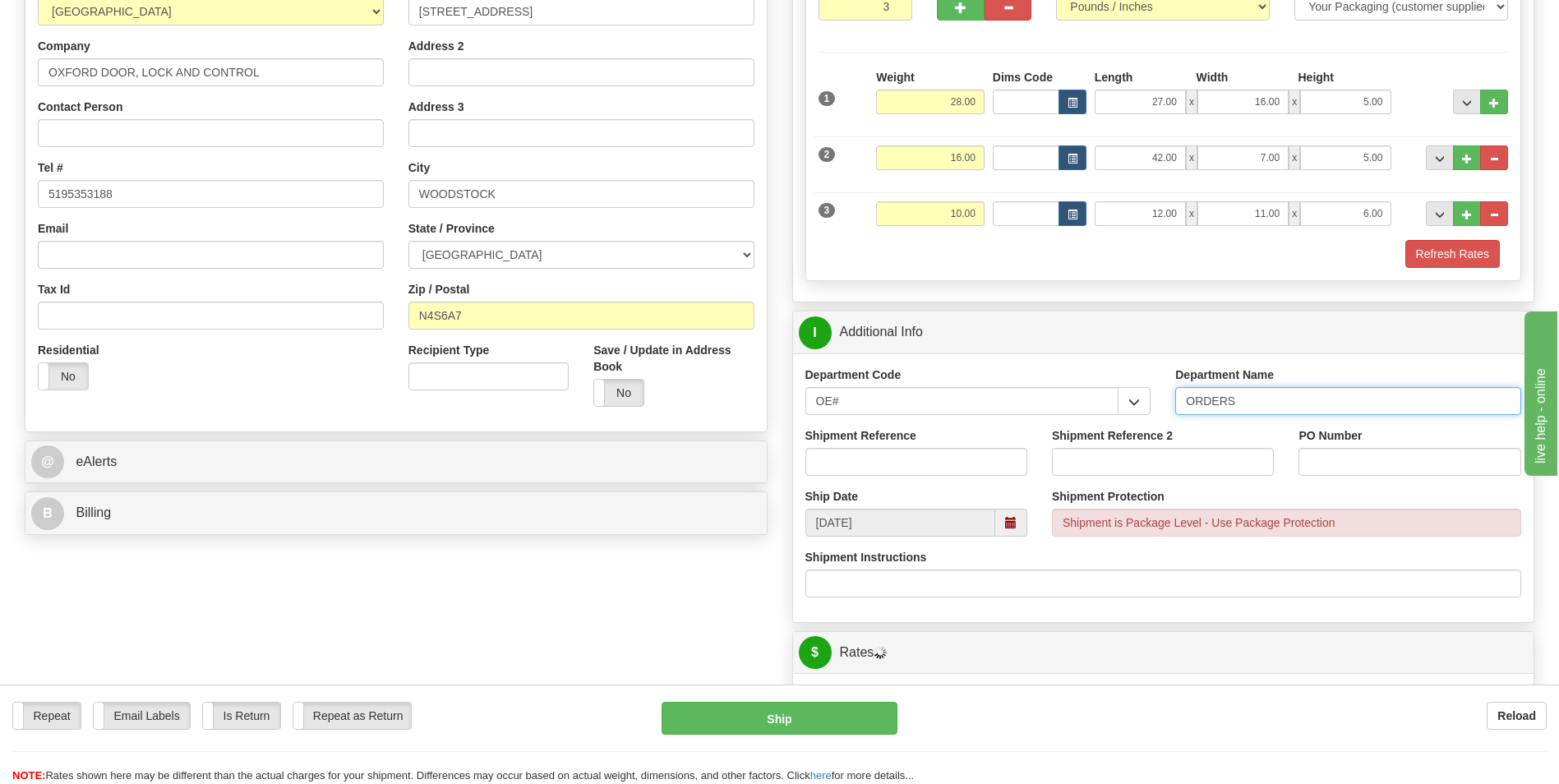
click at [1268, 409] on input "ORDERS" at bounding box center [1348, 401] width 346 height 28
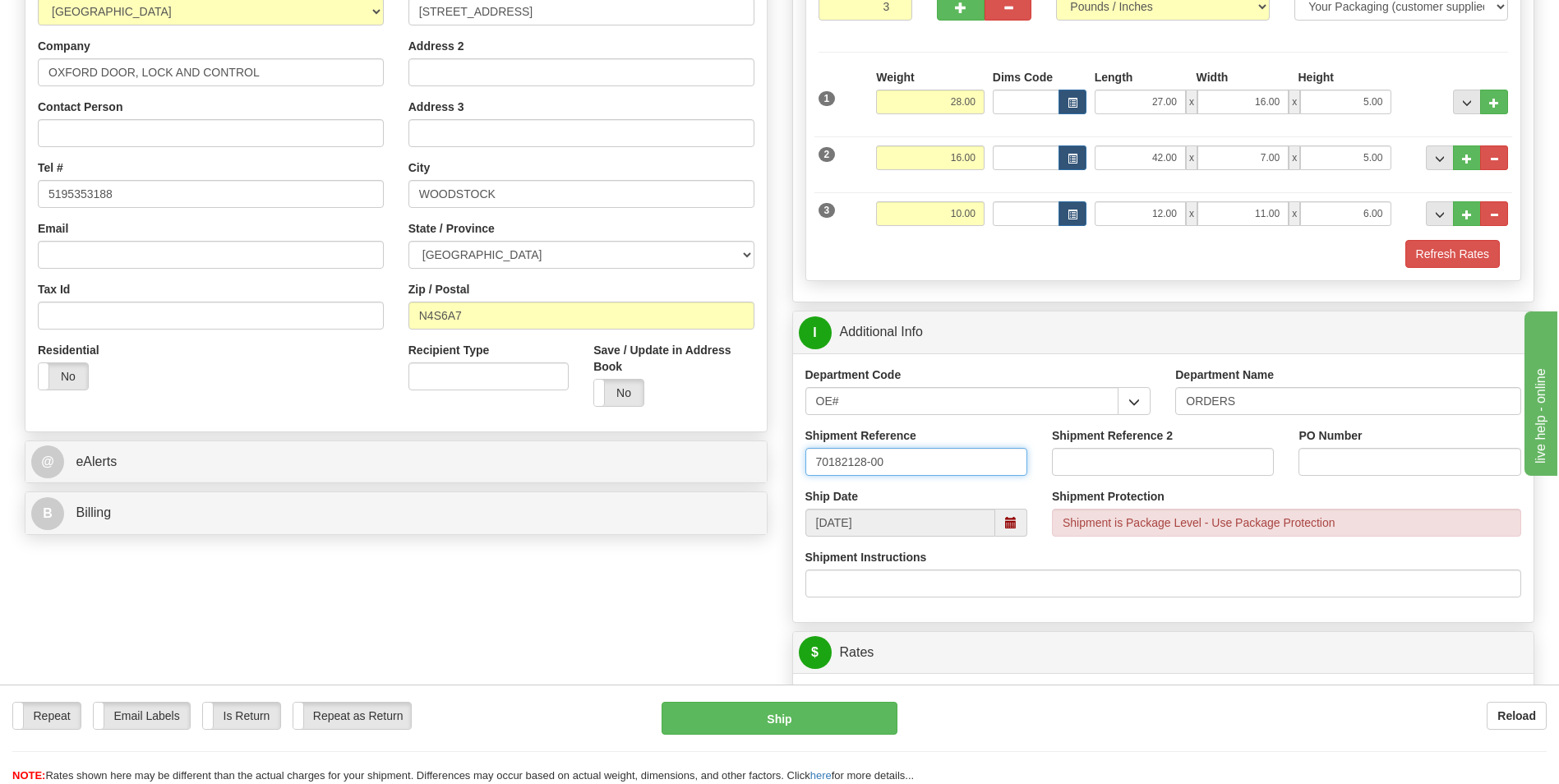
type input "70182128-00"
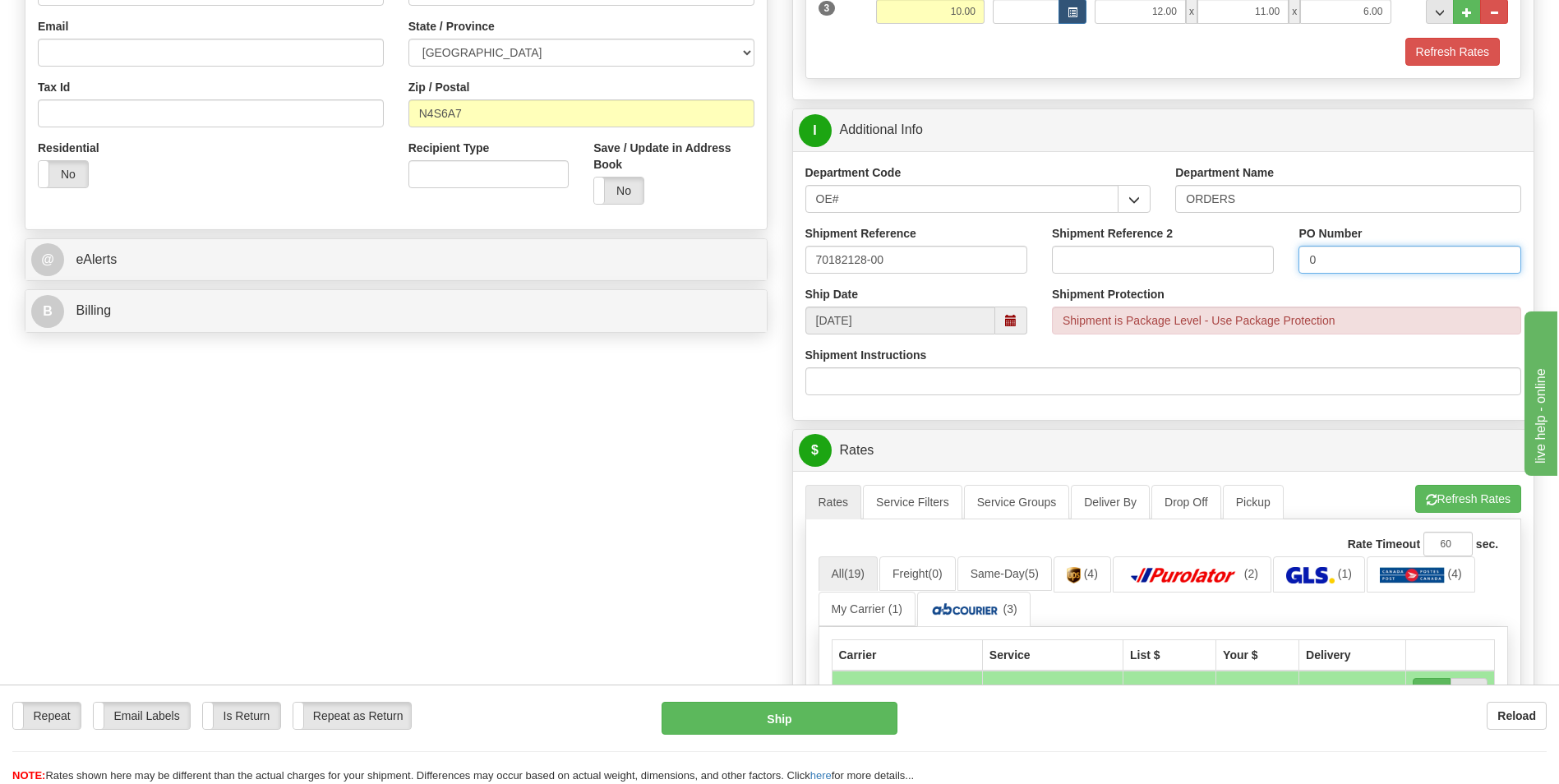
scroll to position [657, 0]
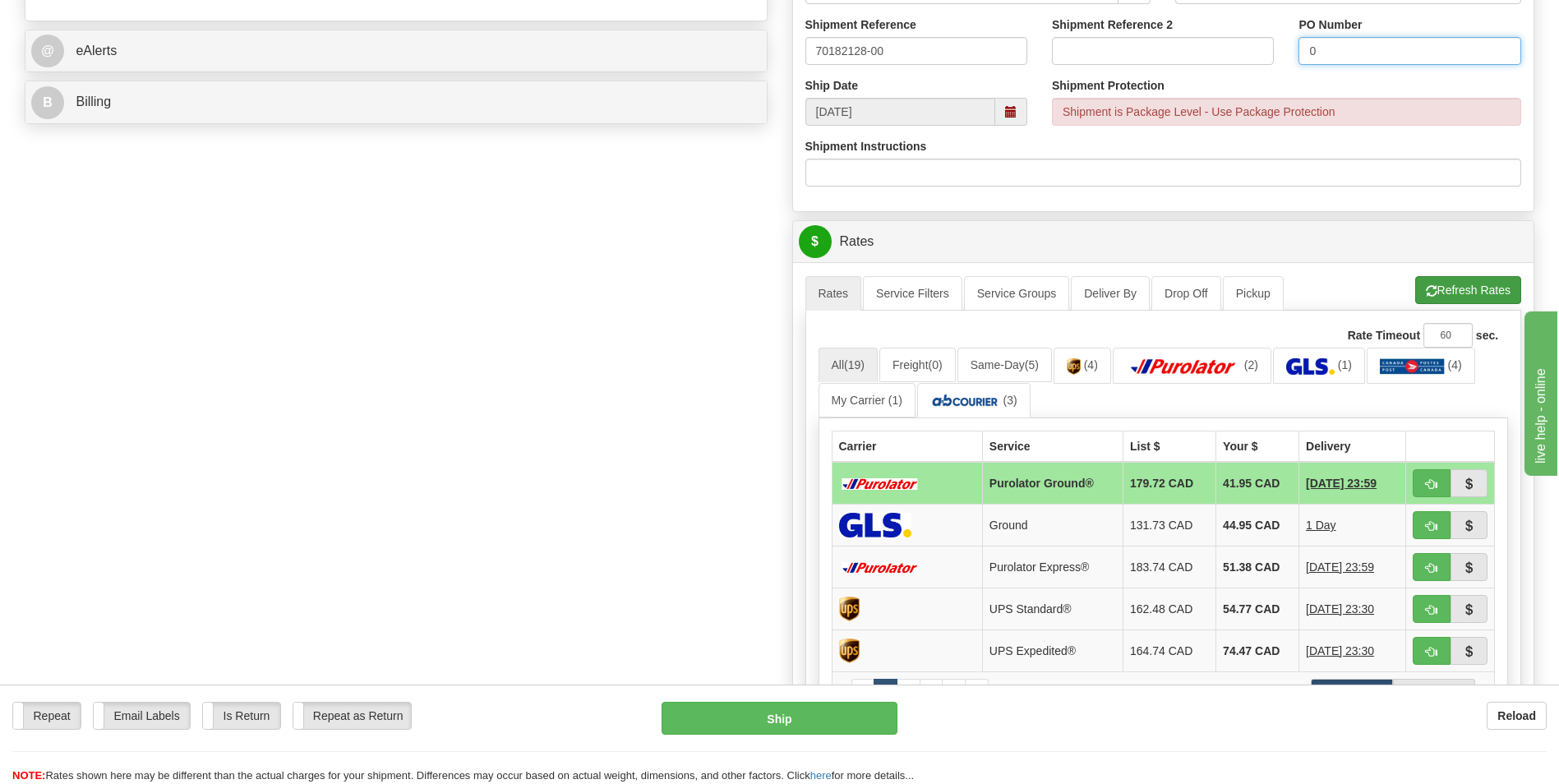
type input "0"
click at [1509, 290] on button "Refresh Rates" at bounding box center [1468, 289] width 106 height 28
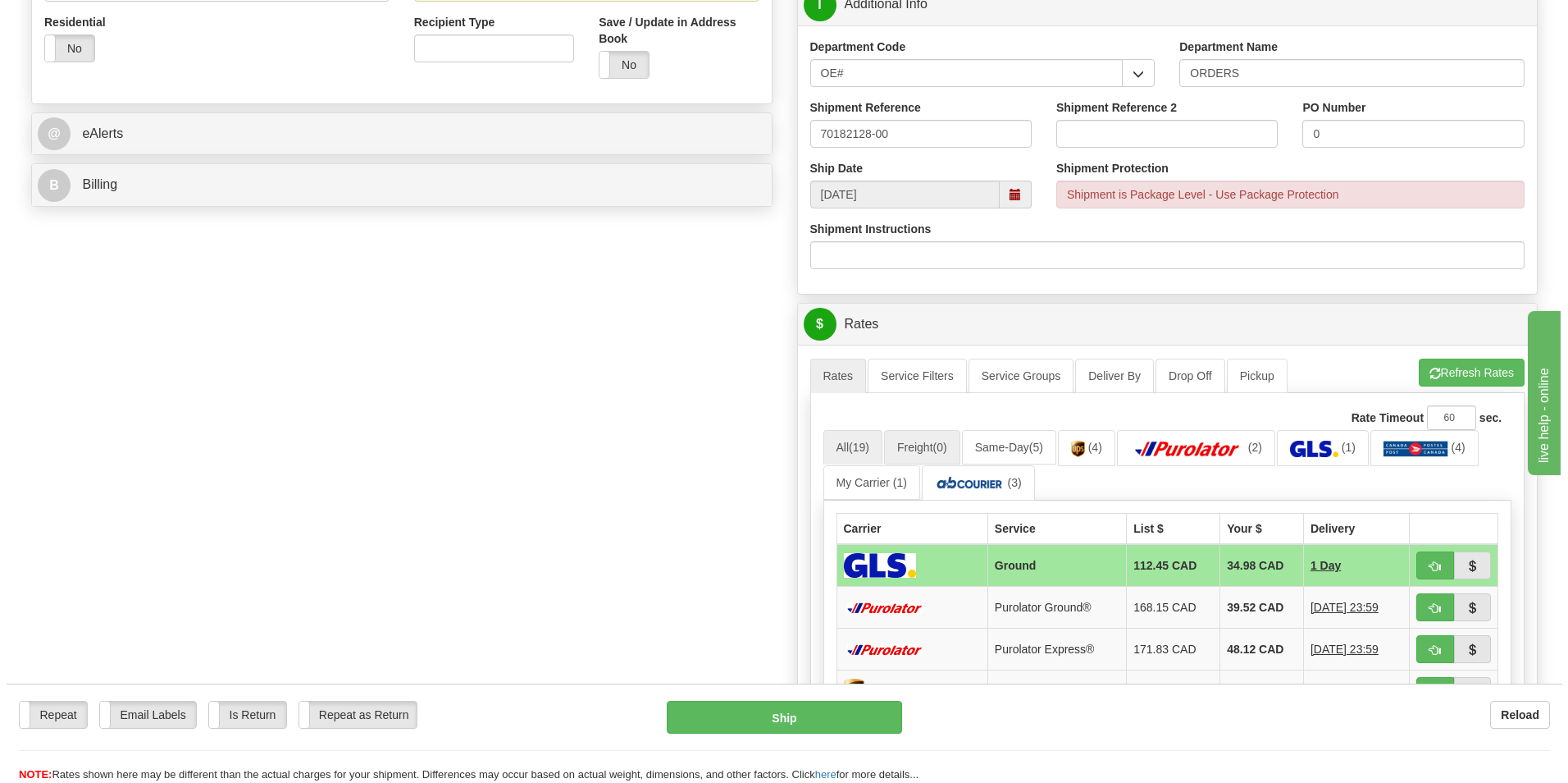
scroll to position [574, 0]
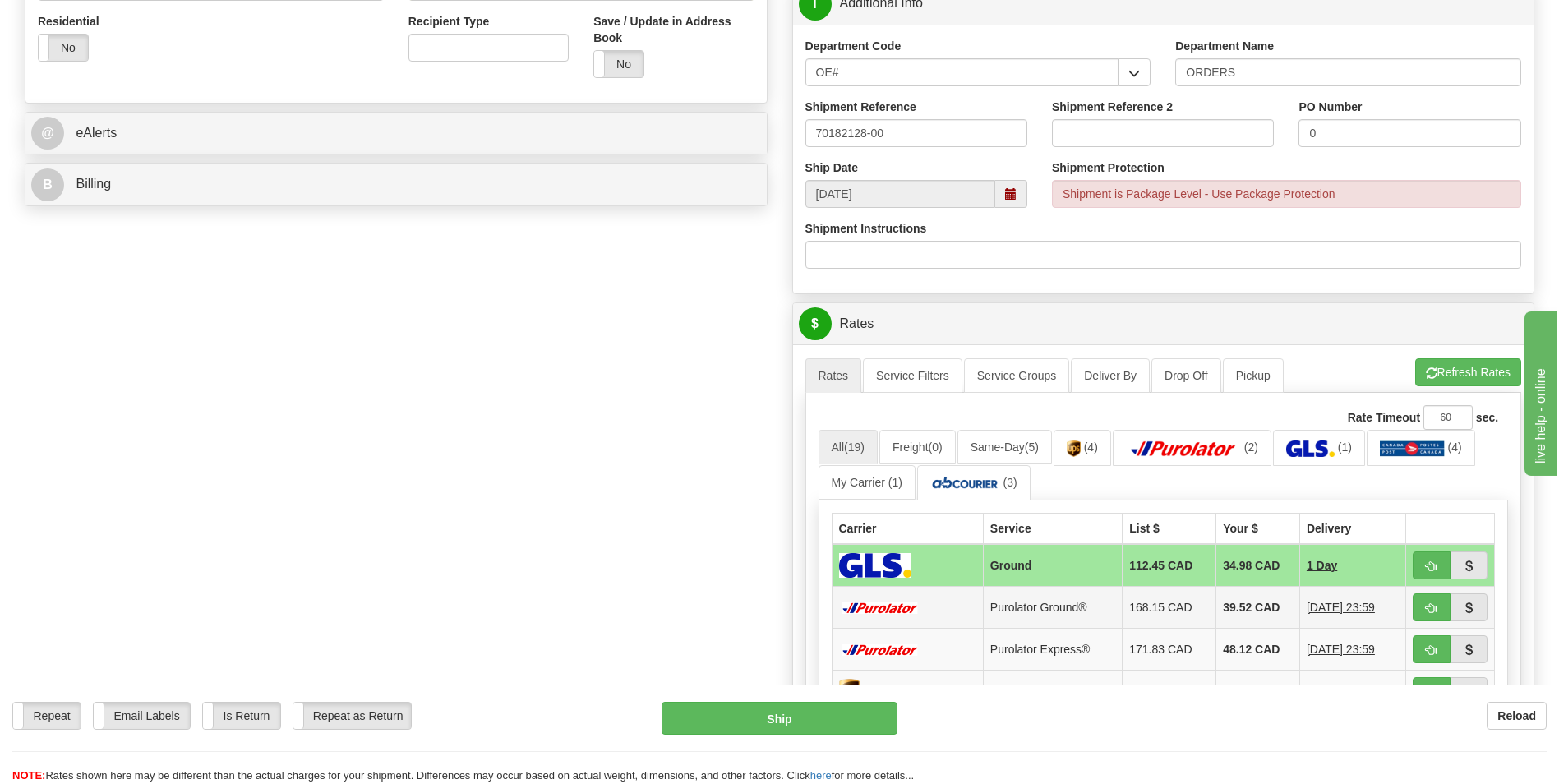
click at [1258, 607] on td "39.52 CAD" at bounding box center [1257, 608] width 83 height 42
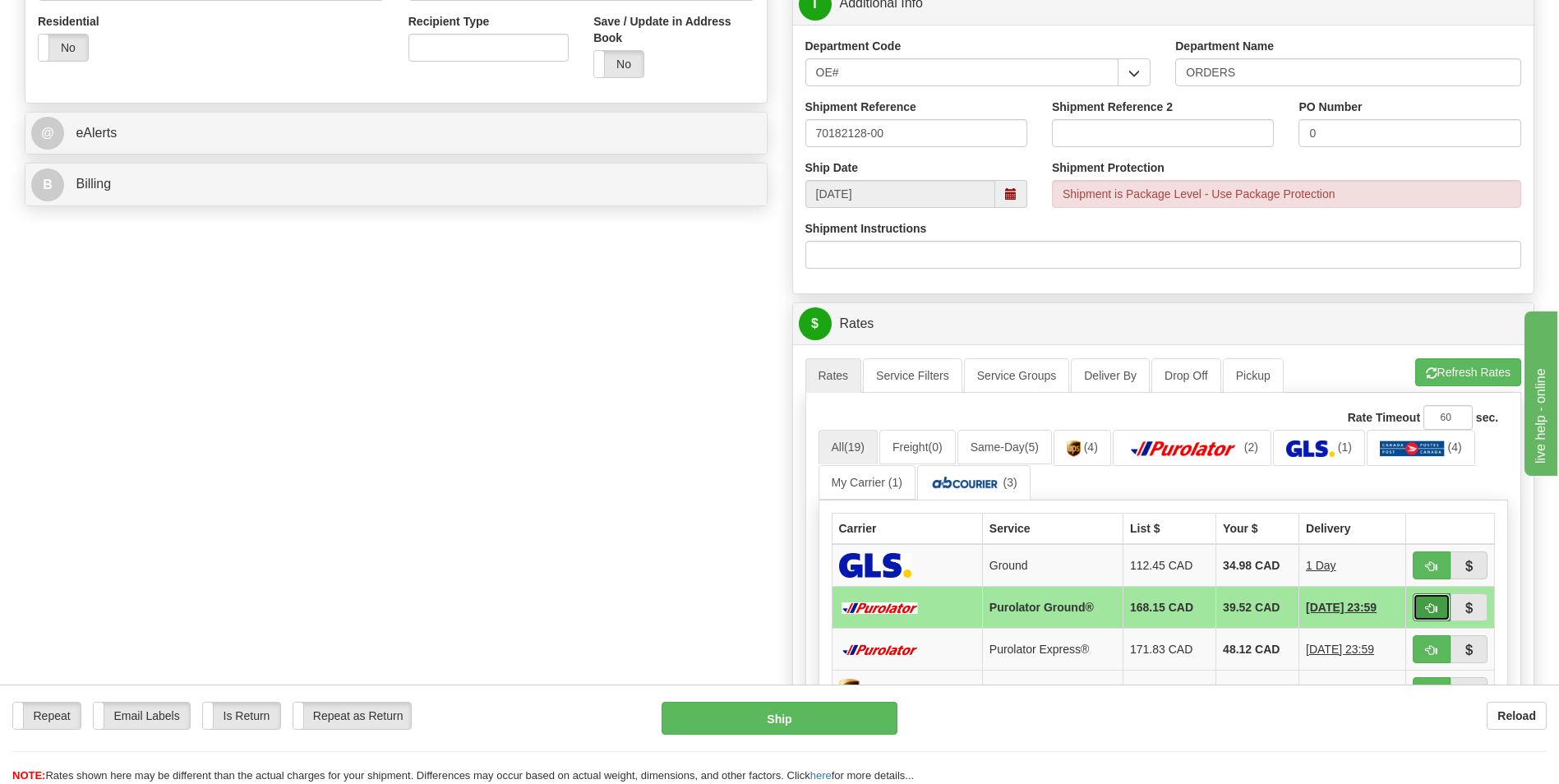
click at [1433, 604] on span "button" at bounding box center [1431, 608] width 12 height 11
type input "260"
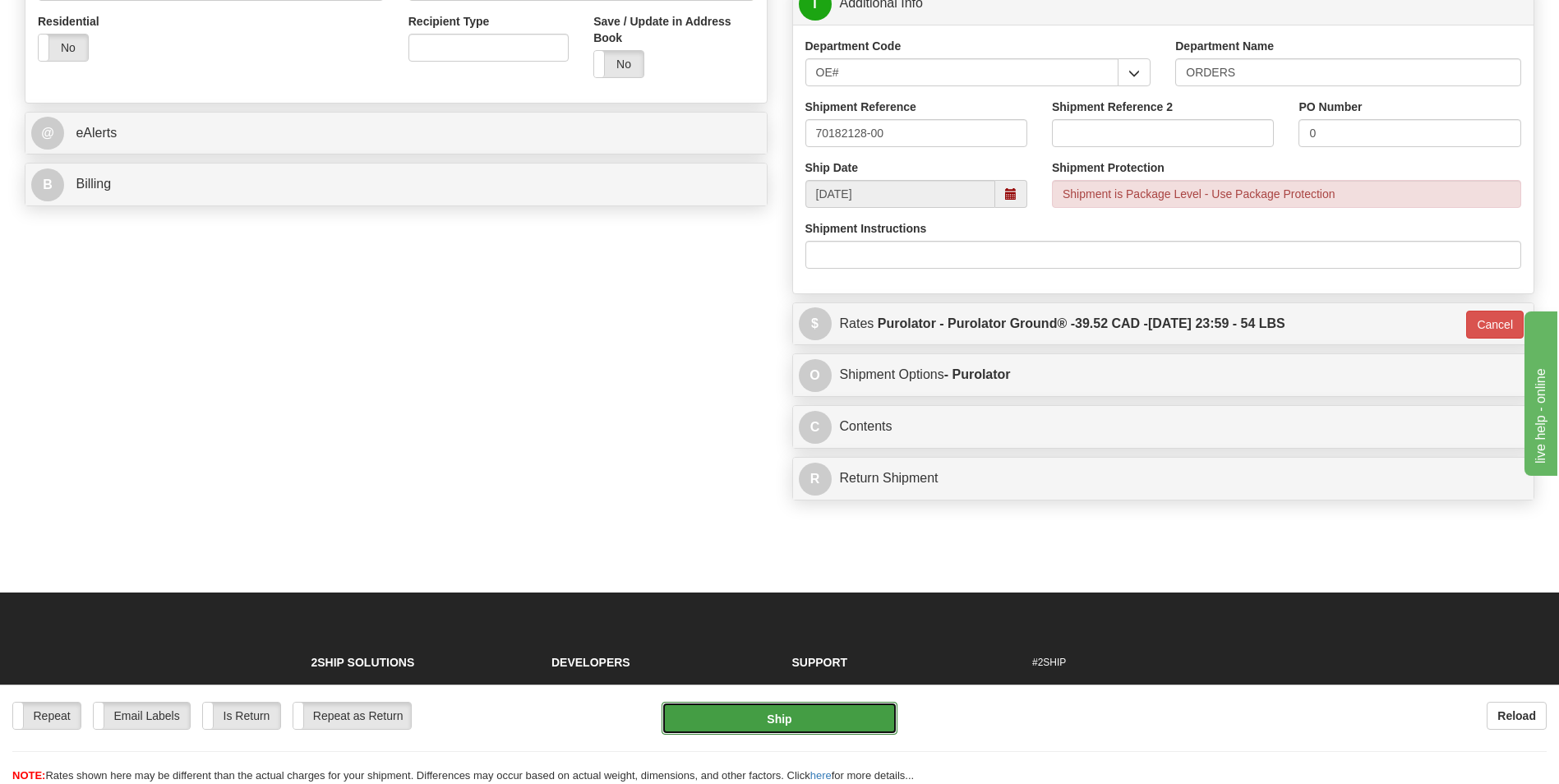
click at [846, 721] on button "Ship" at bounding box center [779, 718] width 235 height 33
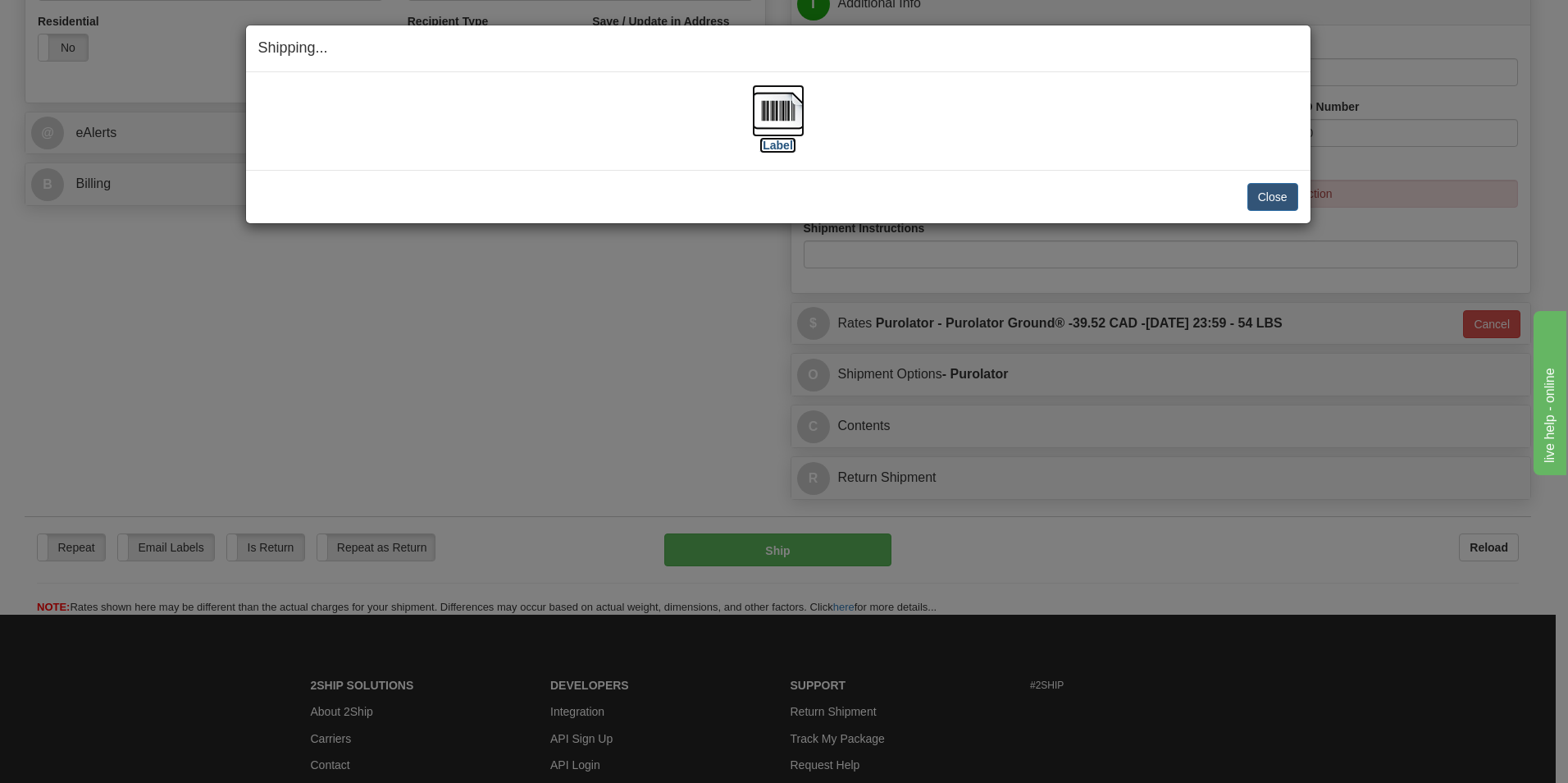
click at [759, 120] on img at bounding box center [778, 110] width 53 height 53
click at [1260, 194] on button "Close" at bounding box center [1272, 196] width 51 height 28
